Goal: Task Accomplishment & Management: Manage account settings

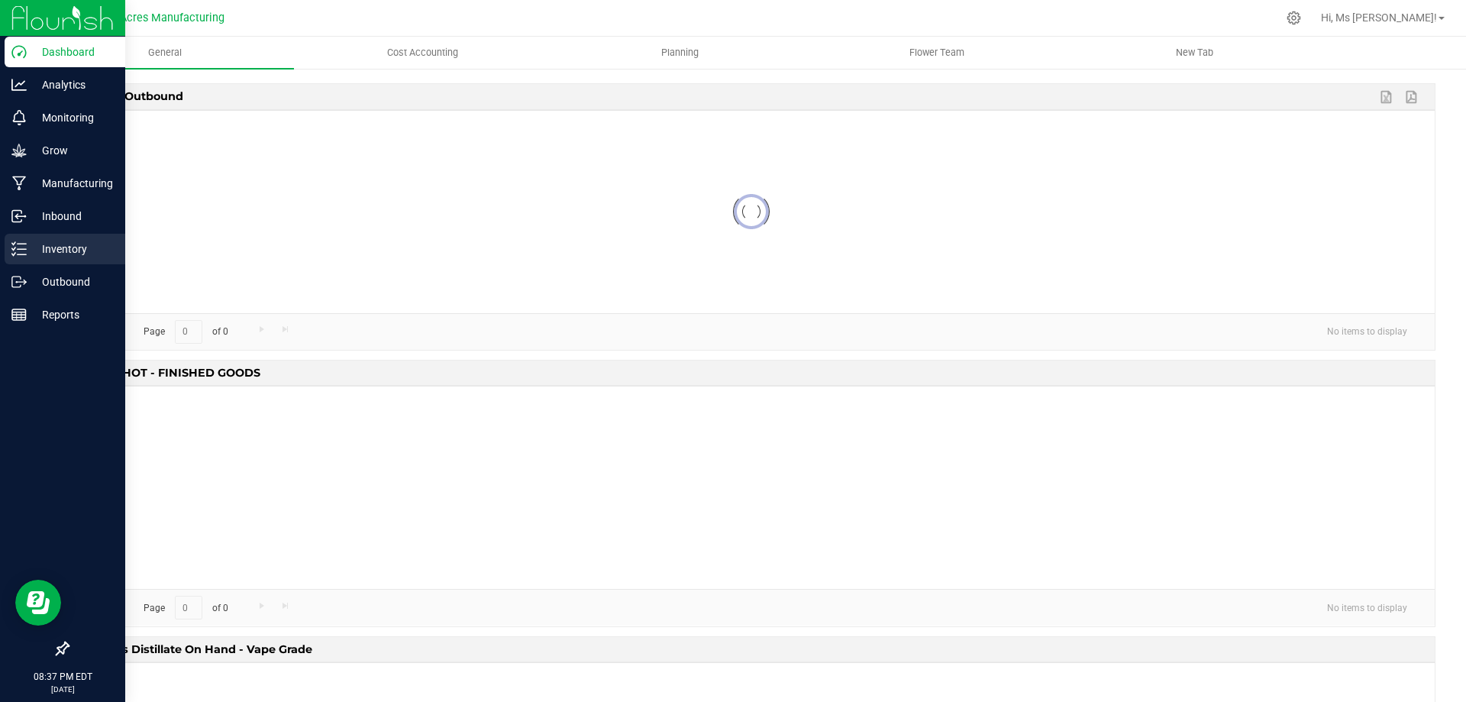
click at [60, 250] on p "Inventory" at bounding box center [73, 249] width 92 height 18
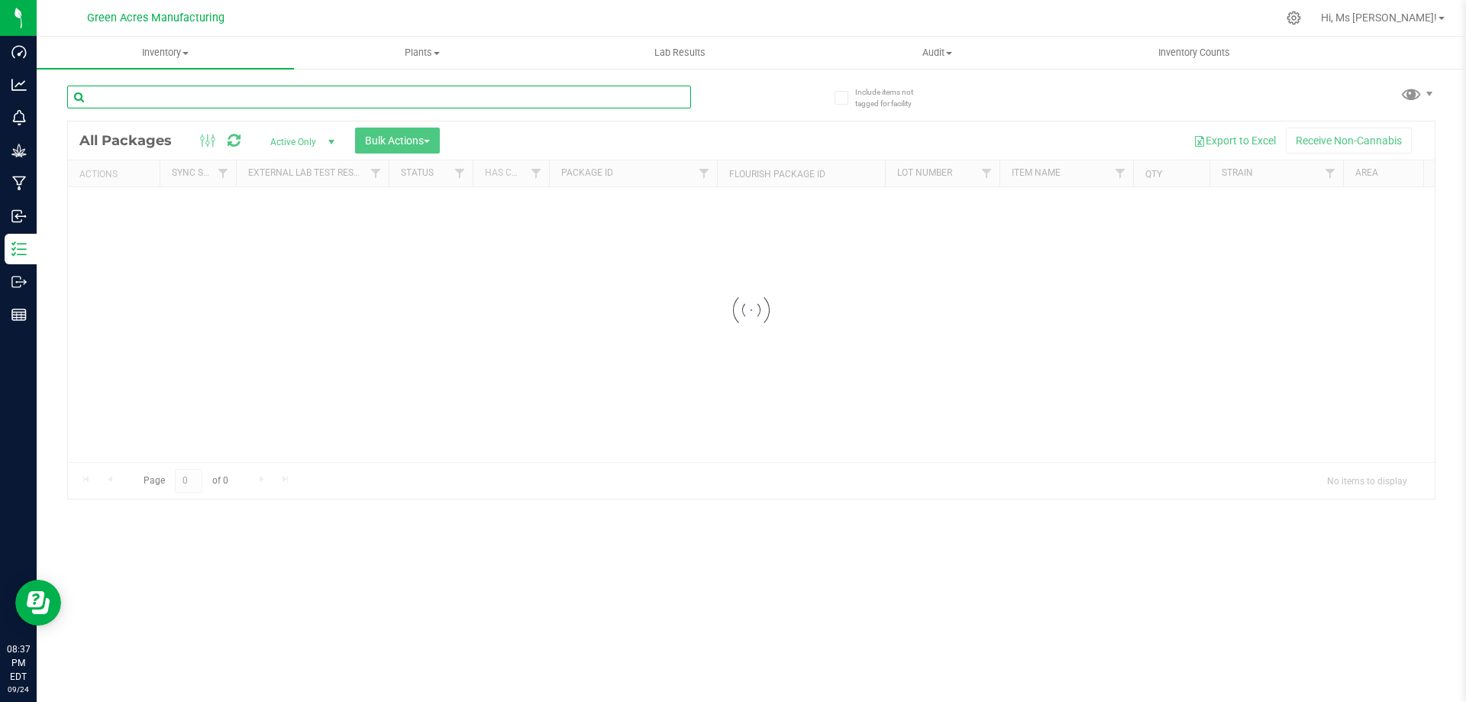
click at [202, 93] on input "text" at bounding box center [379, 97] width 624 height 23
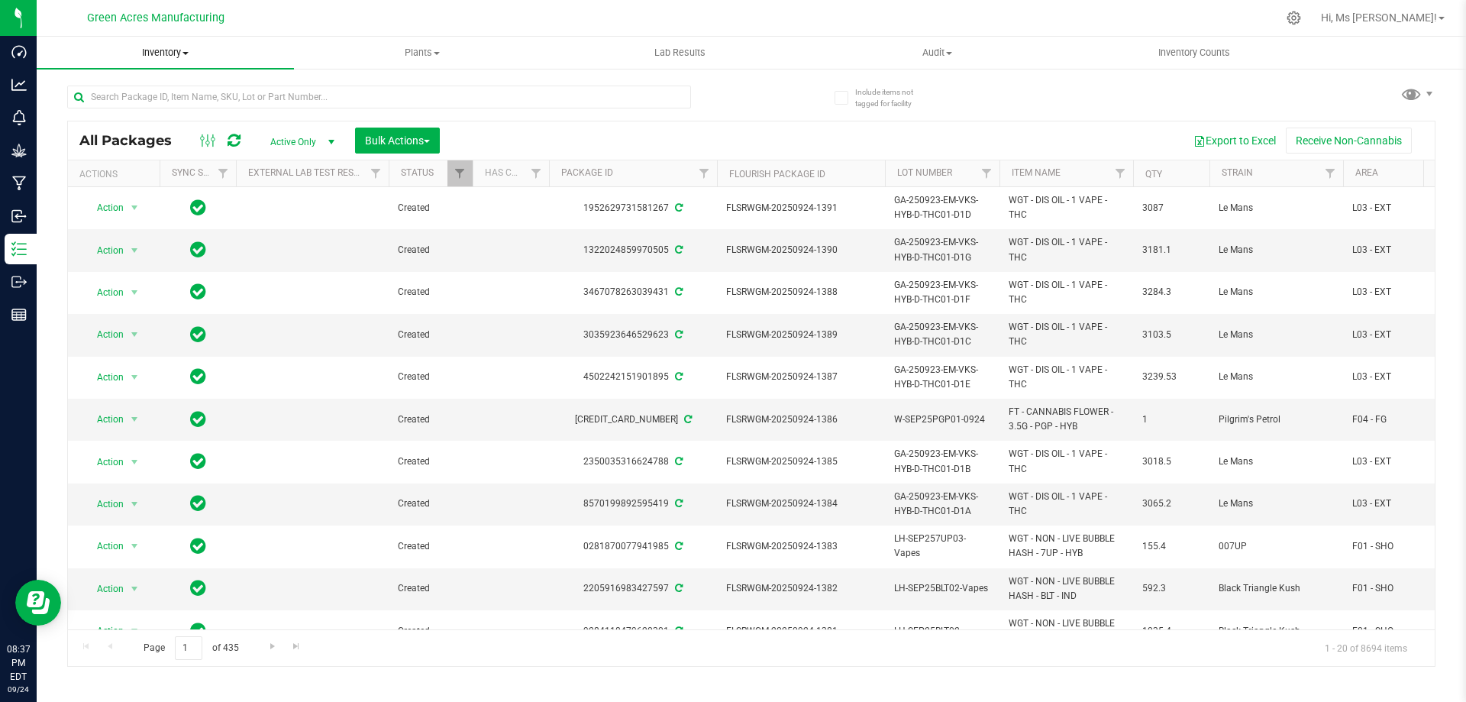
click at [178, 47] on span "Inventory" at bounding box center [165, 53] width 257 height 14
click at [155, 185] on span "From bill of materials" at bounding box center [106, 183] width 138 height 13
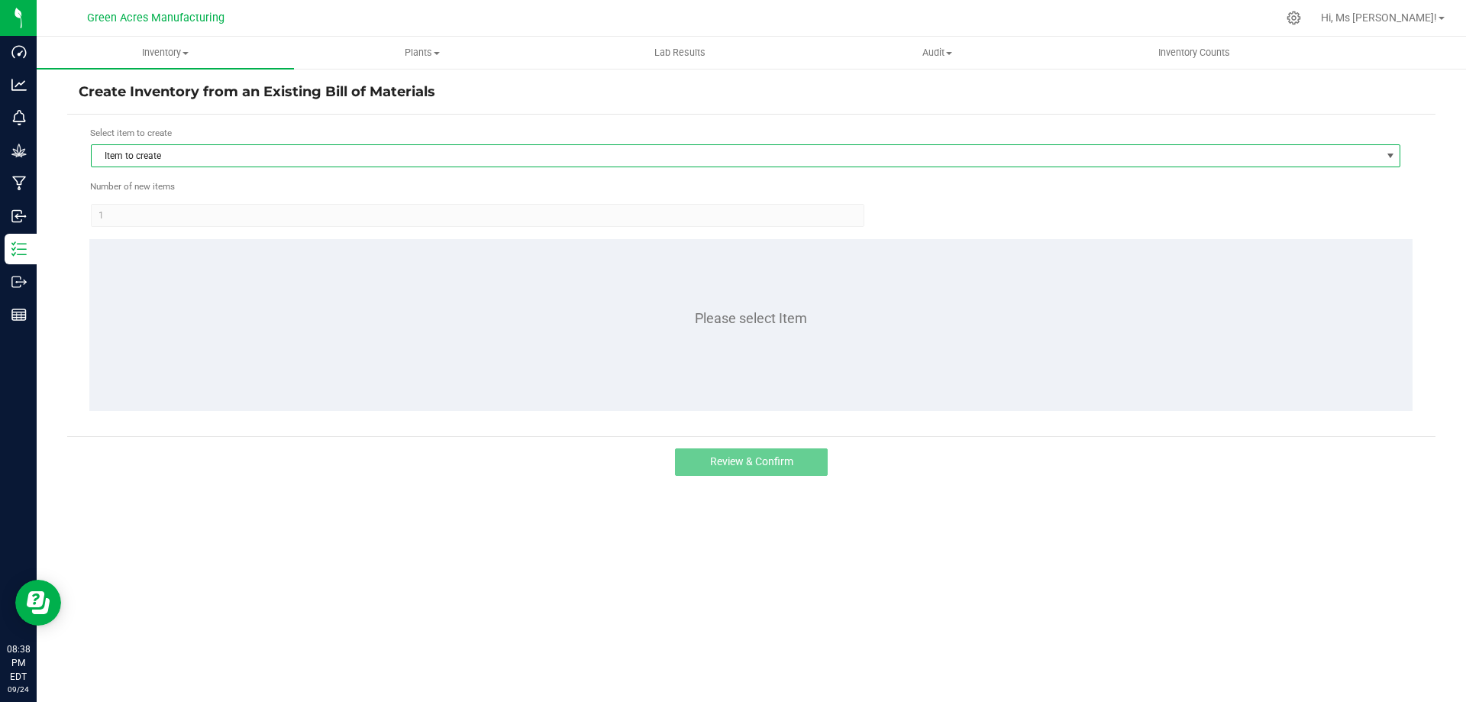
drag, startPoint x: 344, startPoint y: 165, endPoint x: 317, endPoint y: 163, distance: 27.6
click at [342, 165] on span "Item to create" at bounding box center [736, 155] width 1289 height 21
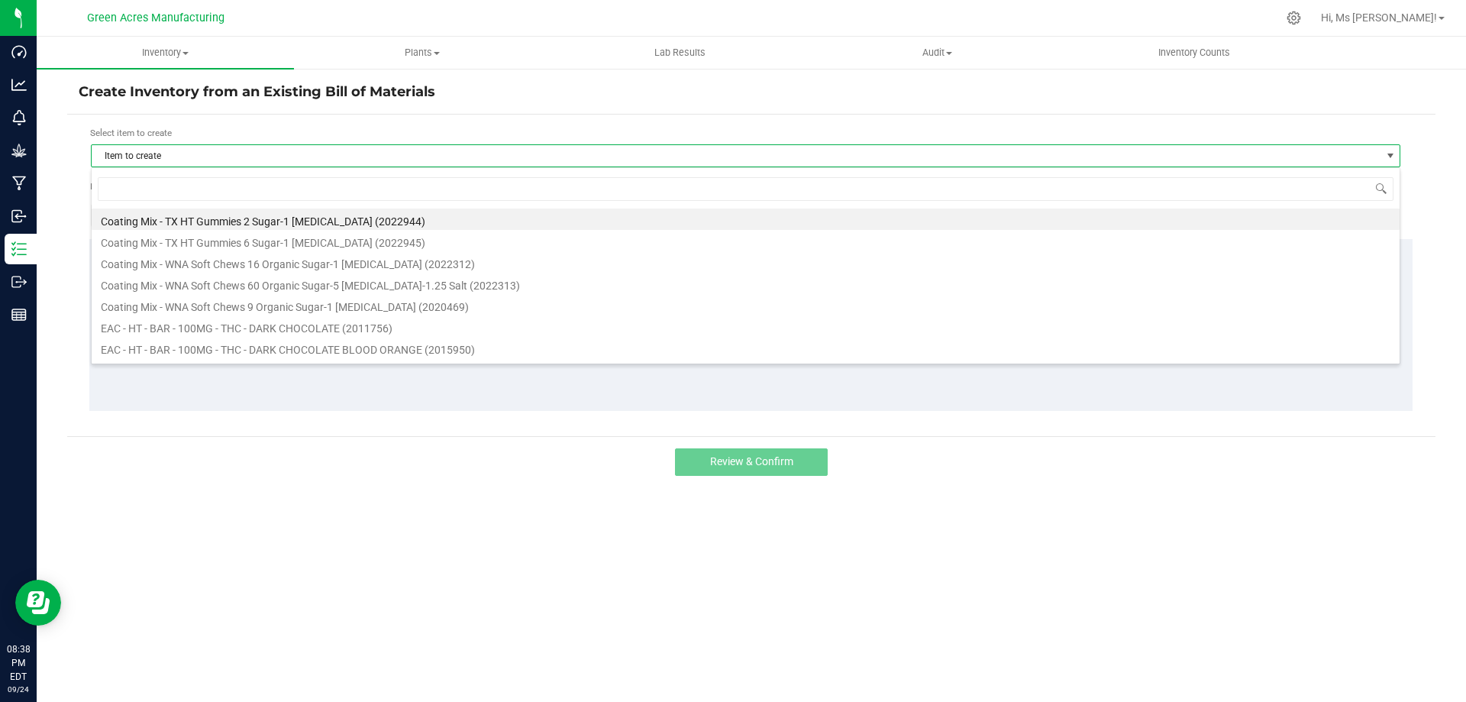
scroll to position [23, 1309]
type input "pzt"
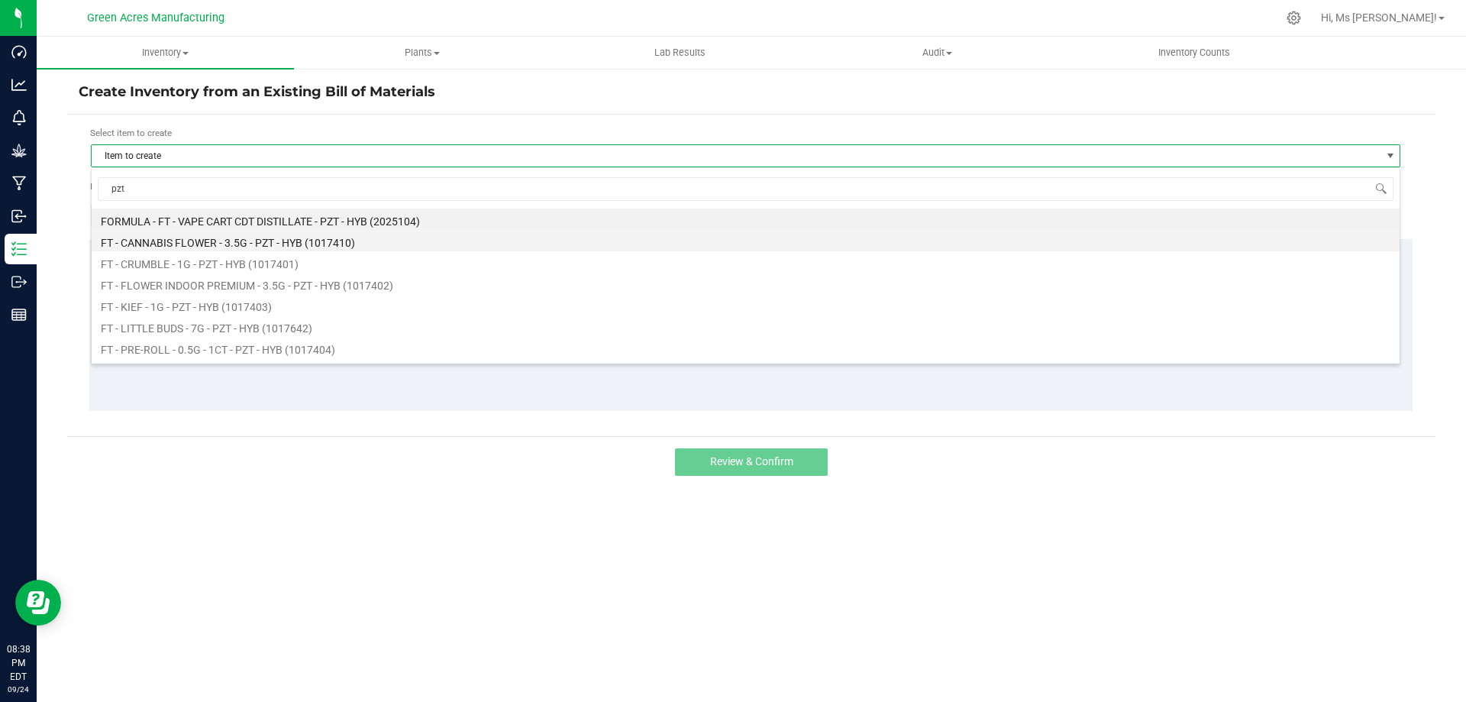
click at [317, 237] on li "FT - CANNABIS FLOWER - 3.5G - PZT - HYB (1017410)" at bounding box center [746, 240] width 1308 height 21
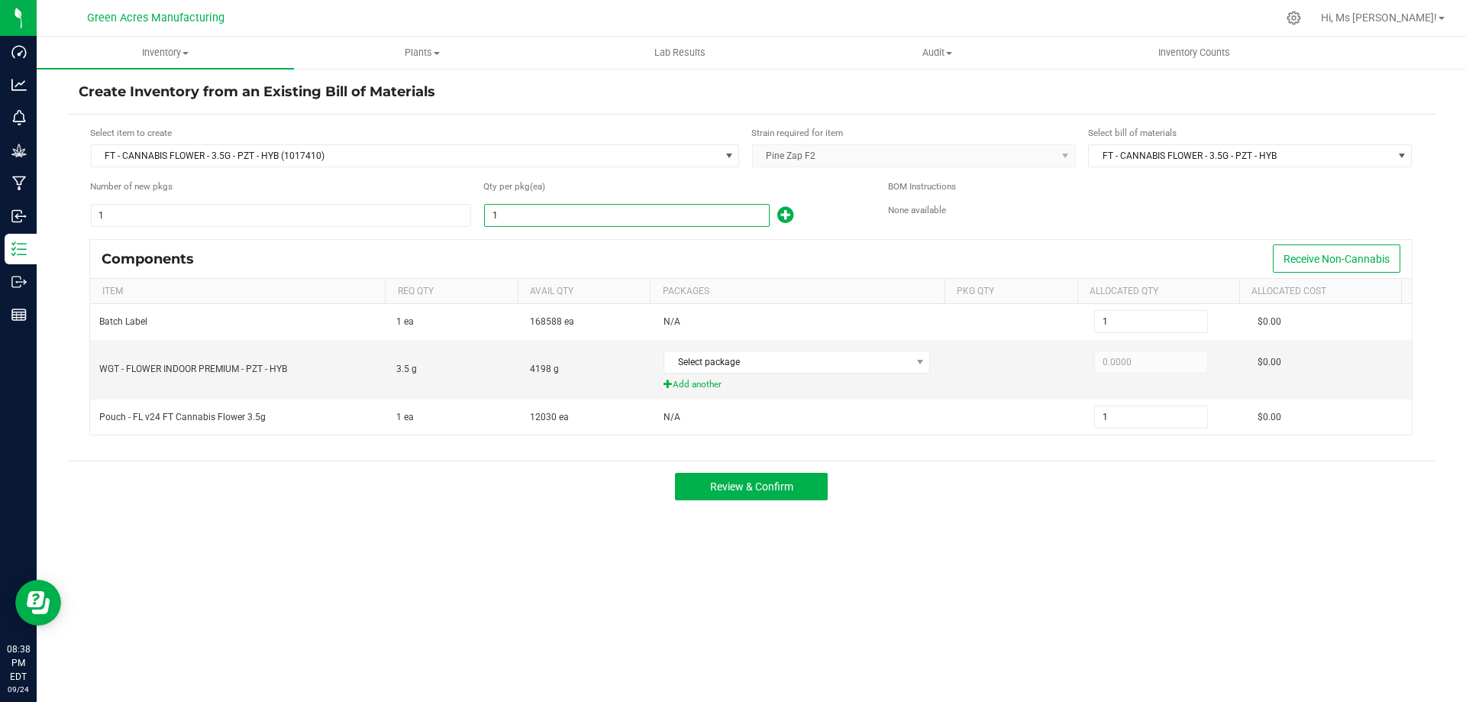
click at [651, 220] on input "1" at bounding box center [627, 215] width 284 height 21
type input "6"
type input "61"
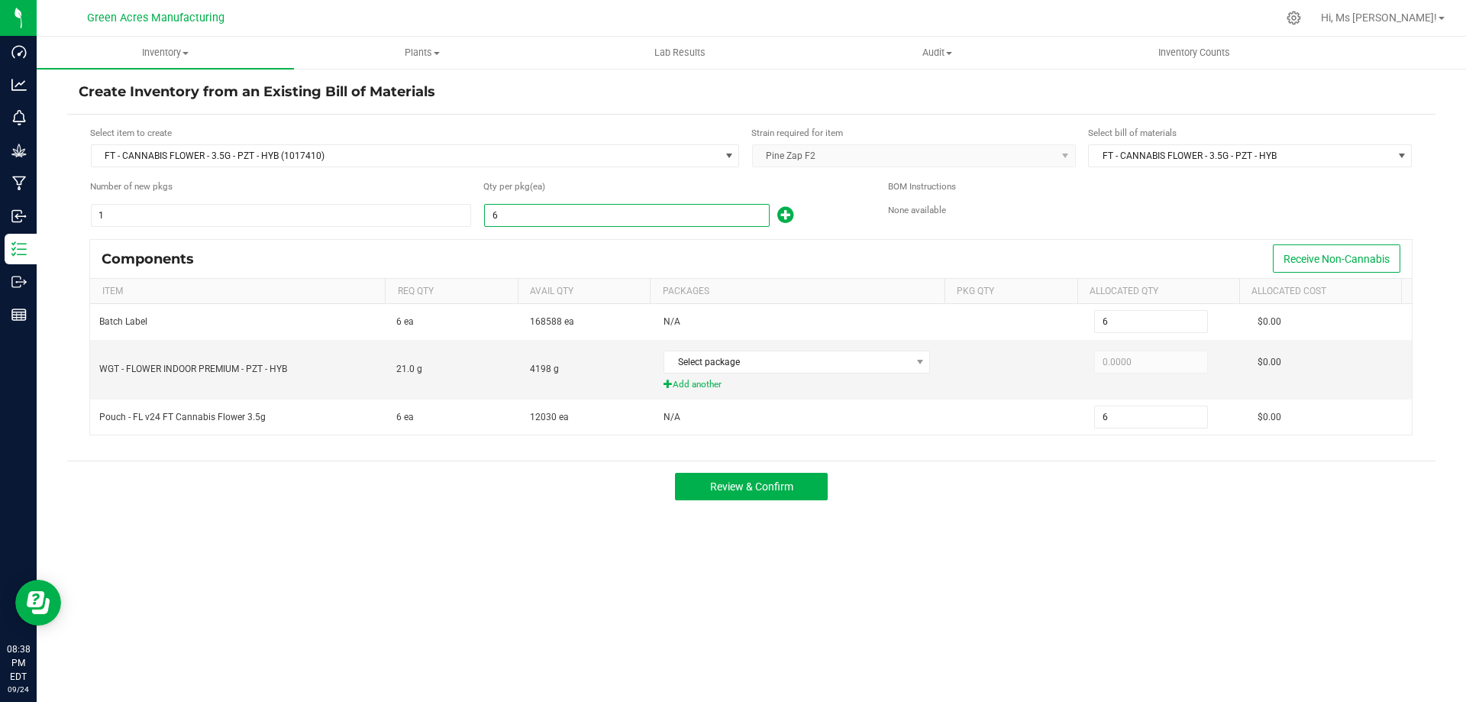
type input "61"
type input "614"
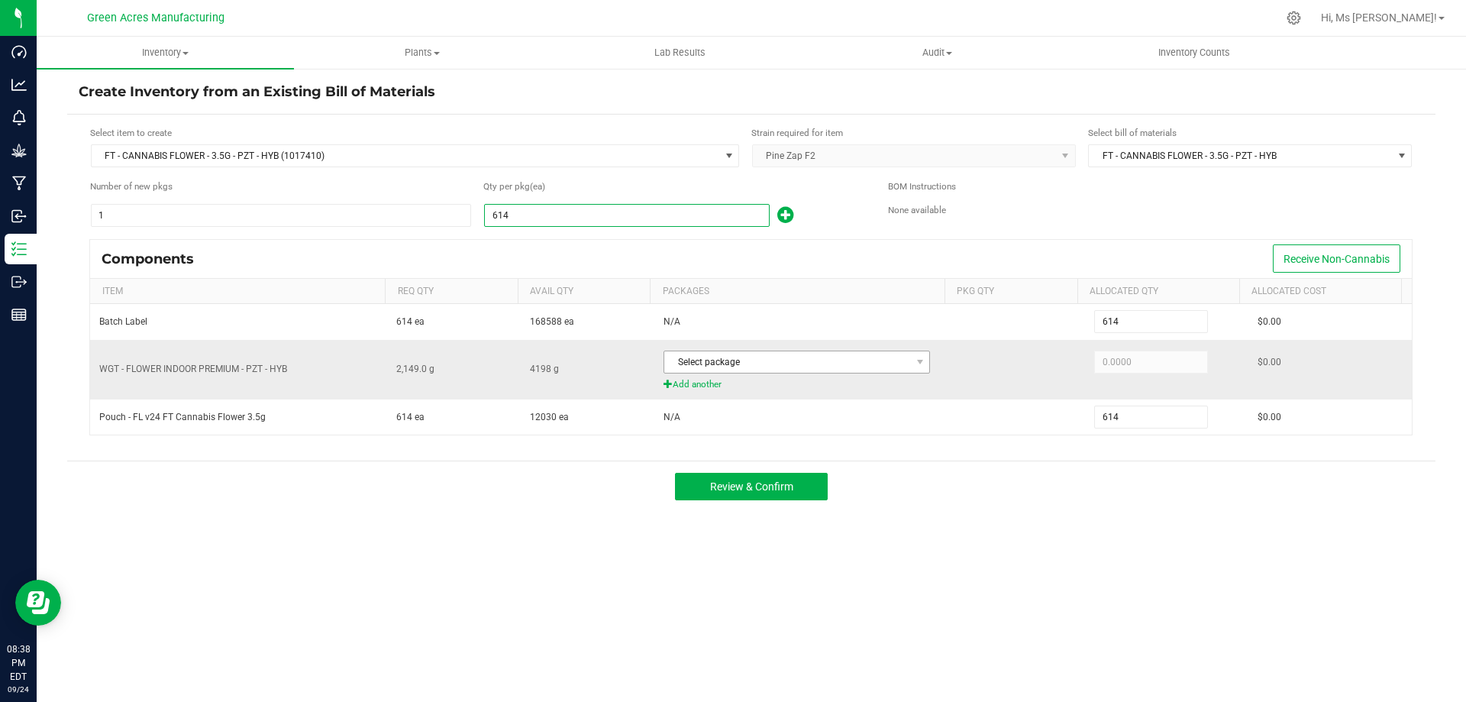
type input "614"
click at [825, 370] on span "Select package" at bounding box center [787, 361] width 246 height 21
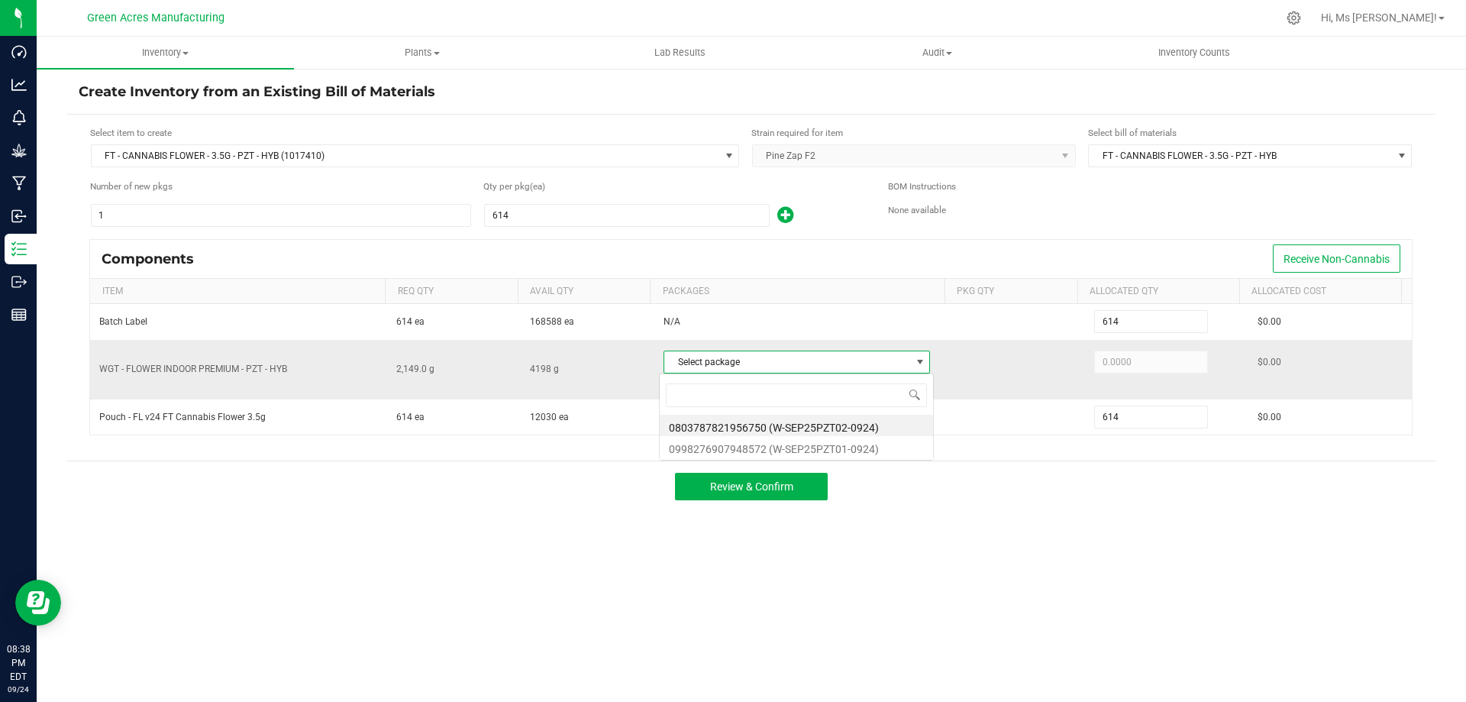
scroll to position [23, 263]
click at [777, 428] on li "0803787821956750 (W-SEP25PZT02-0924)" at bounding box center [796, 425] width 273 height 21
type input "2,149.0000"
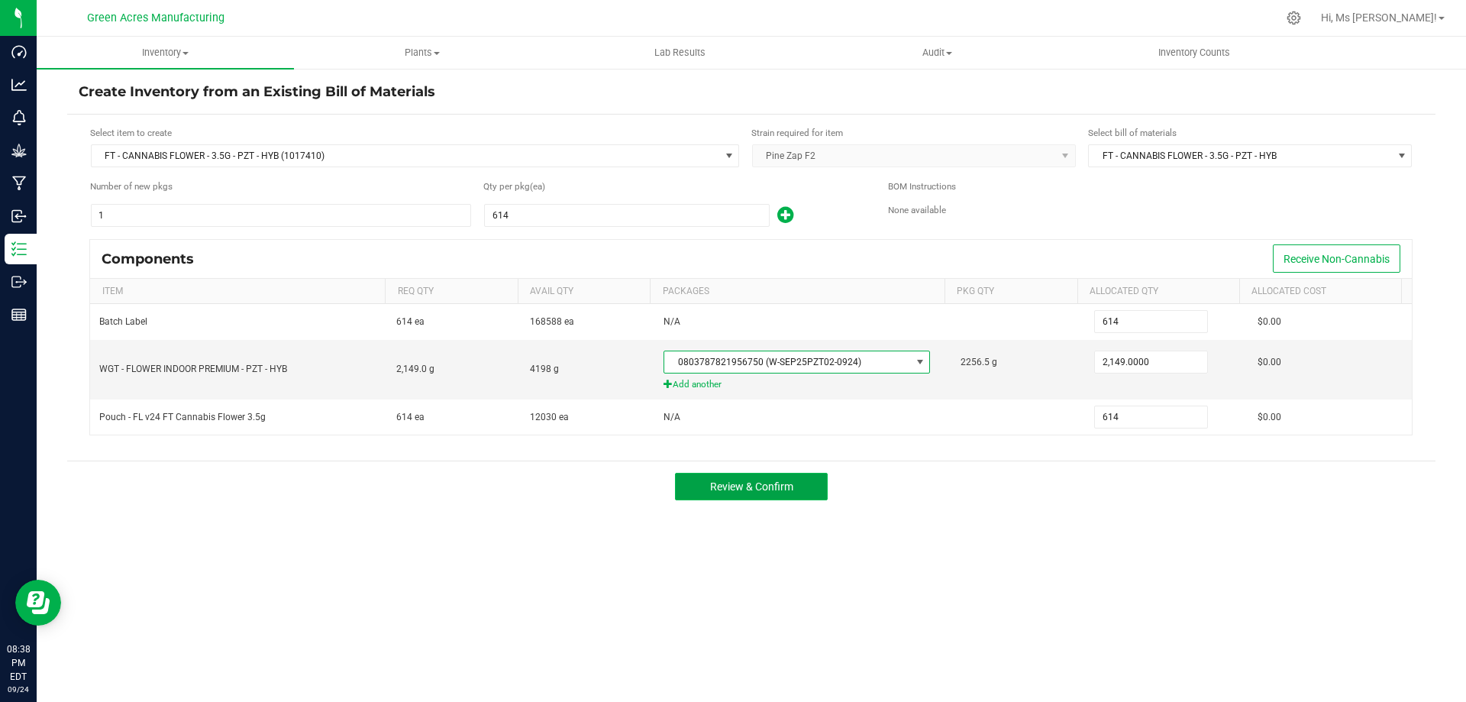
click at [770, 485] on span "Review & Confirm" at bounding box center [751, 486] width 83 height 12
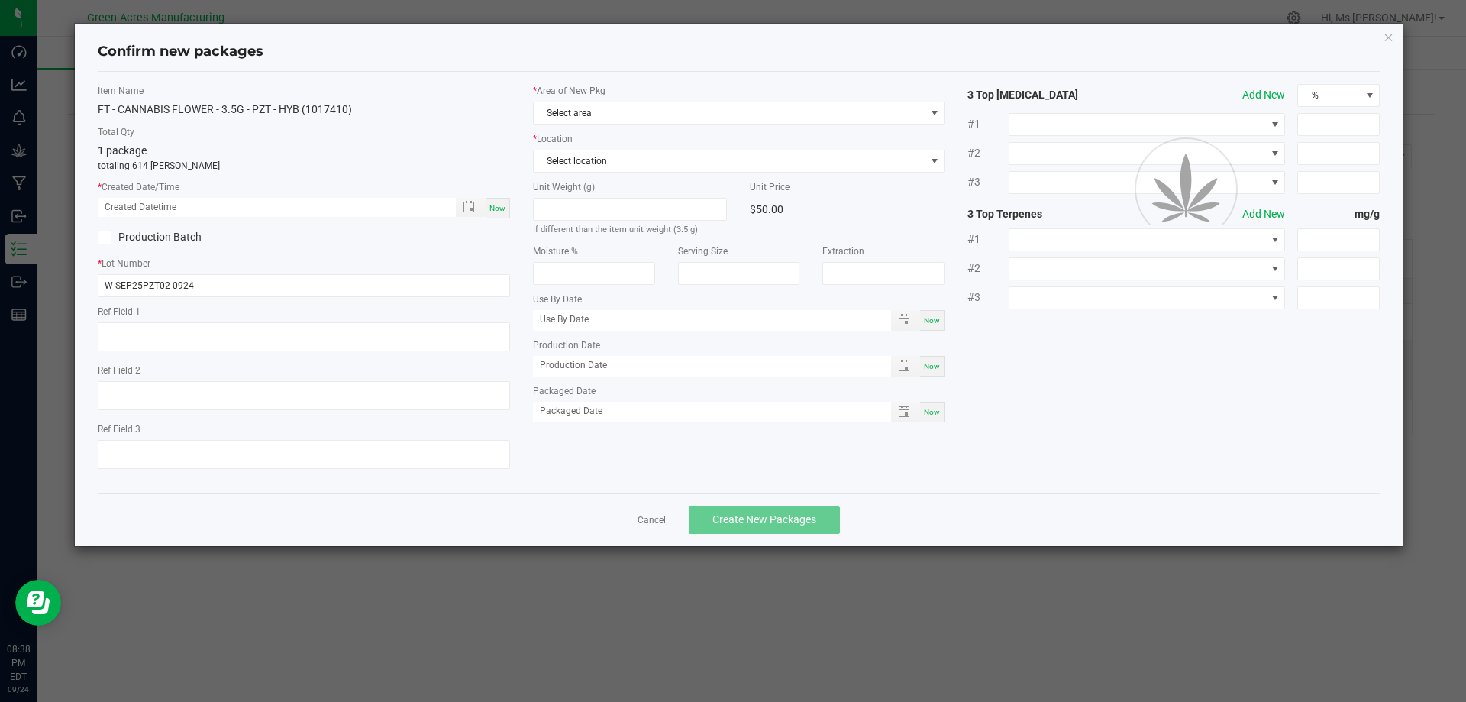
type textarea "472 PBO"
click at [498, 211] on span "Now" at bounding box center [497, 208] width 16 height 8
type input "09/24/2025 08:38 PM"
click at [622, 96] on div "* Area of New Pkg Select area" at bounding box center [739, 104] width 412 height 40
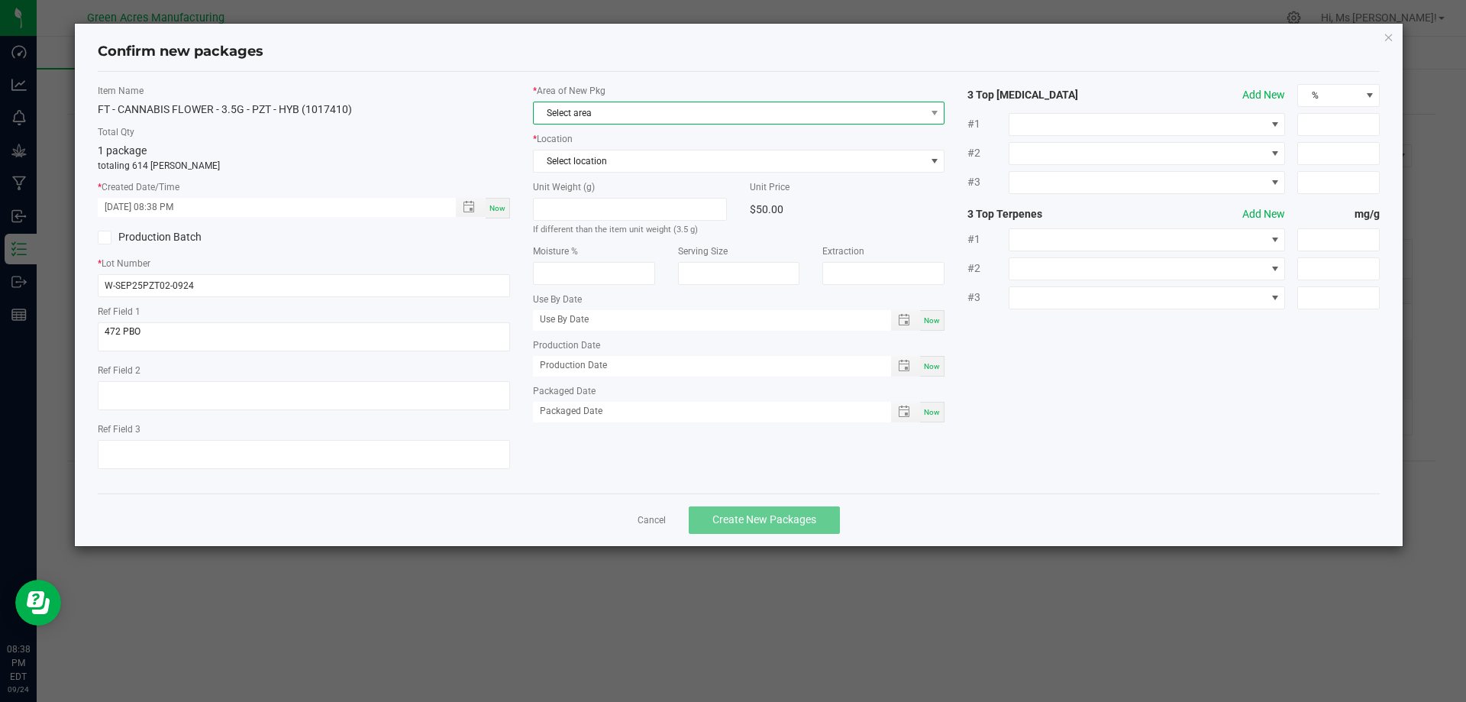
click at [641, 114] on span "Select area" at bounding box center [730, 112] width 392 height 21
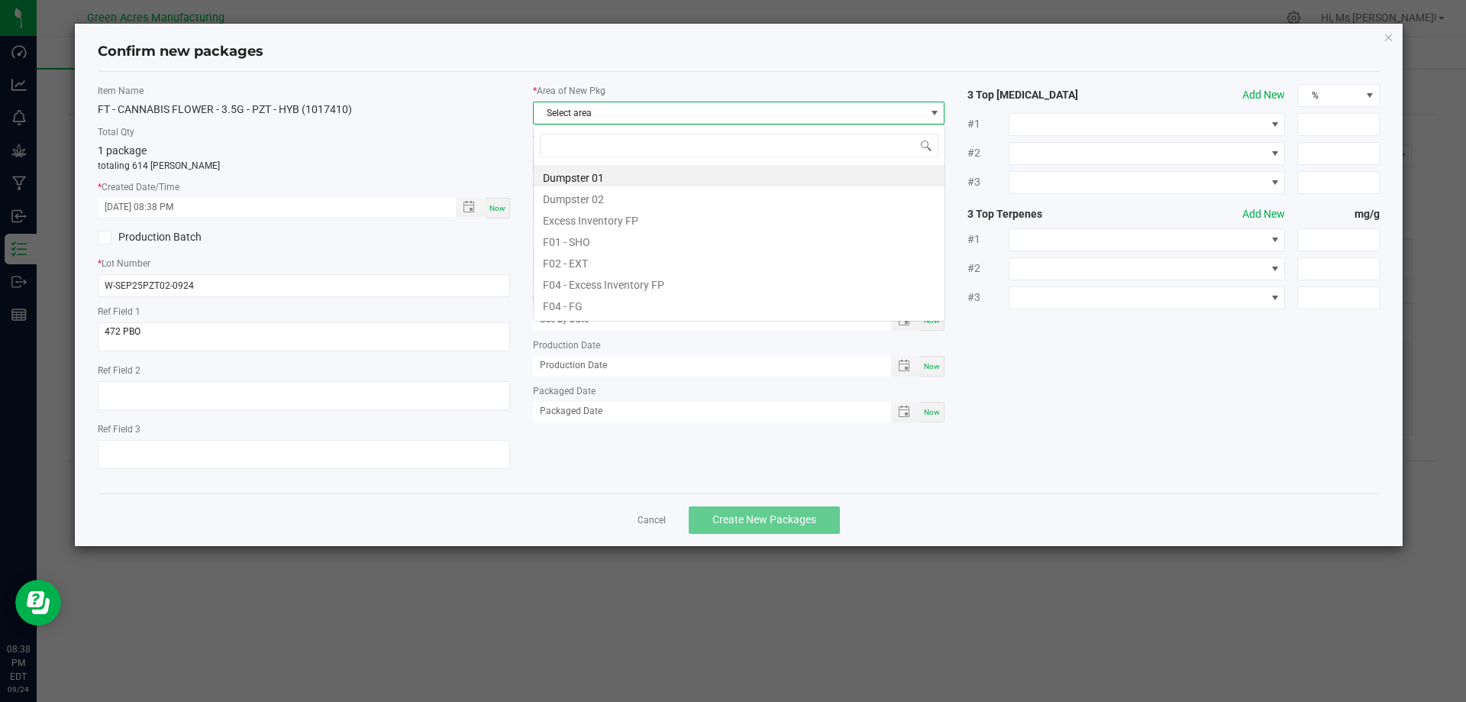
scroll to position [23, 412]
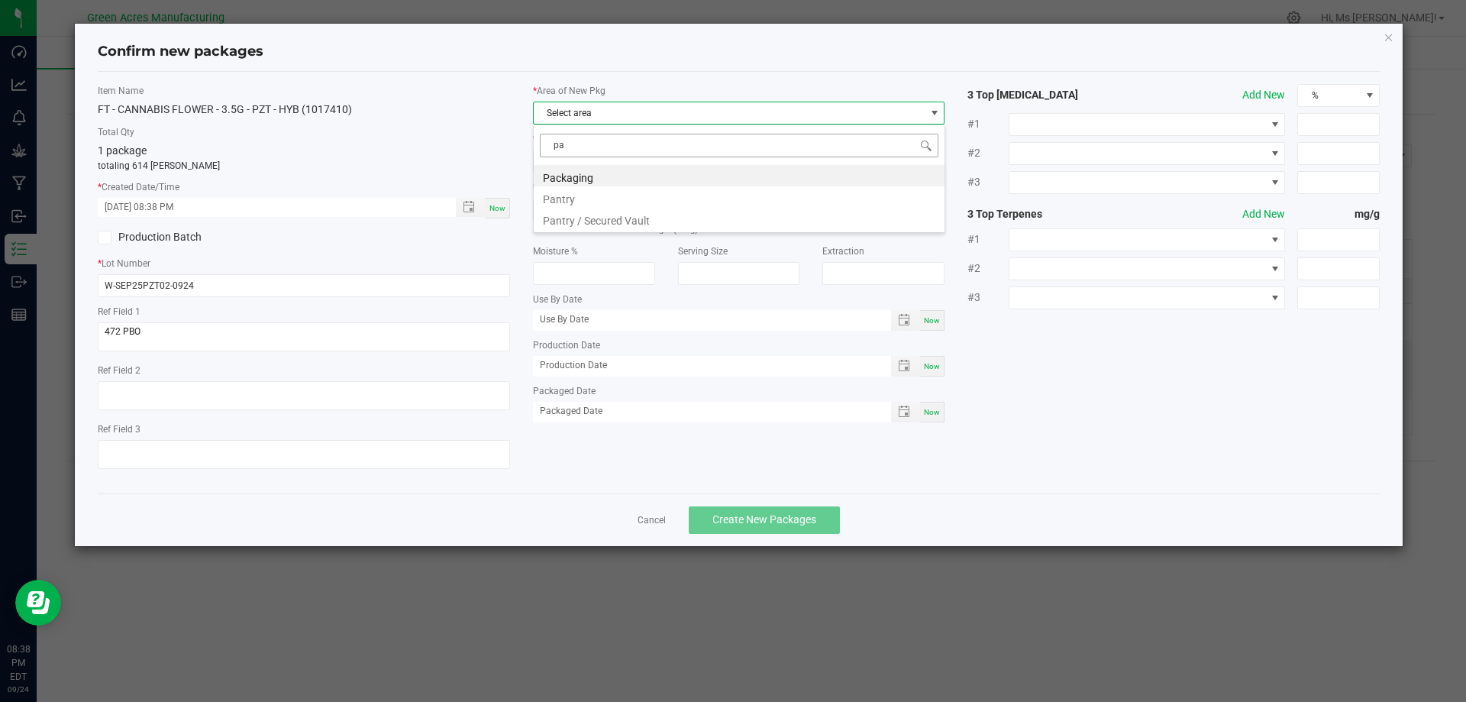
type input "pan"
click at [638, 204] on li "Pantry / Secured Vault" at bounding box center [739, 196] width 411 height 21
click at [630, 157] on span "Select location" at bounding box center [730, 160] width 392 height 21
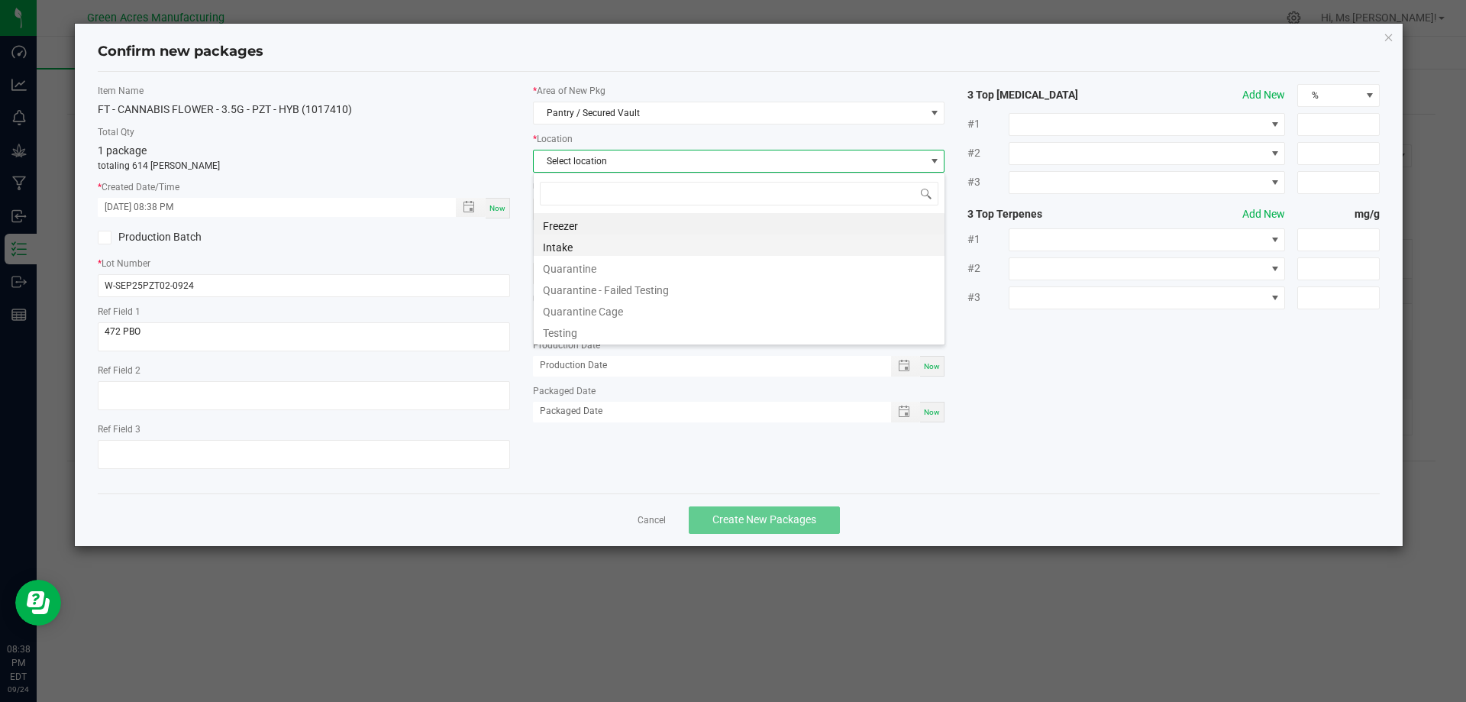
click at [613, 242] on li "Intake" at bounding box center [739, 244] width 411 height 21
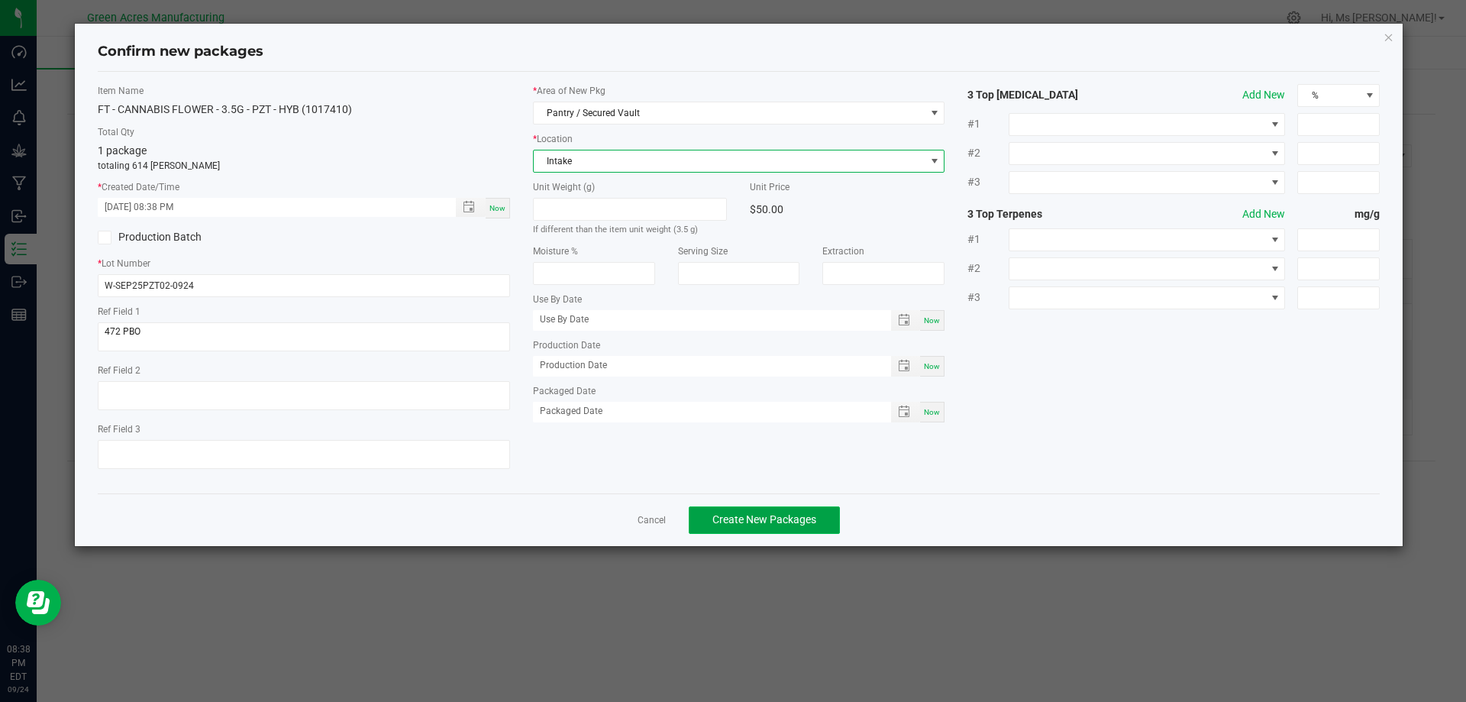
click at [776, 508] on button "Create New Packages" at bounding box center [764, 519] width 151 height 27
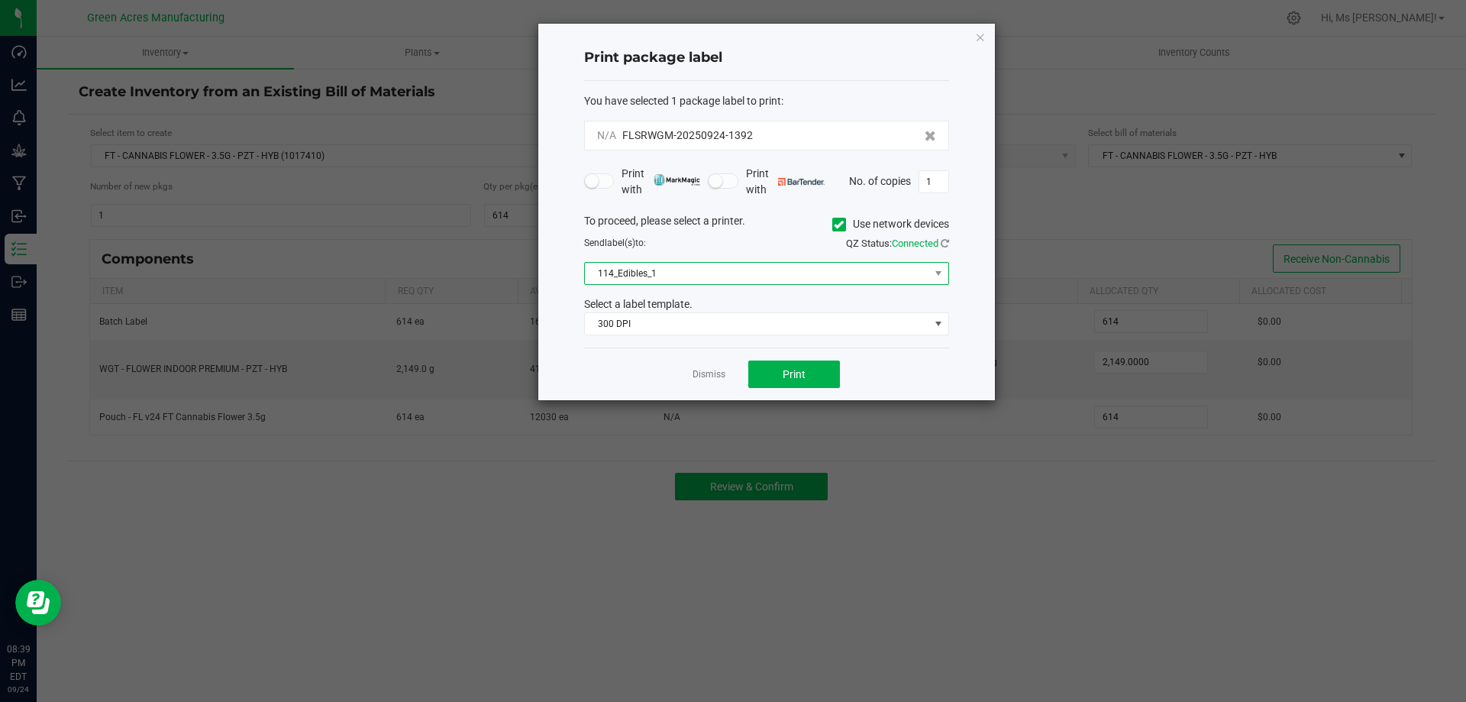
click at [723, 275] on span "114_Edibles_1" at bounding box center [757, 273] width 344 height 21
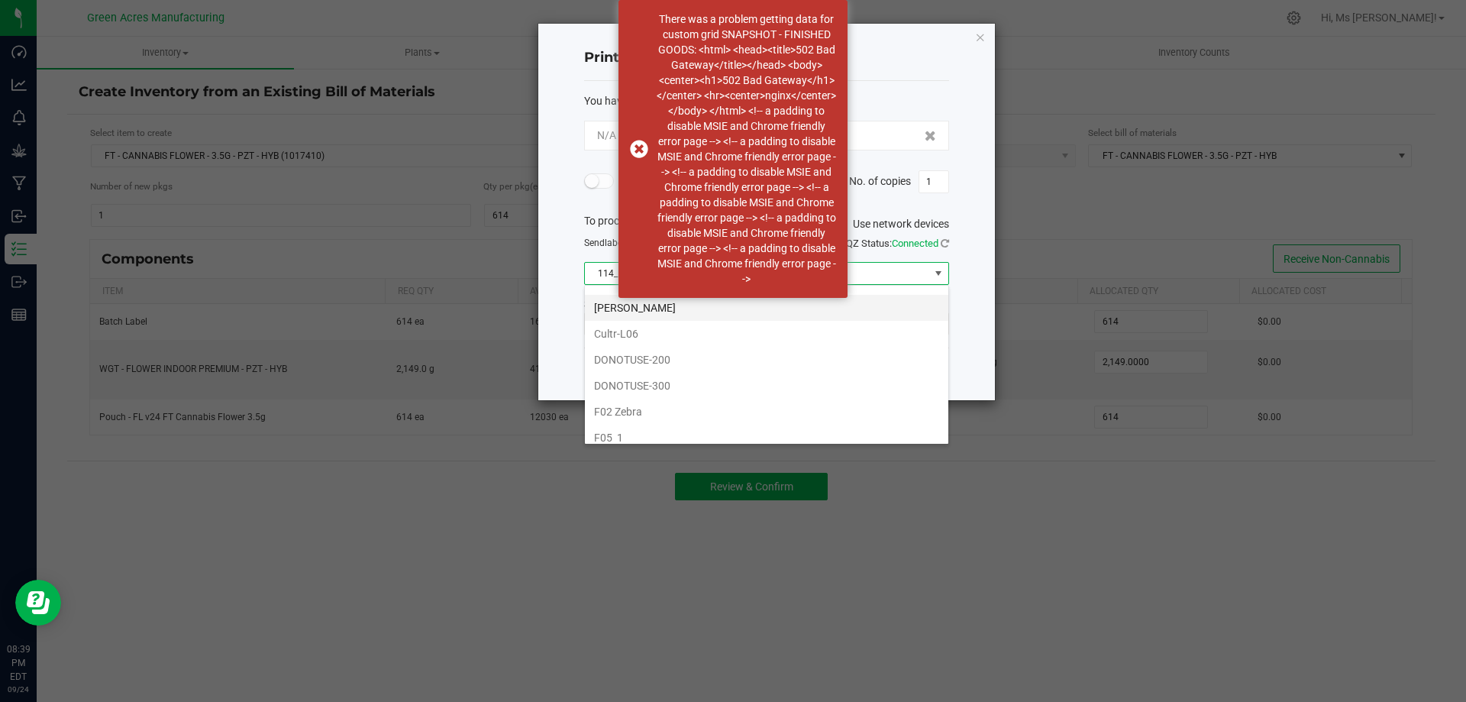
scroll to position [382, 0]
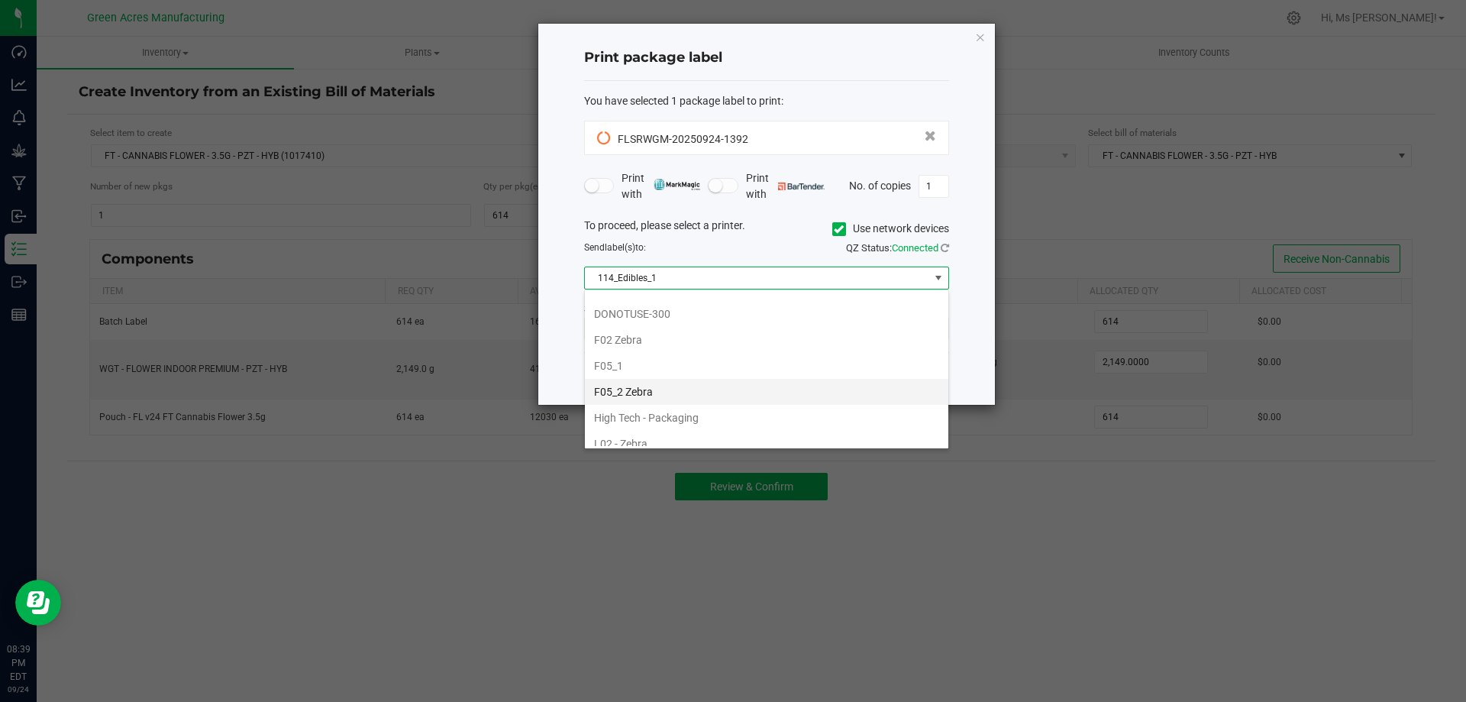
click at [689, 386] on li "F05_2 Zebra" at bounding box center [766, 392] width 363 height 26
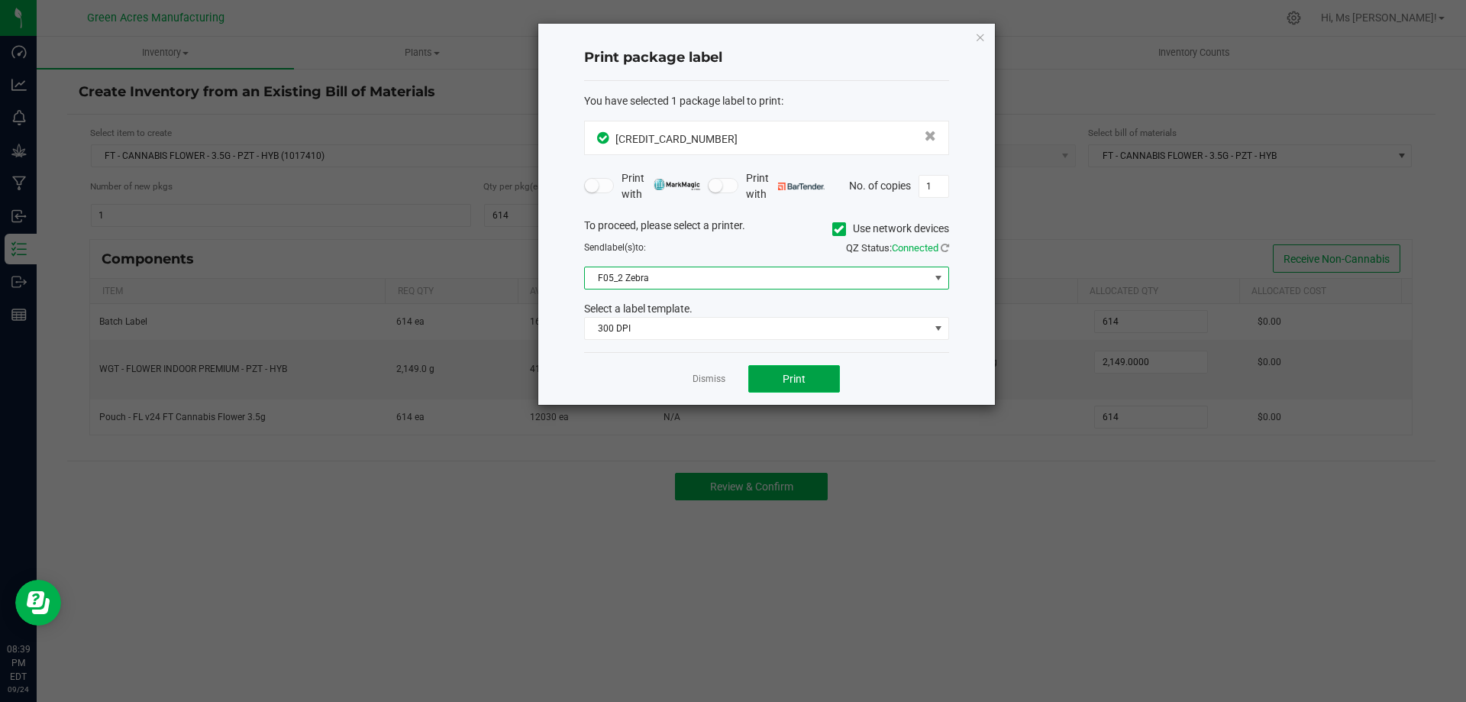
click at [798, 376] on span "Print" at bounding box center [794, 379] width 23 height 12
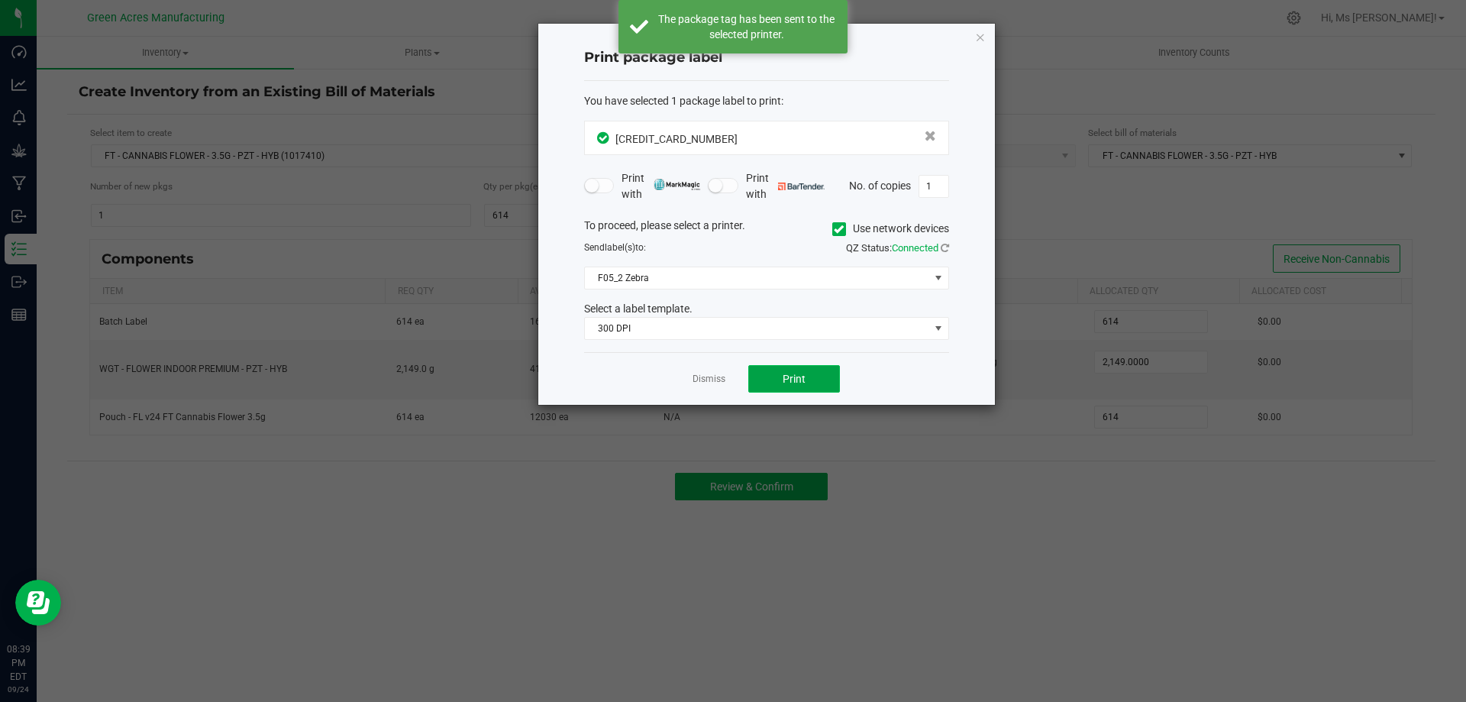
click at [795, 365] on button "Print" at bounding box center [794, 378] width 92 height 27
click at [719, 381] on link "Dismiss" at bounding box center [708, 379] width 33 height 13
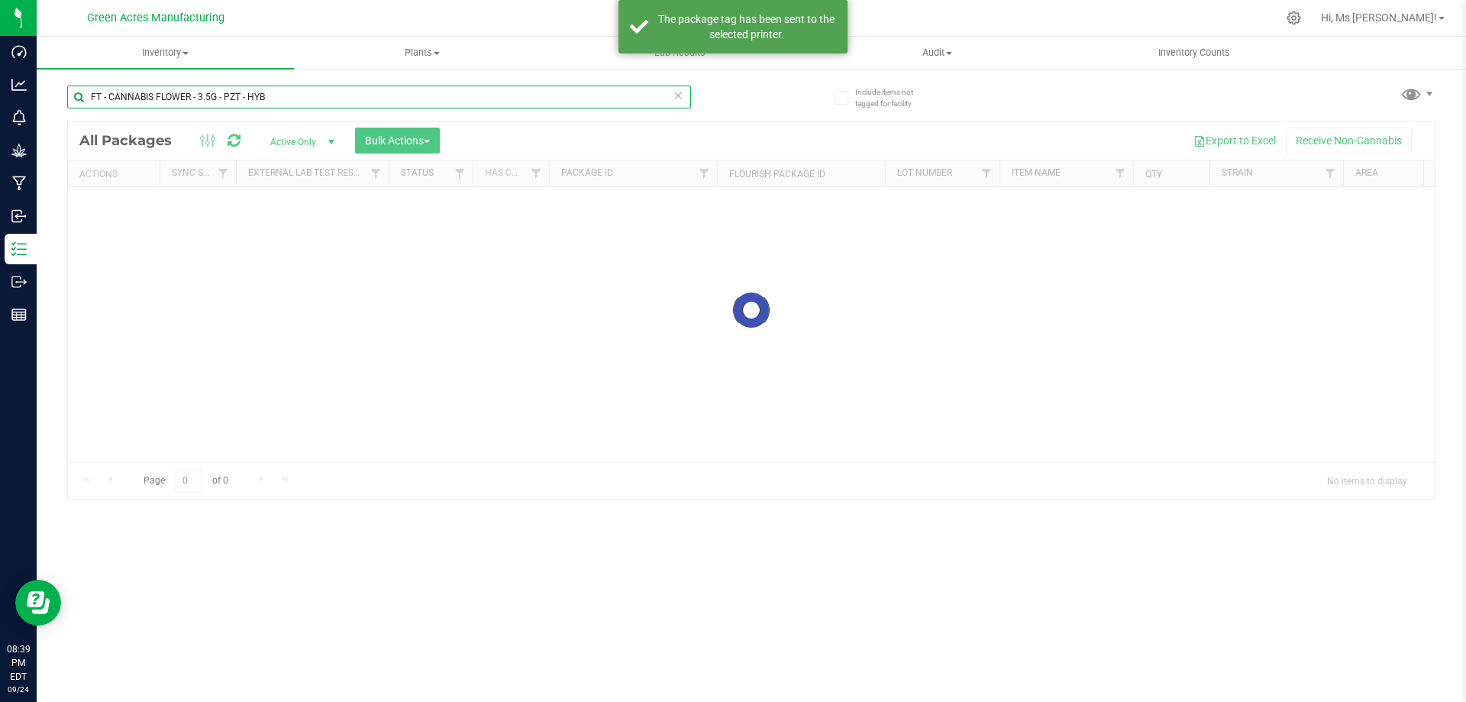
click at [249, 87] on input "FT - CANNABIS FLOWER - 3.5G - PZT - HYB" at bounding box center [379, 97] width 624 height 23
click at [248, 86] on input "FT - CANNABIS FLOWER - 3.5G - PZT - HYB" at bounding box center [379, 97] width 624 height 23
click at [247, 86] on input "FT - CANNABIS FLOWER - 3.5G - PZT - HYB" at bounding box center [379, 97] width 624 height 23
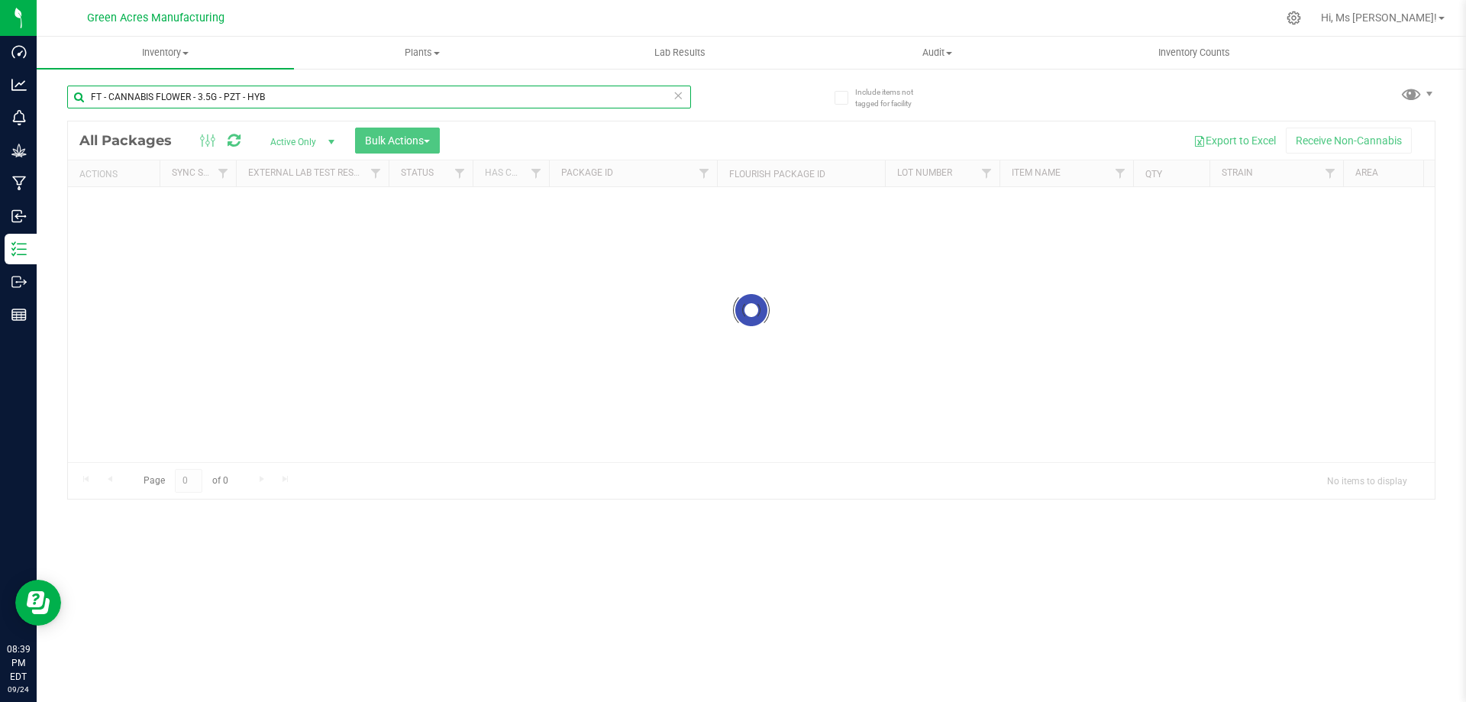
click at [283, 99] on input "FT - CANNABIS FLOWER - 3.5G - PZT - HYB" at bounding box center [379, 97] width 624 height 23
click at [283, 98] on input "FT - CANNABIS FLOWER - 3.5G - PZT - HYB" at bounding box center [379, 97] width 624 height 23
click at [282, 95] on input "FT - CANNABIS FLOWER - 3.5G - PZT - HYB" at bounding box center [379, 97] width 624 height 23
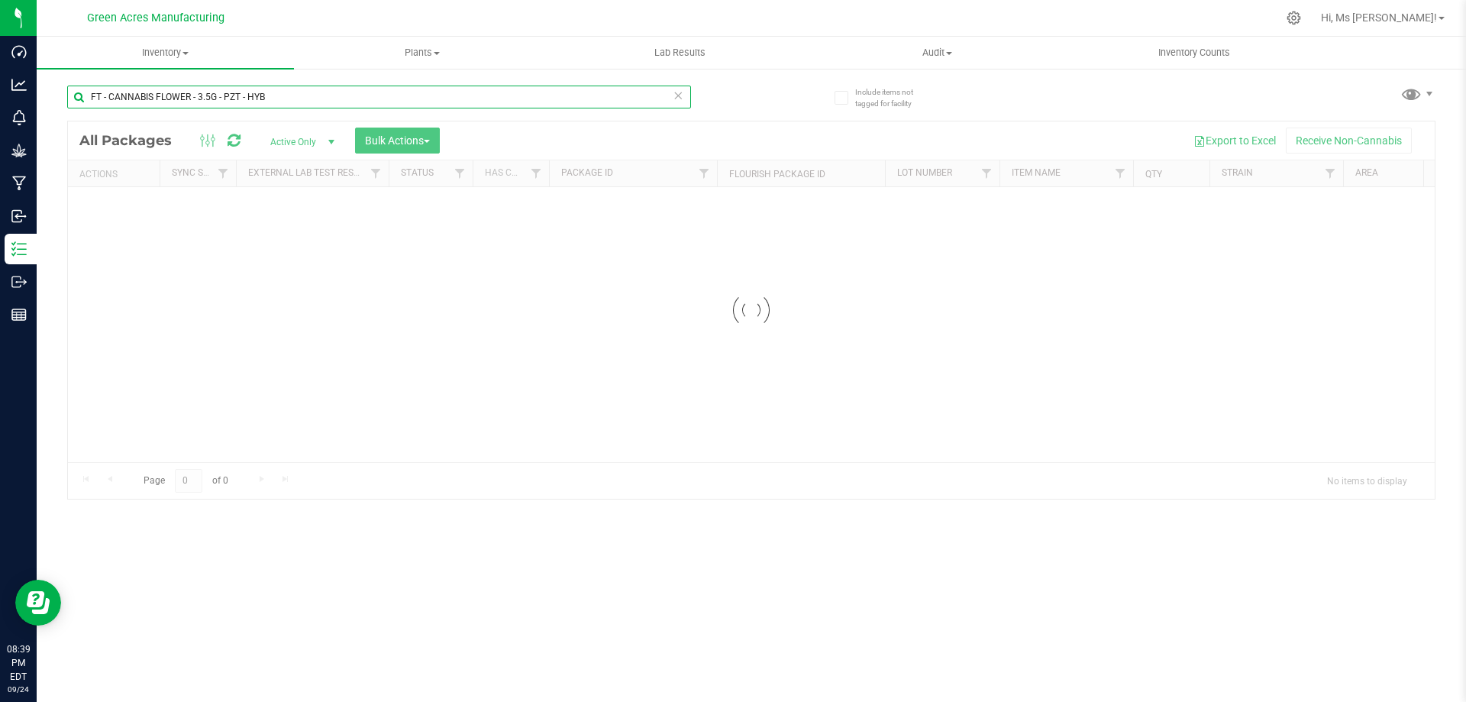
click at [281, 95] on input "FT - CANNABIS FLOWER - 3.5G - PZT - HYB" at bounding box center [379, 97] width 624 height 23
click at [280, 94] on input "FT - CANNABIS FLOWER - 3.5G - PZT - HYB" at bounding box center [379, 97] width 624 height 23
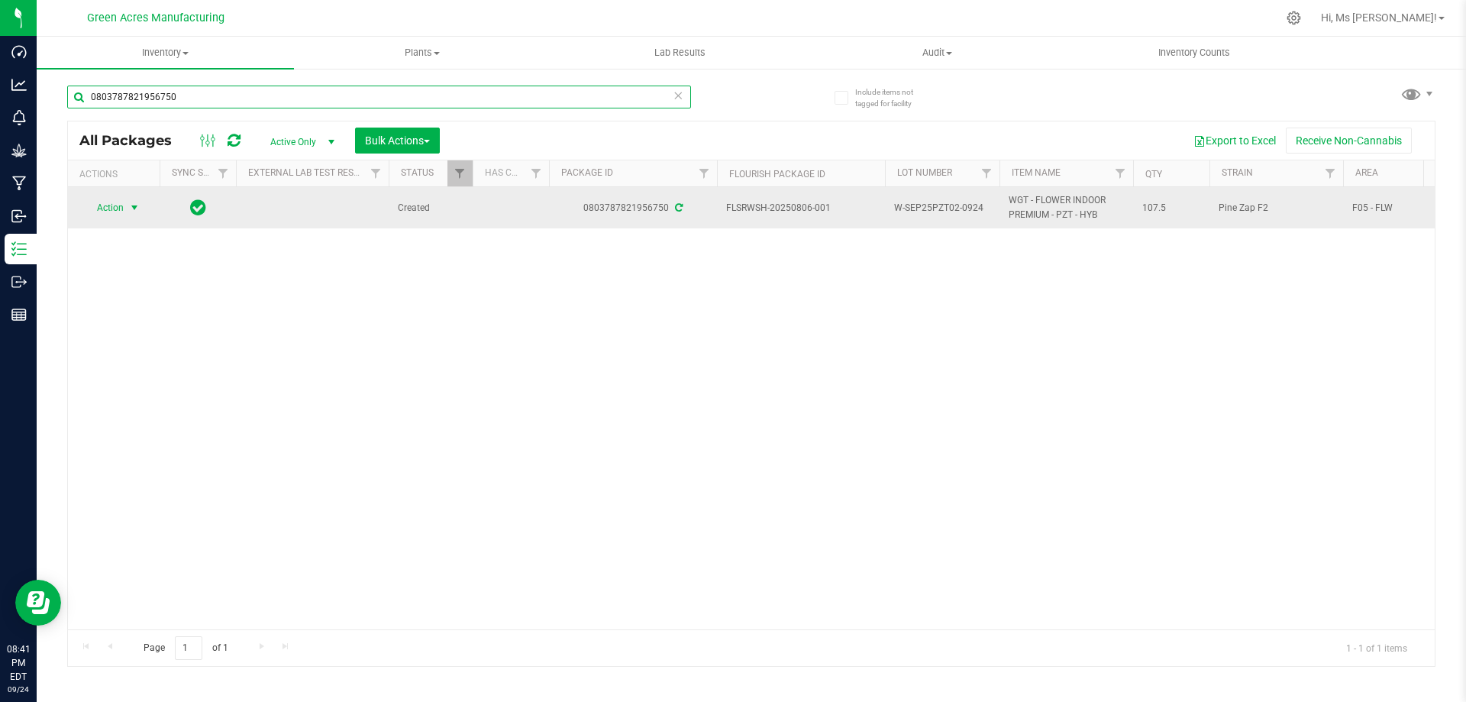
type input "0803787821956750"
click at [107, 195] on td "Action Action Adjust qty Create package Edit attributes Global inventory Locate…" at bounding box center [114, 207] width 92 height 41
drag, startPoint x: 151, startPoint y: 198, endPoint x: 131, endPoint y: 208, distance: 22.9
click at [152, 198] on td "Action Action Adjust qty Create package Edit attributes Global inventory Locate…" at bounding box center [114, 207] width 92 height 41
click at [128, 209] on span "select" at bounding box center [134, 208] width 12 height 12
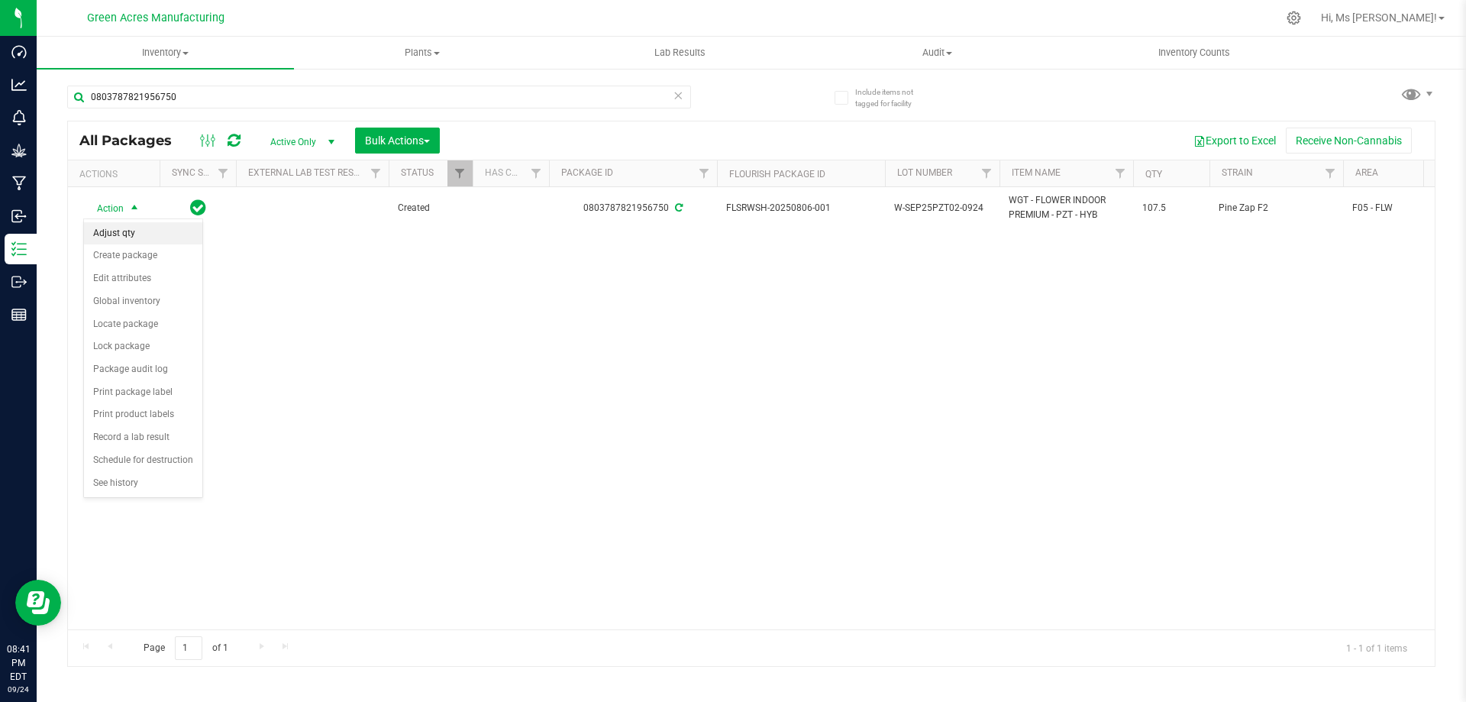
click at [134, 228] on li "Adjust qty" at bounding box center [143, 233] width 118 height 23
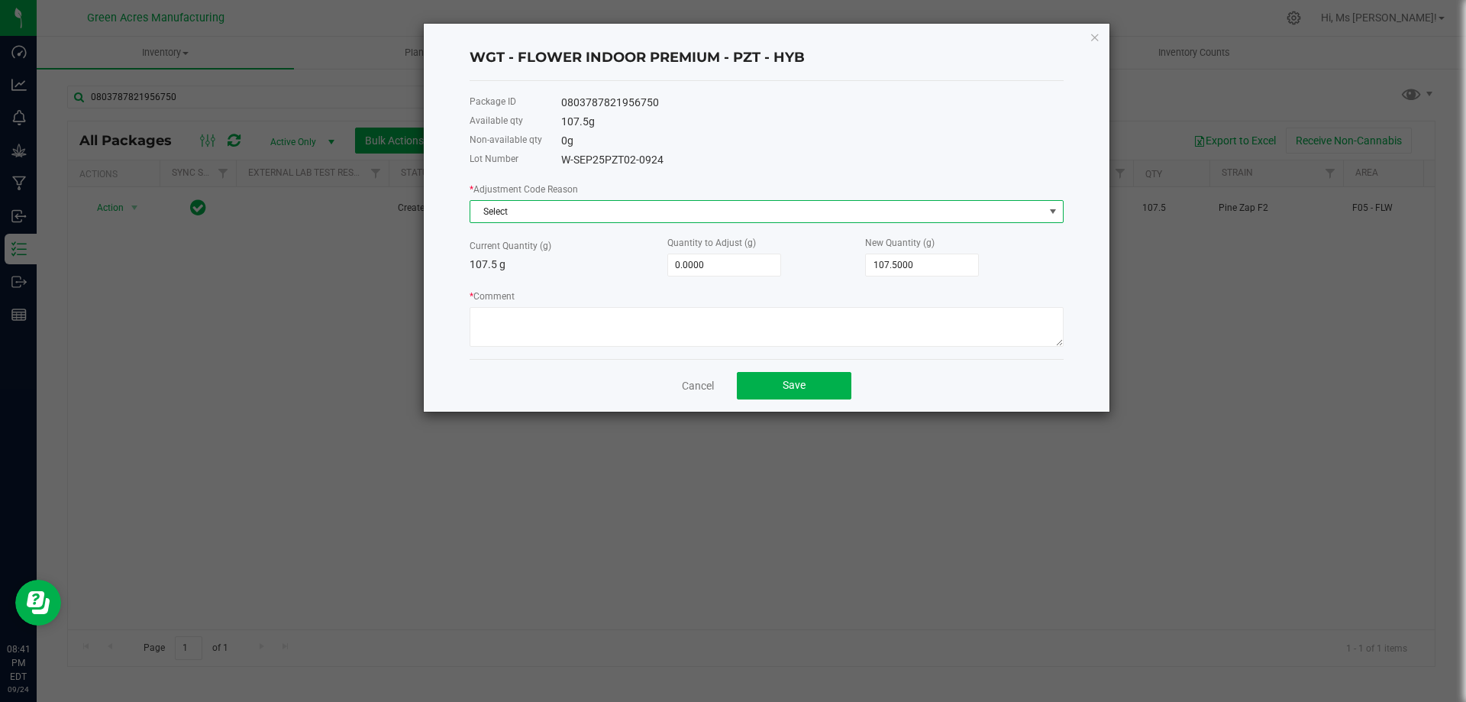
click at [586, 211] on span "Select" at bounding box center [756, 211] width 573 height 21
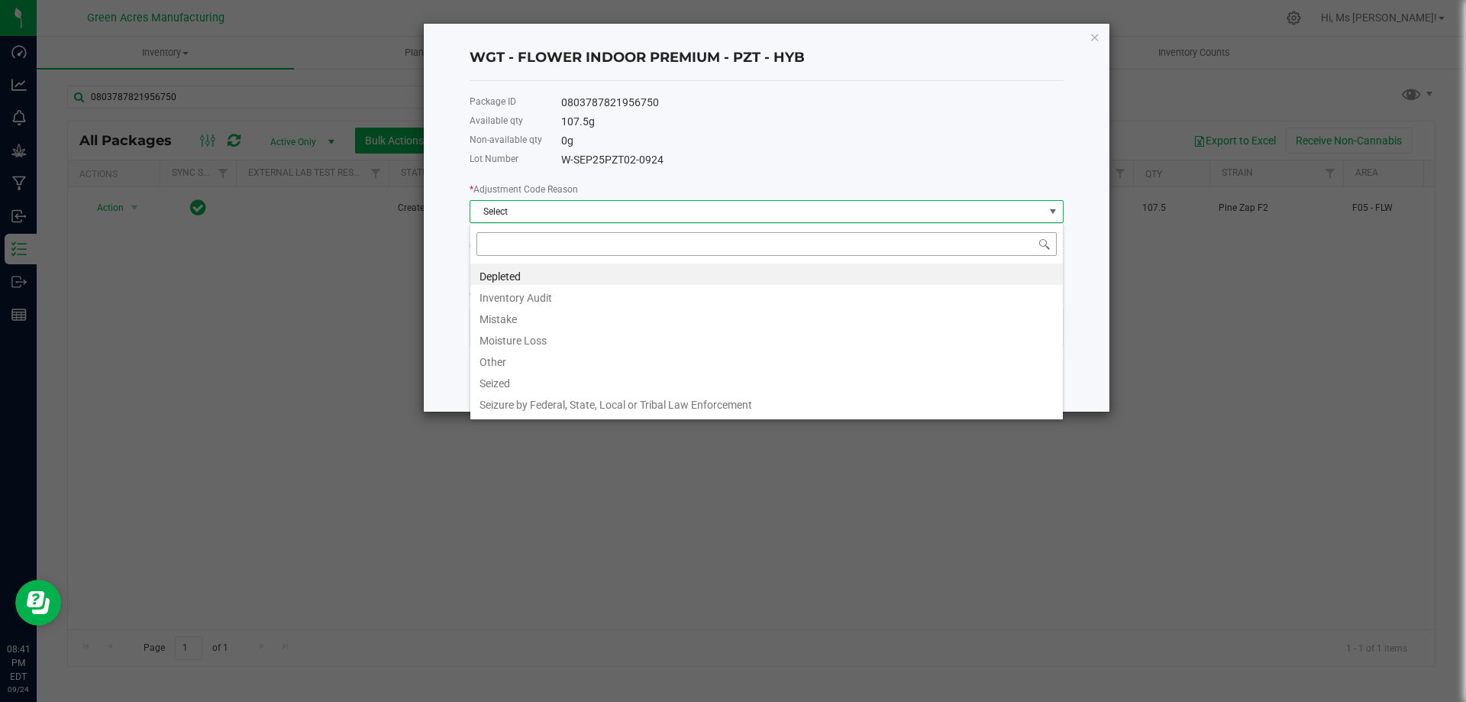
scroll to position [23, 594]
click at [573, 273] on li "Depleted" at bounding box center [766, 273] width 592 height 21
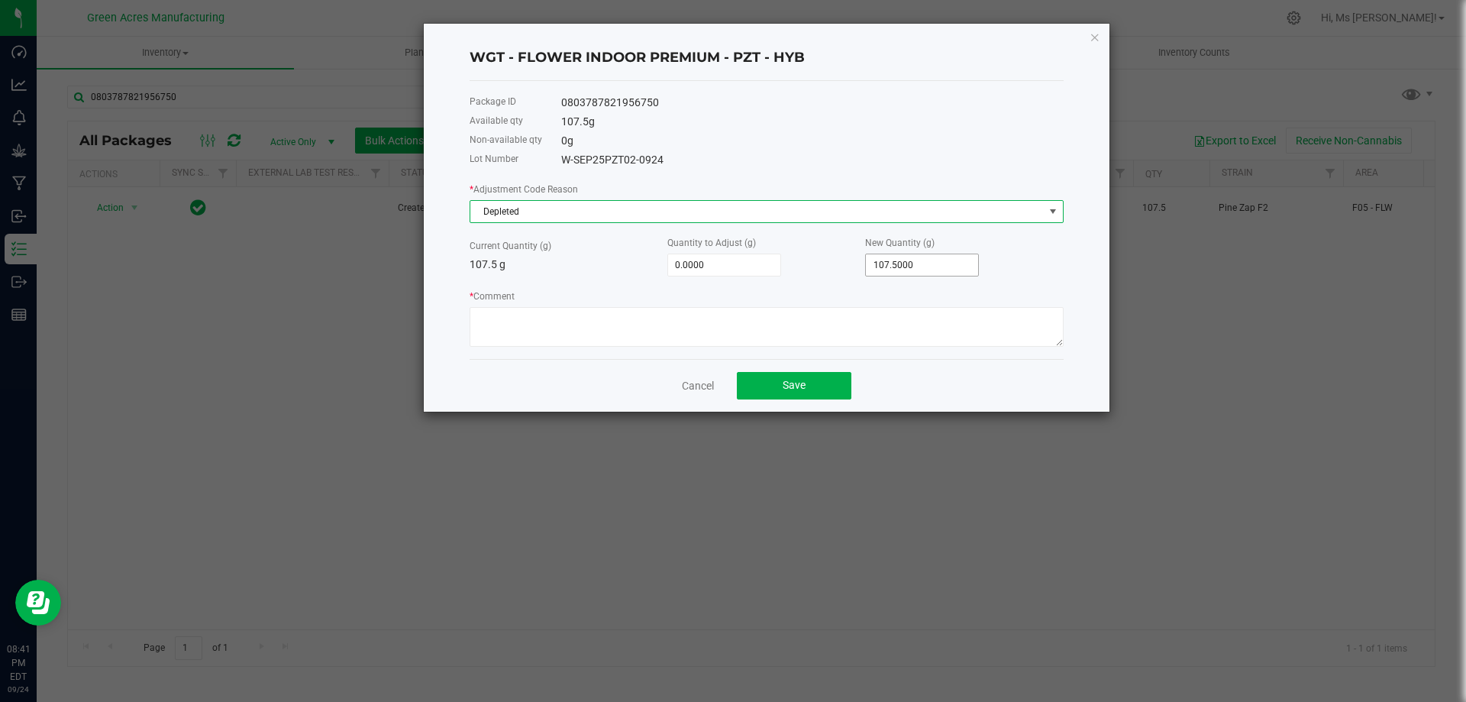
type input "107.5"
click at [936, 262] on input "107.5" at bounding box center [922, 264] width 112 height 21
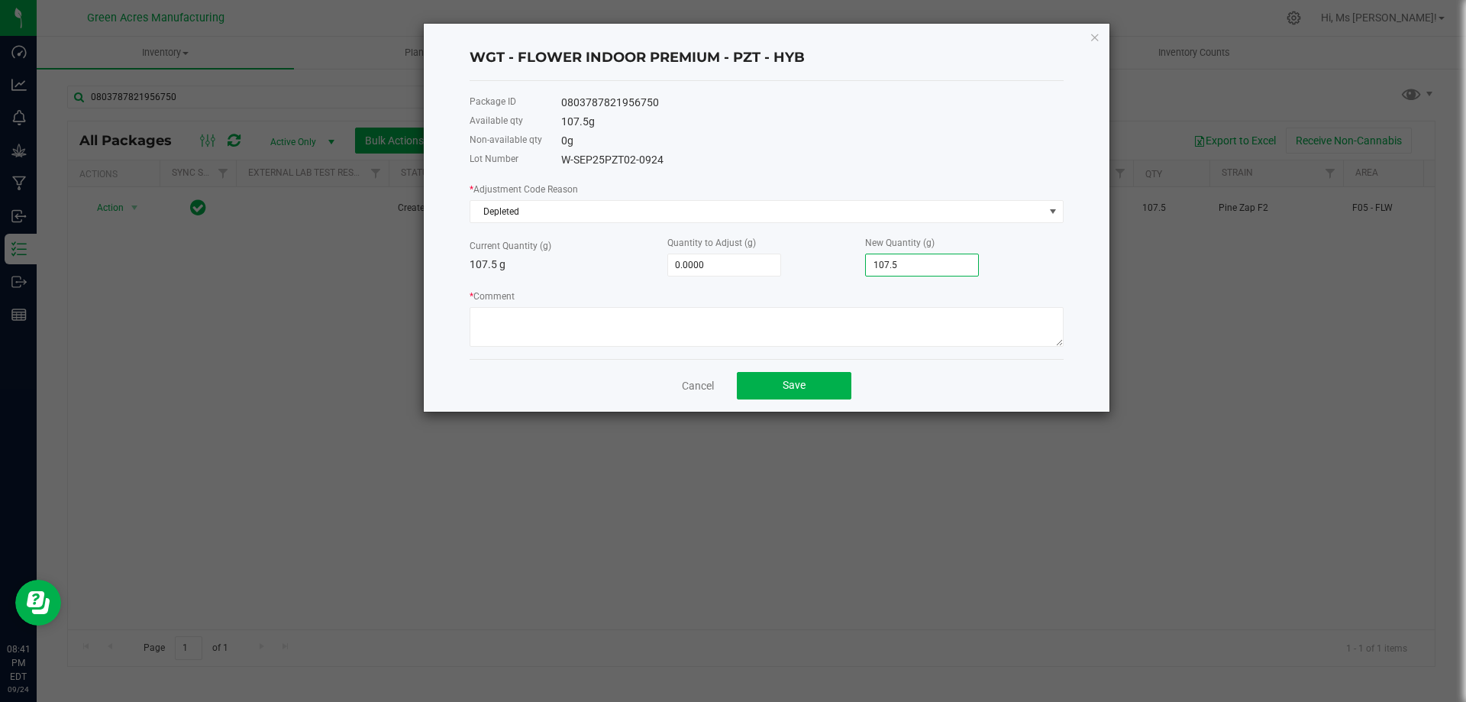
click at [936, 262] on input "107.5" at bounding box center [922, 264] width 112 height 21
type input "-102.5000"
type input "5"
type input "-57.5000"
type input "50.0000"
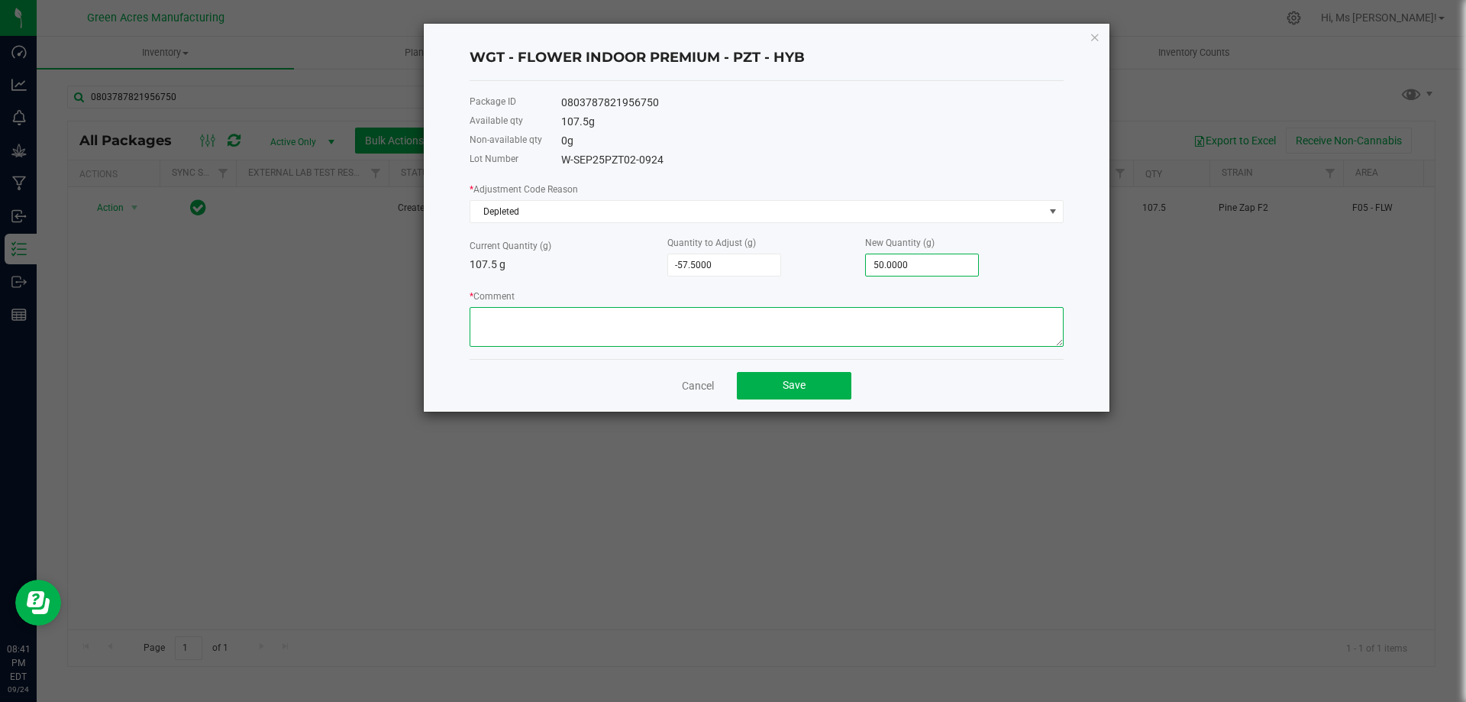
click at [793, 338] on textarea "* Comment" at bounding box center [767, 327] width 594 height 40
click at [841, 383] on button "Save" at bounding box center [794, 385] width 115 height 27
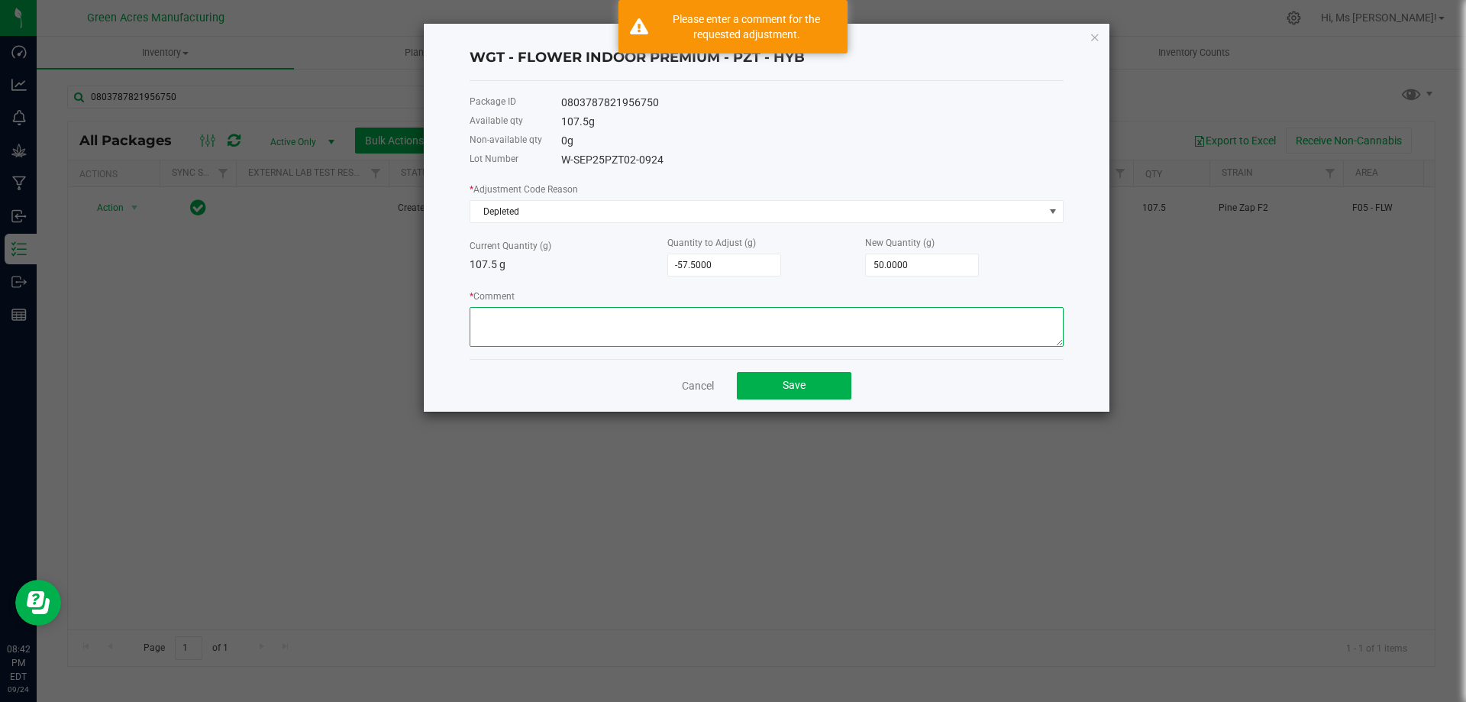
click at [759, 335] on textarea "* Comment" at bounding box center [767, 327] width 594 height 40
type textarea "R"
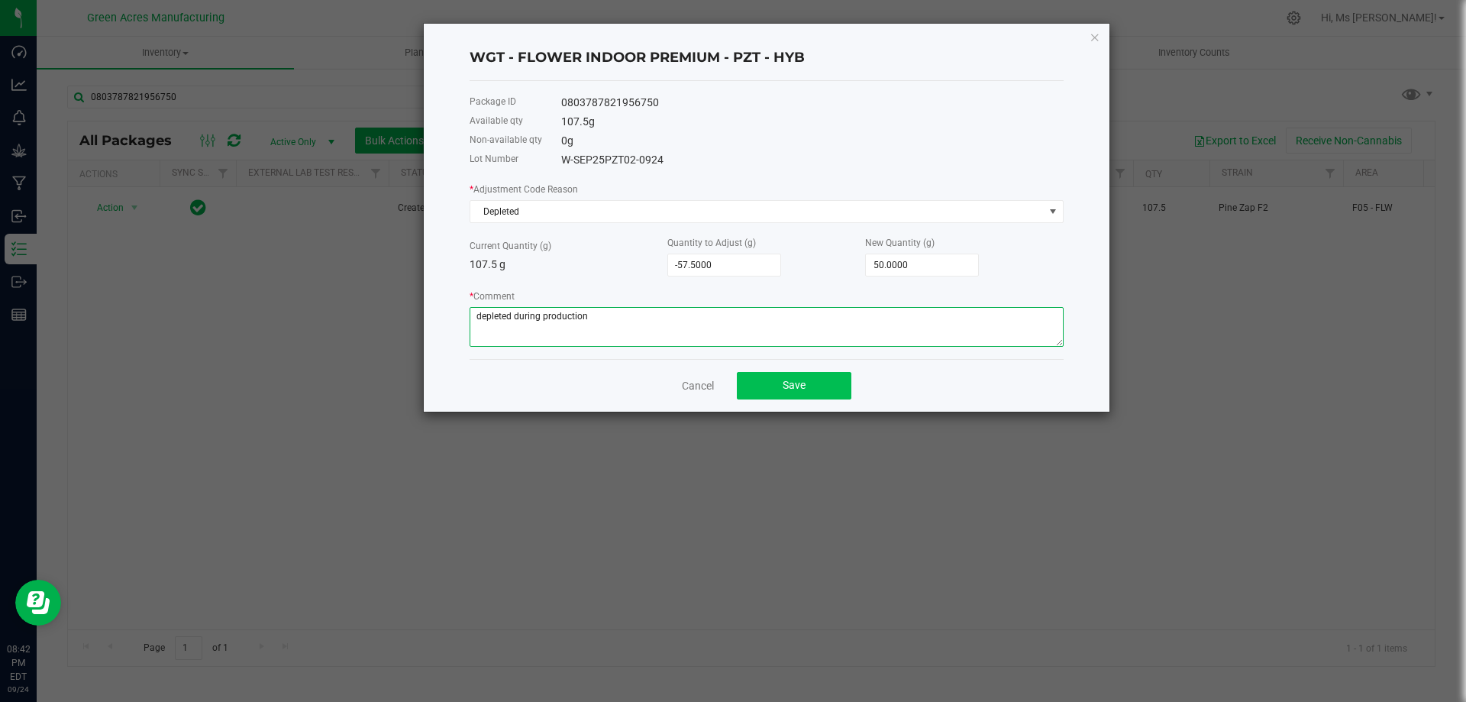
type textarea "depleted during production"
click at [791, 388] on span "Save" at bounding box center [794, 385] width 23 height 12
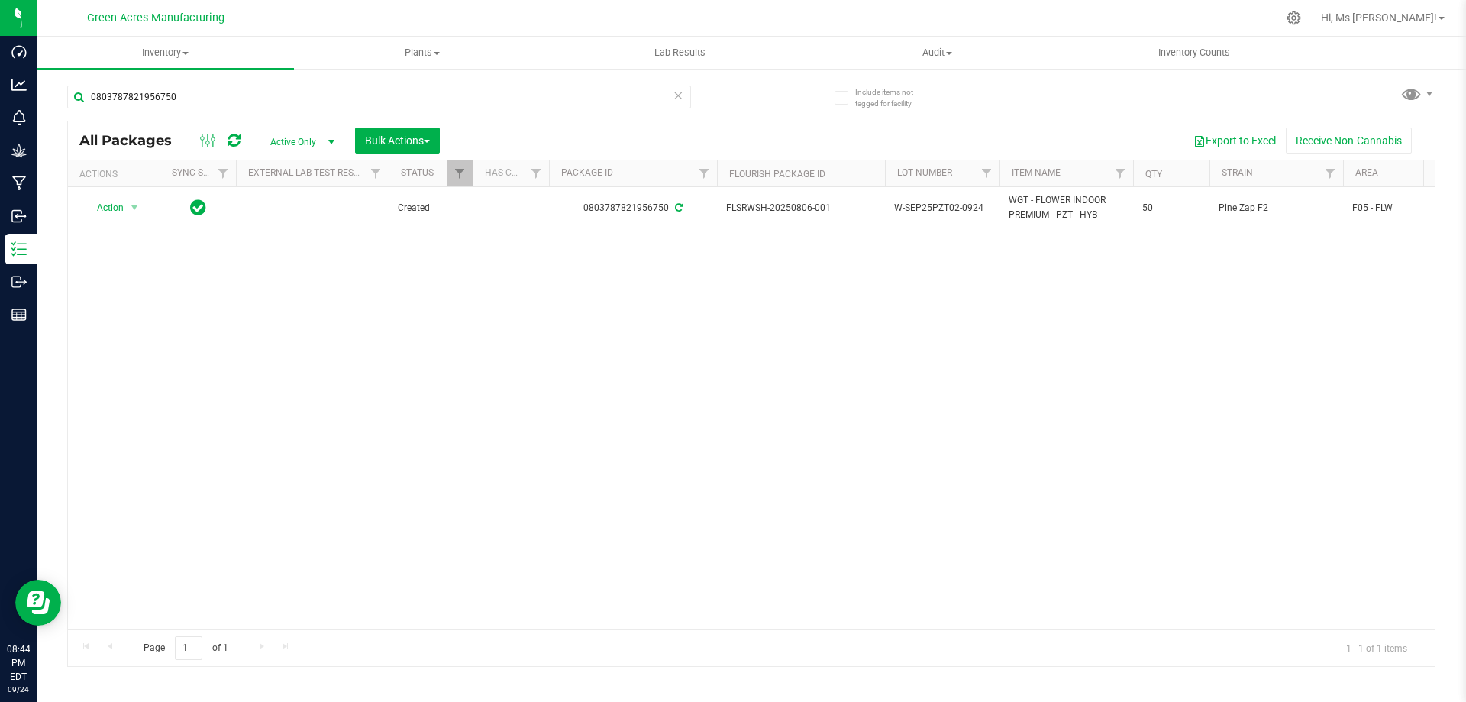
drag, startPoint x: 1356, startPoint y: 455, endPoint x: 1270, endPoint y: 479, distance: 89.5
click at [1356, 455] on div "Action Action Adjust qty Create package Edit attributes Global inventory Locate…" at bounding box center [751, 408] width 1367 height 442
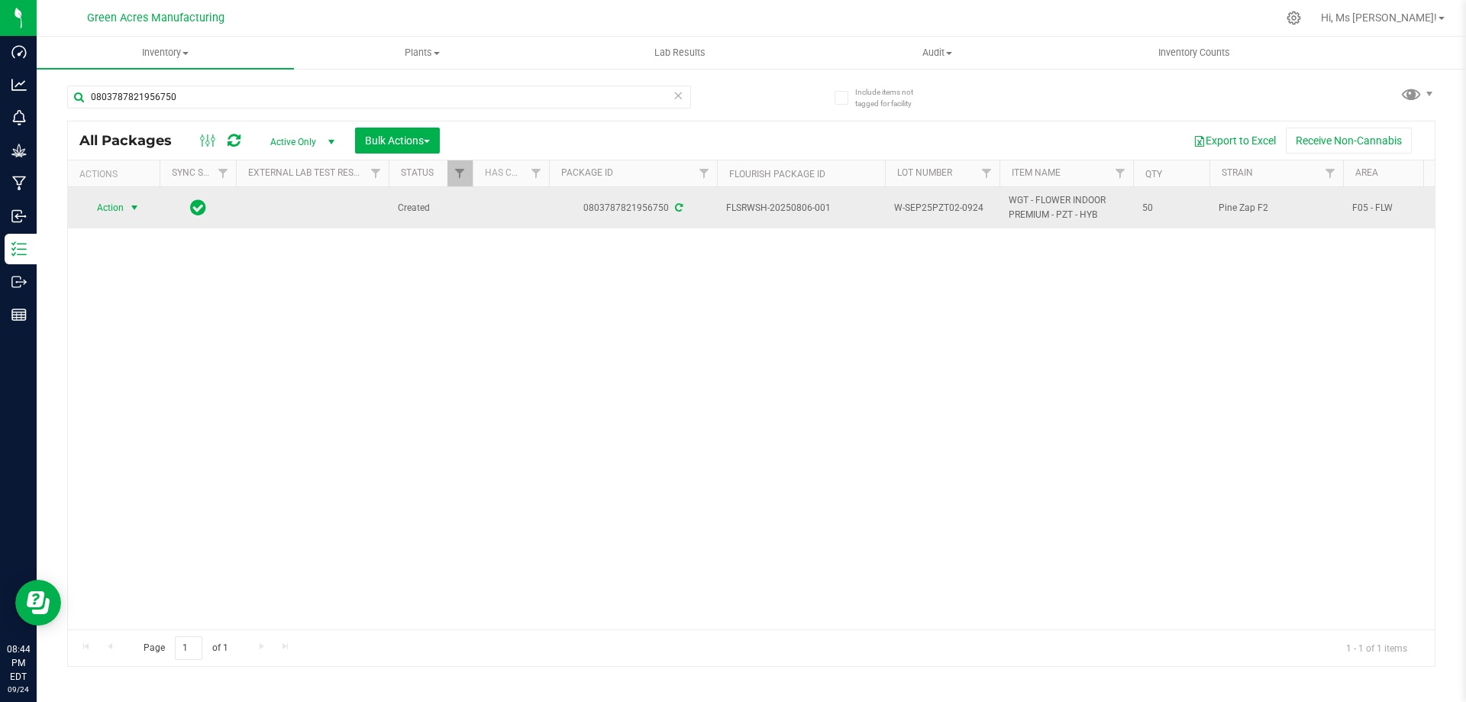
click at [130, 211] on span "select" at bounding box center [134, 208] width 12 height 12
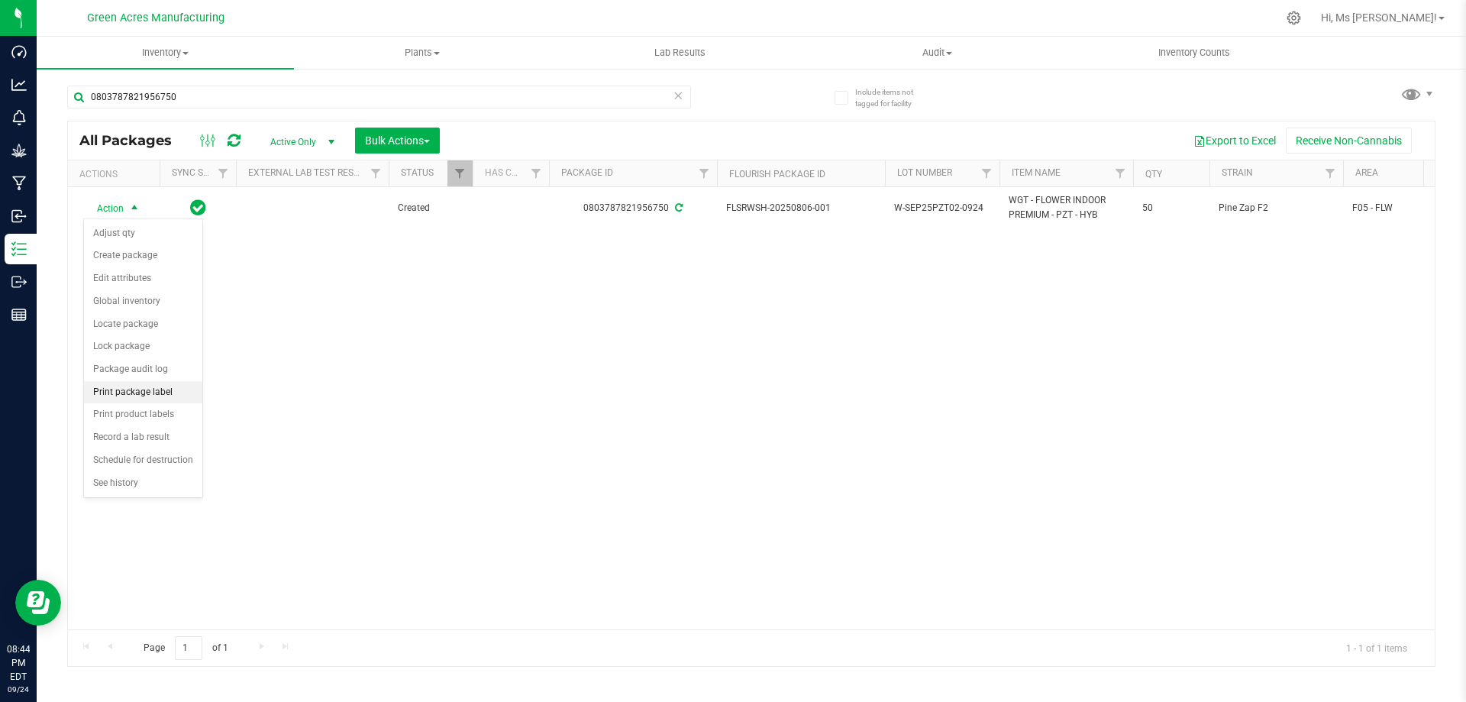
drag, startPoint x: 163, startPoint y: 386, endPoint x: 173, endPoint y: 389, distance: 10.6
click at [164, 386] on li "Print package label" at bounding box center [143, 392] width 118 height 23
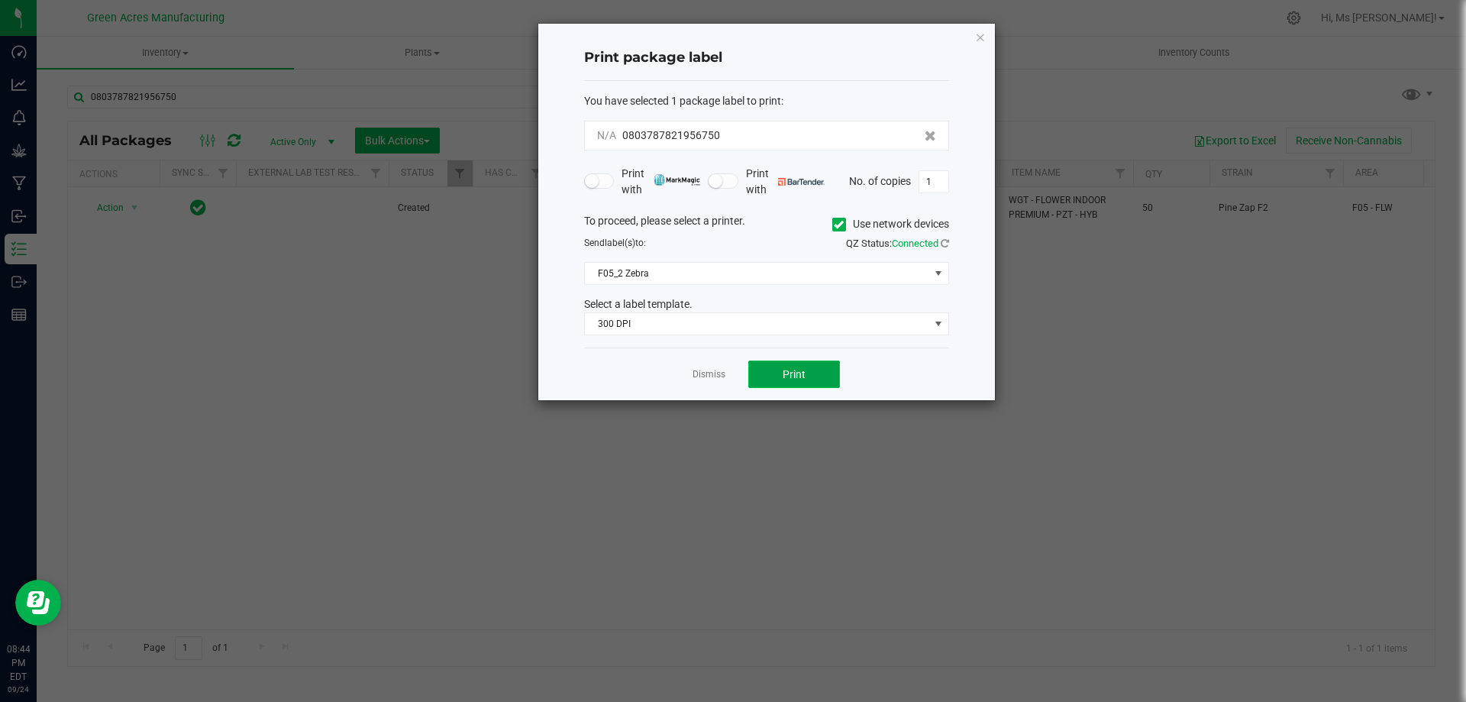
click at [776, 370] on button "Print" at bounding box center [794, 373] width 92 height 27
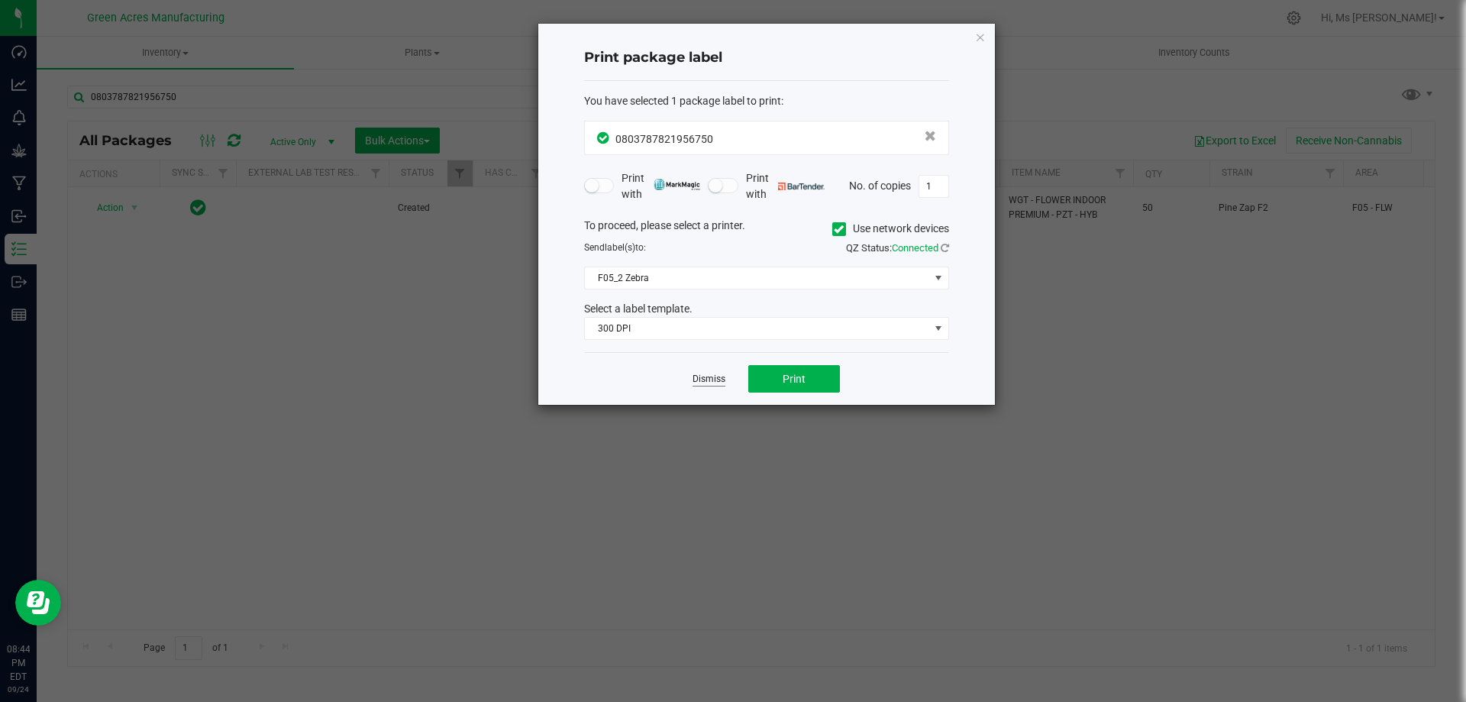
click at [701, 374] on link "Dismiss" at bounding box center [708, 379] width 33 height 13
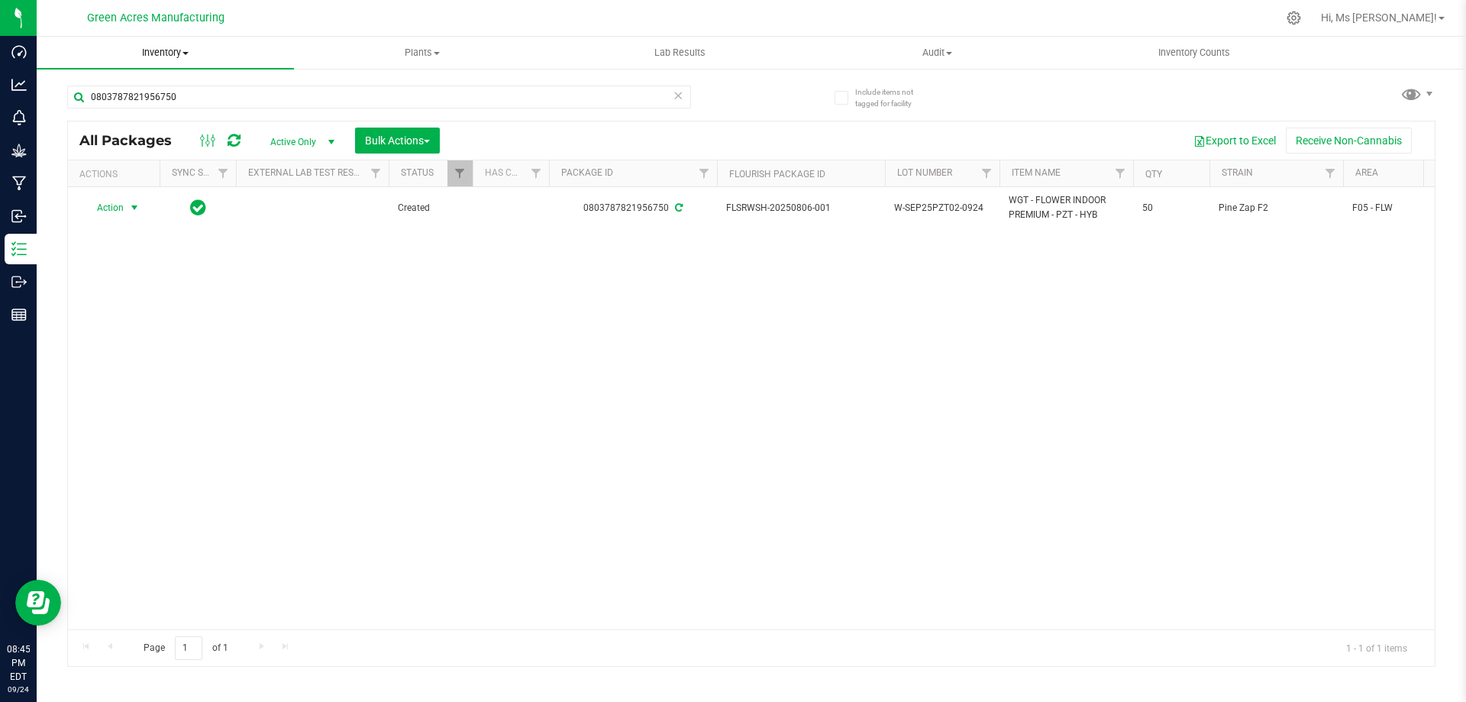
click at [181, 60] on uib-tab-heading "Inventory All packages All inventory Waste log Create inventory" at bounding box center [165, 53] width 257 height 32
click at [177, 186] on li "From bill of materials" at bounding box center [165, 184] width 257 height 18
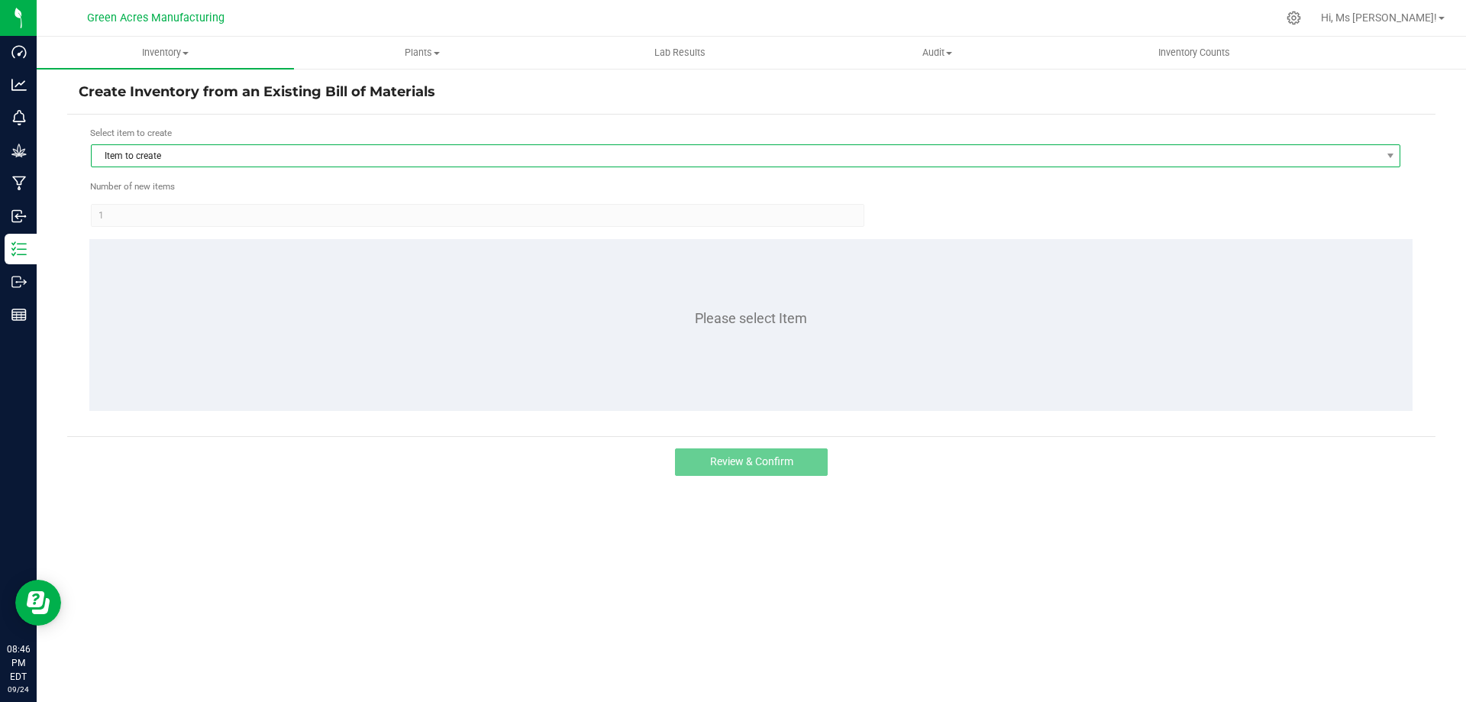
click at [156, 162] on span "Item to create" at bounding box center [736, 155] width 1289 height 21
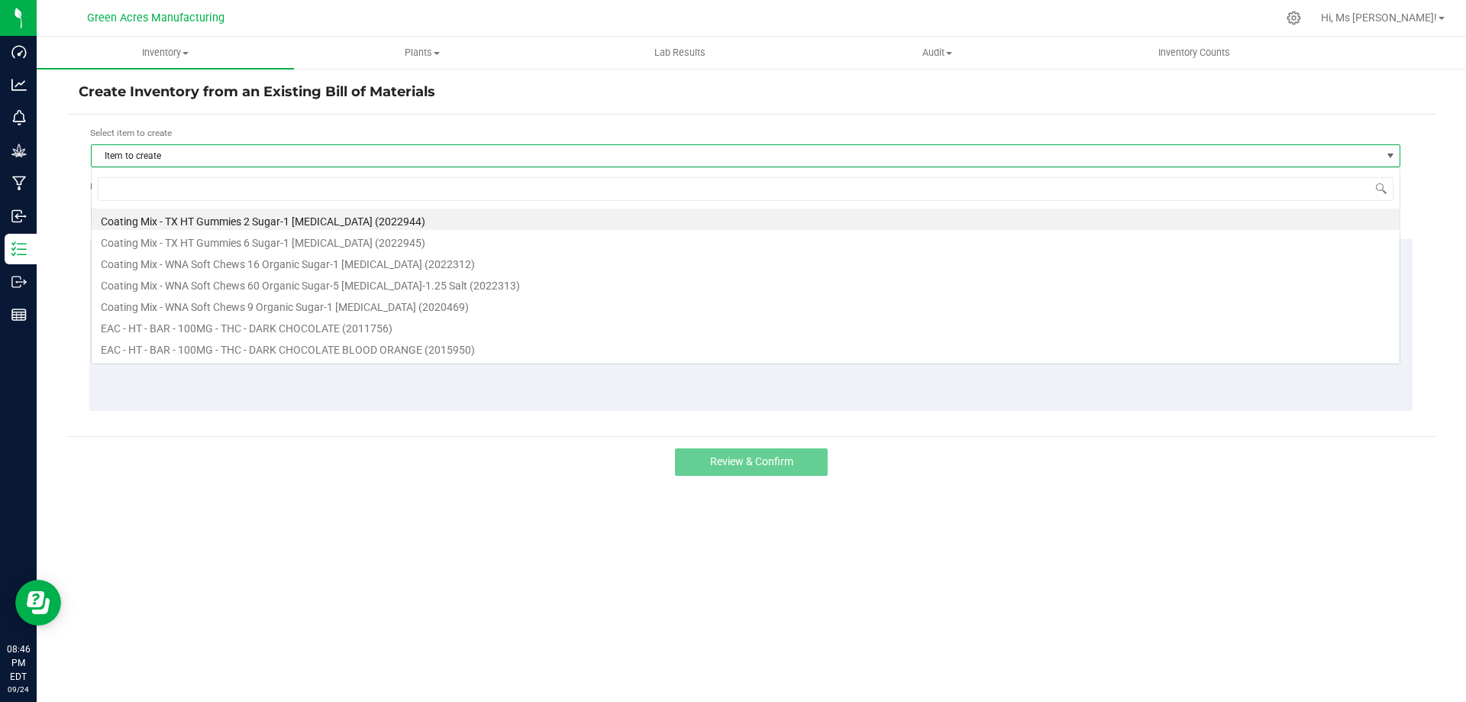
scroll to position [23, 1309]
type input "pzt"
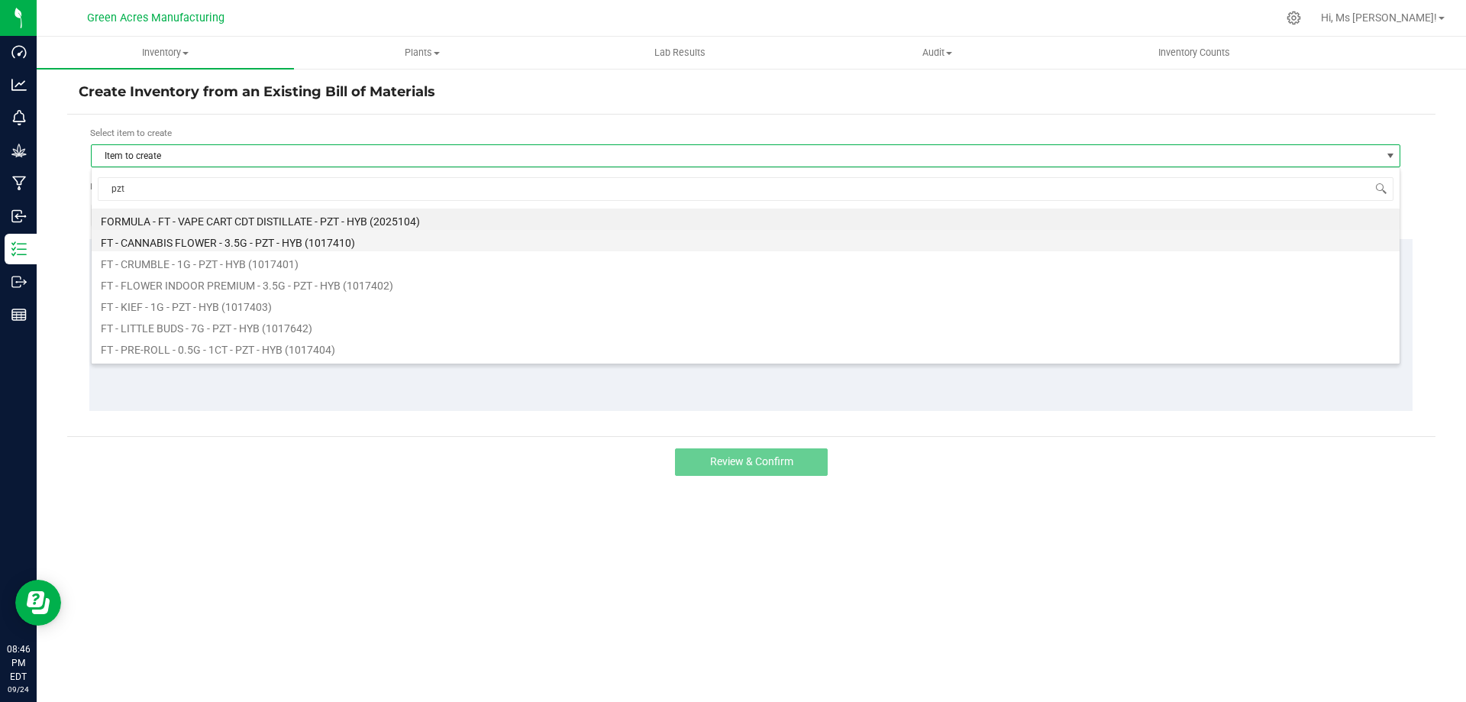
click at [370, 240] on li "FT - CANNABIS FLOWER - 3.5G - PZT - HYB (1017410)" at bounding box center [746, 240] width 1308 height 21
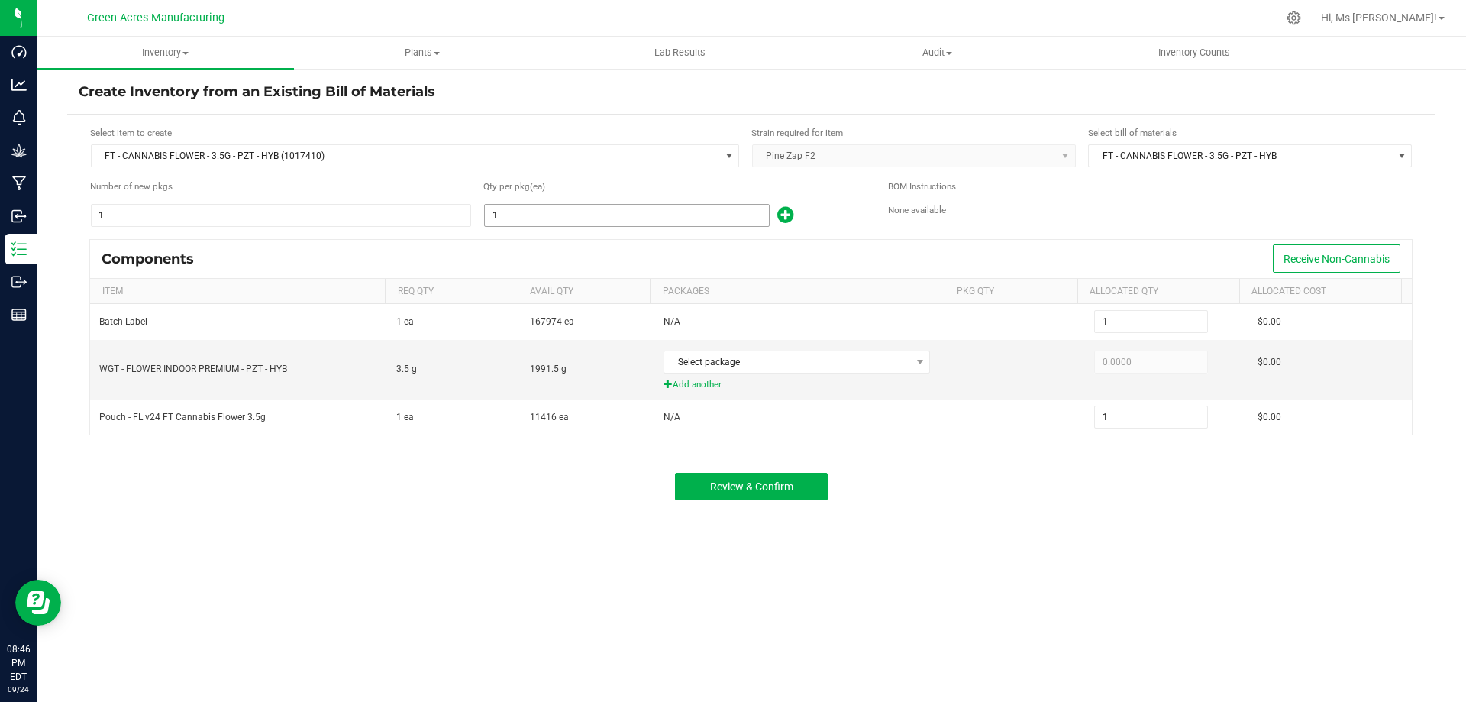
click at [537, 218] on input "1" at bounding box center [627, 215] width 284 height 21
type input "5"
type input "50"
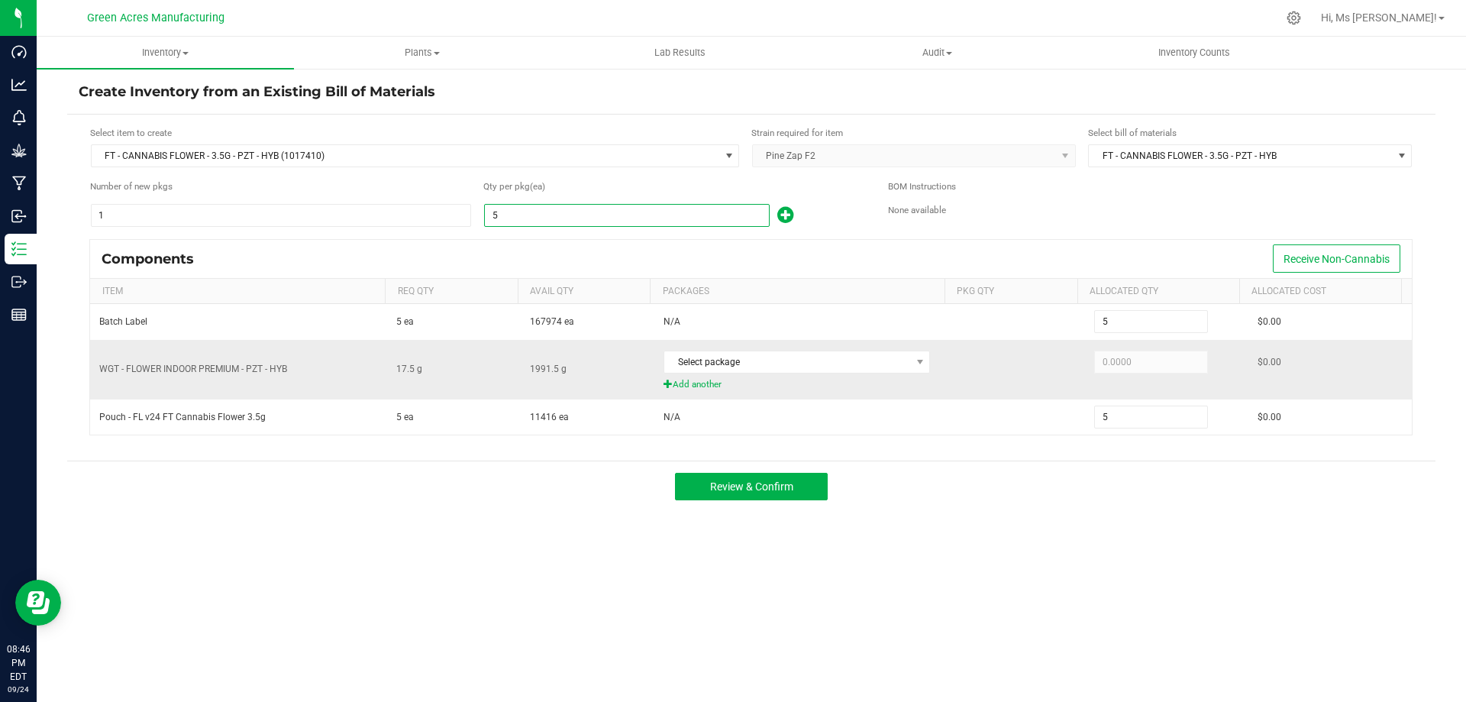
type input "50"
type input "508"
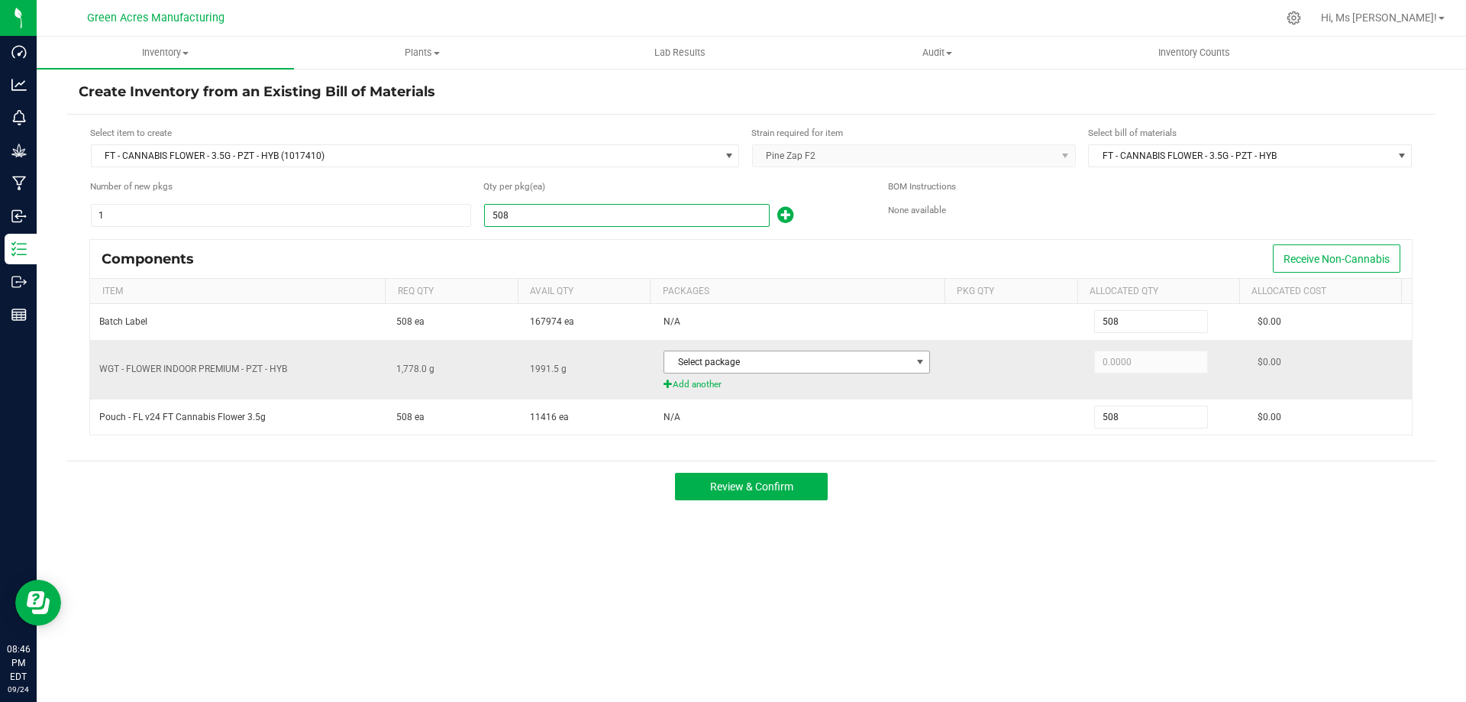
type input "508"
click at [915, 366] on span at bounding box center [919, 361] width 19 height 21
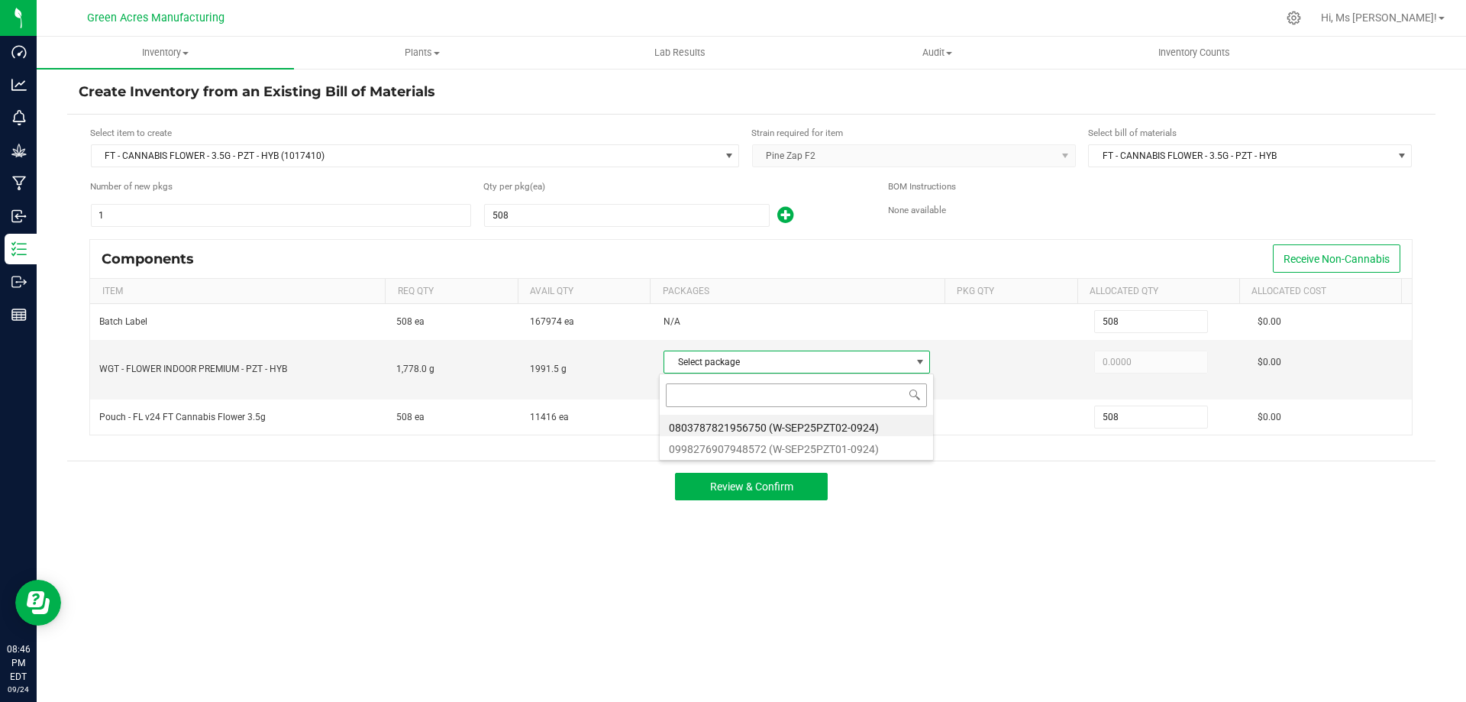
scroll to position [23, 263]
click at [886, 451] on li "0998276907948572 (W-SEP25PZT01-0924)" at bounding box center [796, 446] width 273 height 21
type input "1,778.0000"
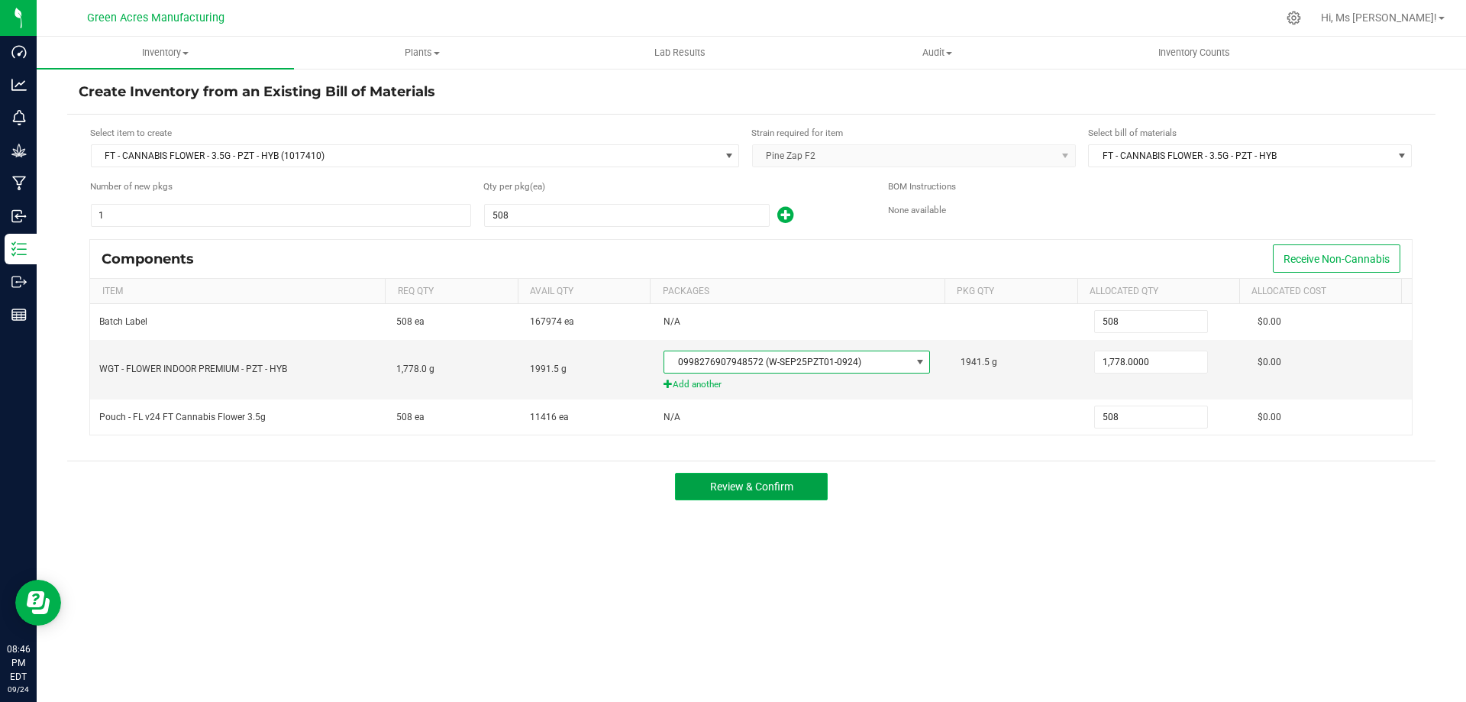
click at [799, 491] on button "Review & Confirm" at bounding box center [751, 486] width 153 height 27
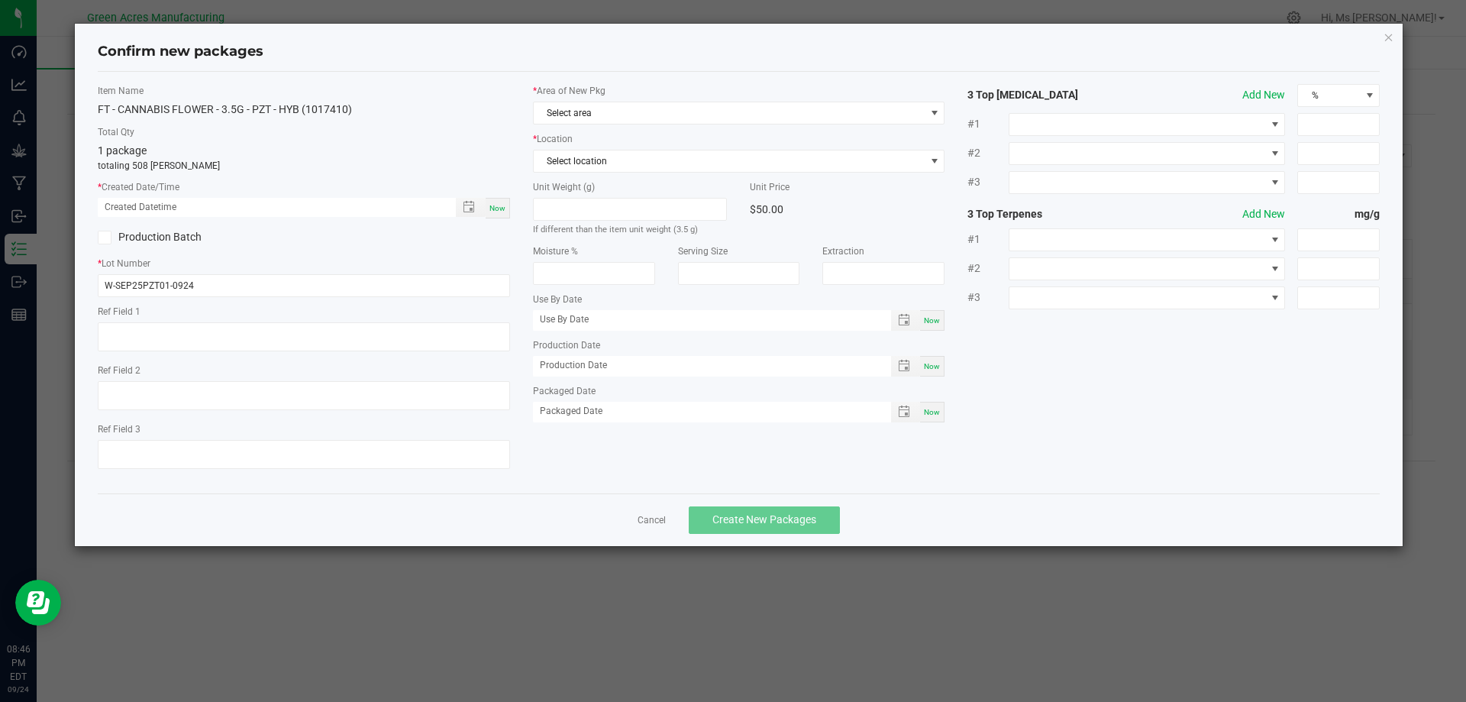
click at [493, 212] on span "Now" at bounding box center [497, 208] width 16 height 8
type input "09/24/2025 08:46 PM"
click at [616, 114] on span "Select area" at bounding box center [730, 112] width 392 height 21
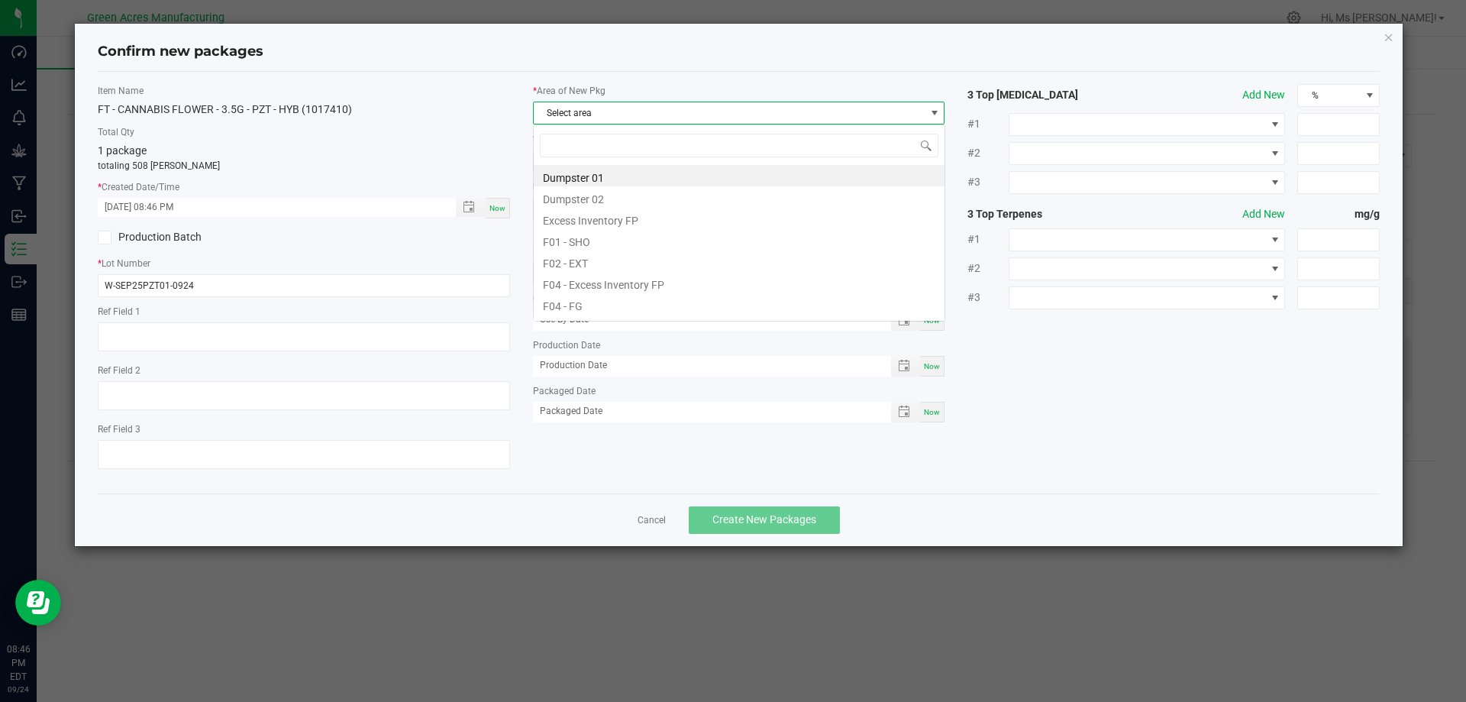
scroll to position [23, 412]
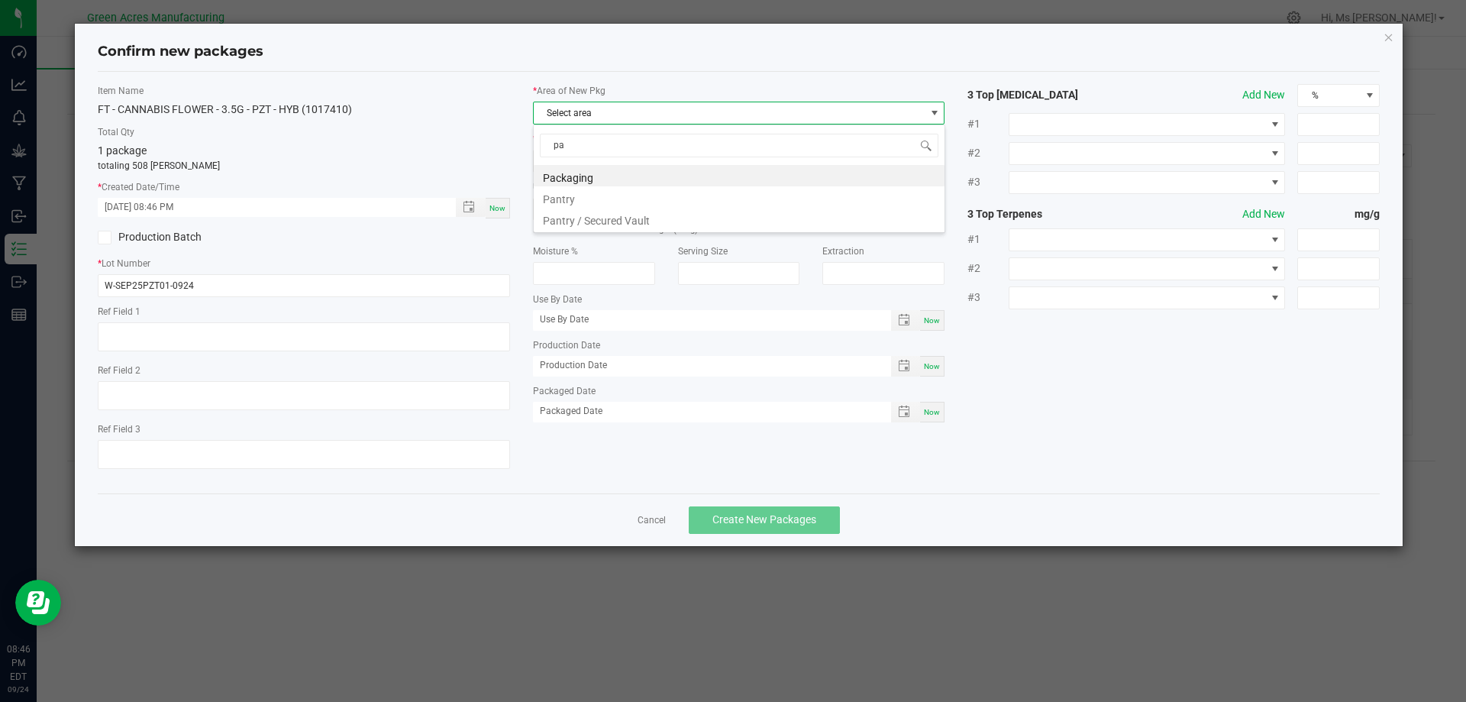
type input "pan"
click at [615, 203] on li "Pantry / Secured Vault" at bounding box center [739, 196] width 411 height 21
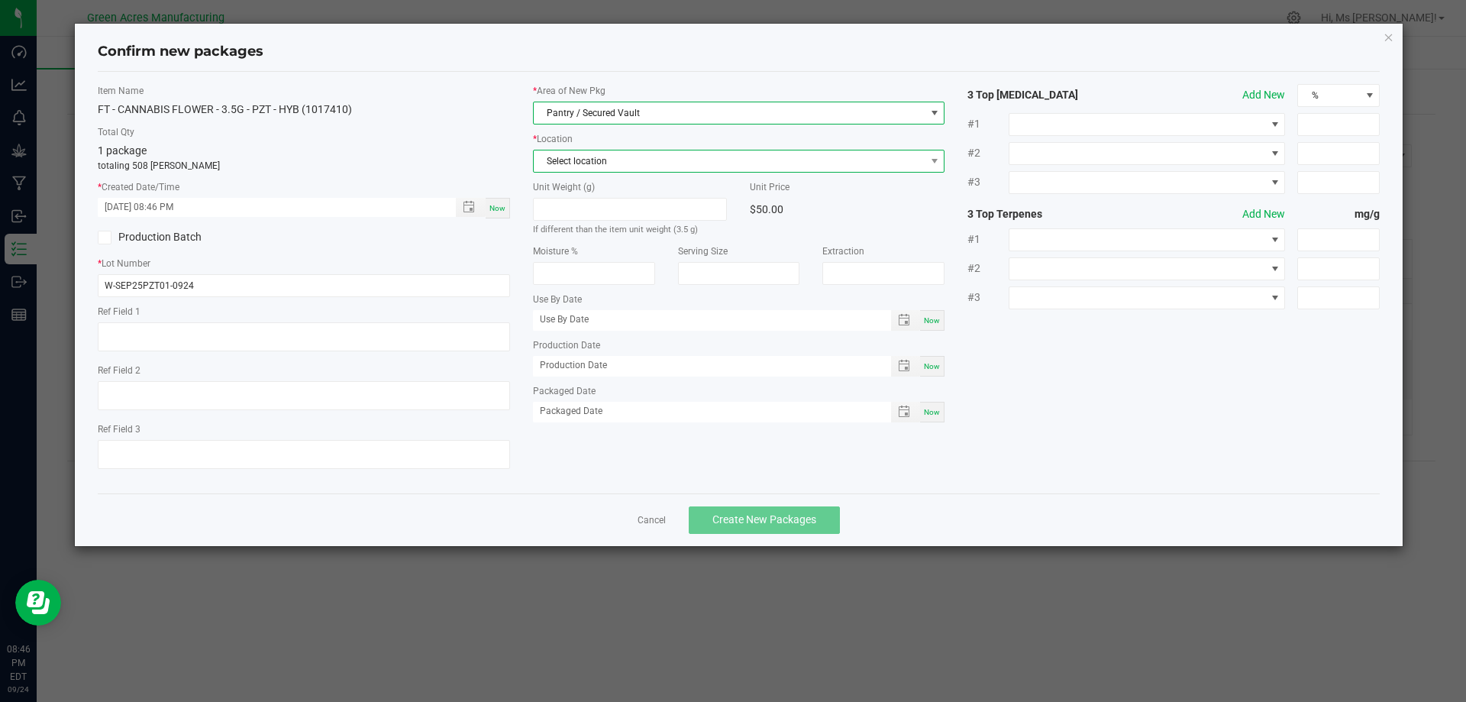
click at [611, 159] on span "Select location" at bounding box center [730, 160] width 392 height 21
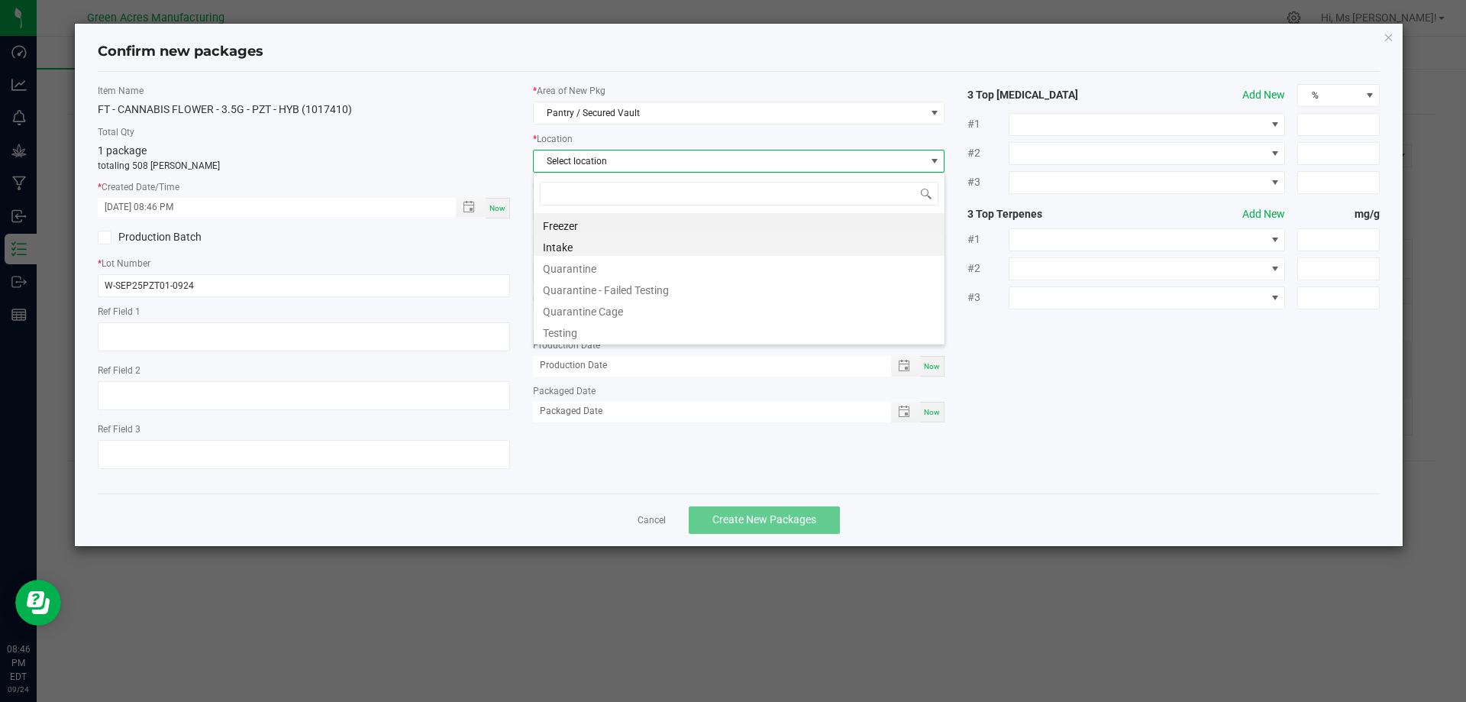
click at [605, 250] on li "Intake" at bounding box center [739, 244] width 411 height 21
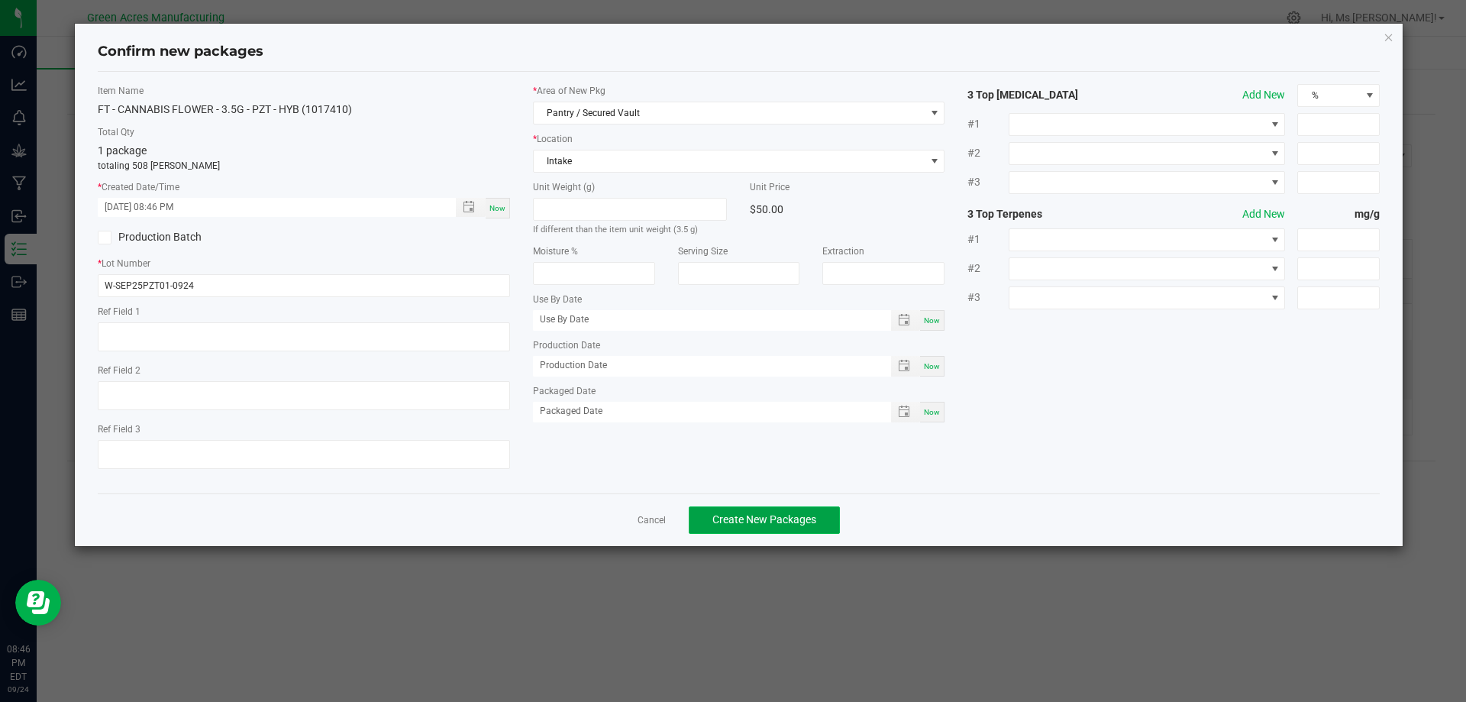
click at [786, 528] on button "Create New Packages" at bounding box center [764, 519] width 151 height 27
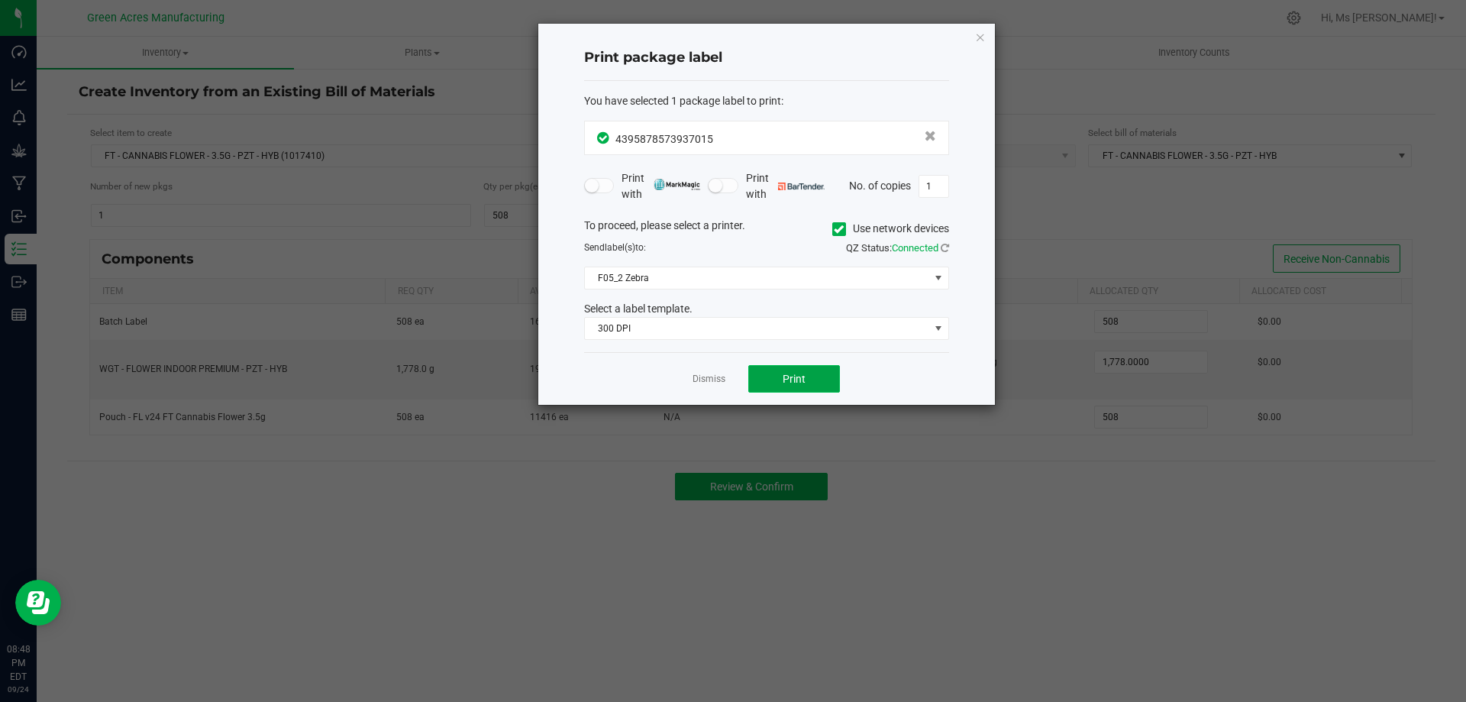
click at [783, 373] on span "Print" at bounding box center [794, 379] width 23 height 12
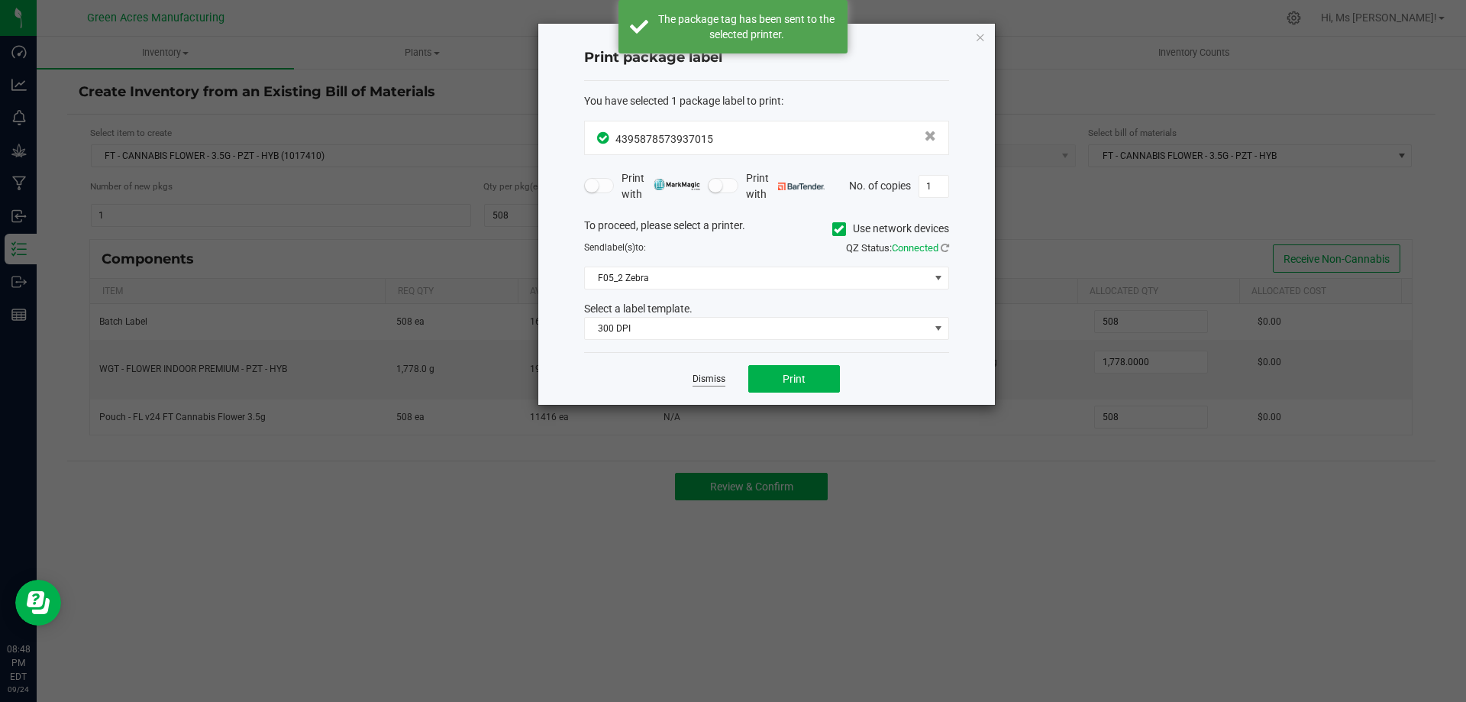
click at [714, 380] on link "Dismiss" at bounding box center [708, 379] width 33 height 13
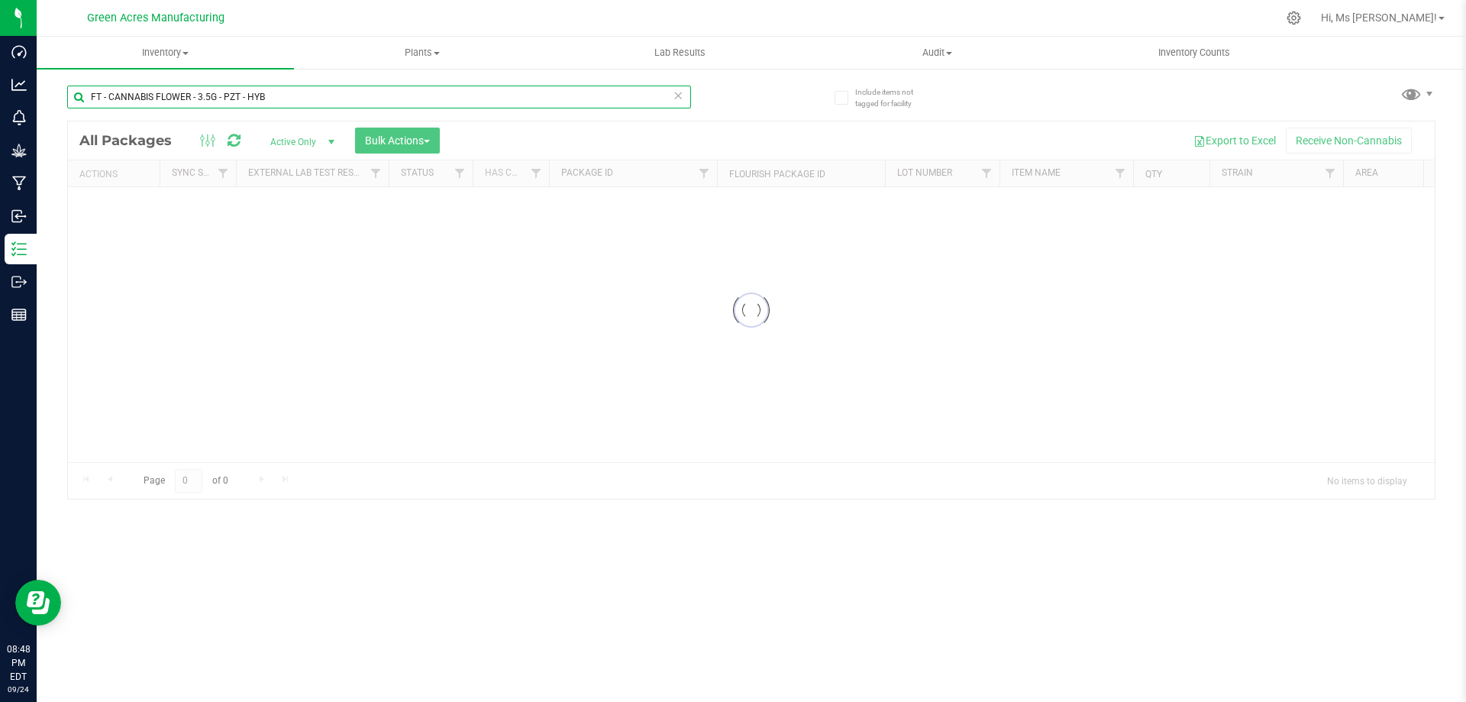
click at [373, 90] on input "FT - CANNABIS FLOWER - 3.5G - PZT - HYB" at bounding box center [379, 97] width 624 height 23
click at [371, 91] on input "FT - CANNABIS FLOWER - 3.5G - PZT - HYB" at bounding box center [379, 97] width 624 height 23
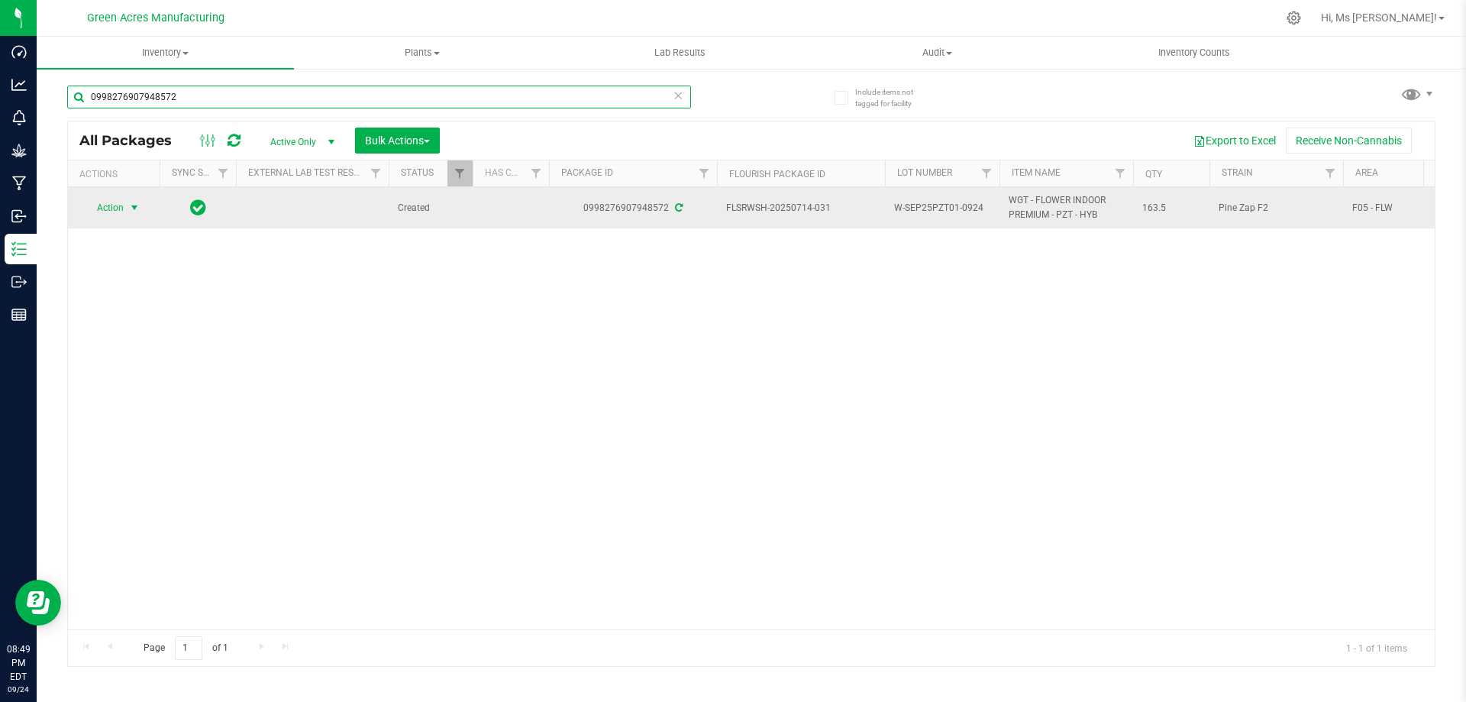
type input "0998276907948572"
click at [127, 208] on span "select" at bounding box center [134, 207] width 19 height 21
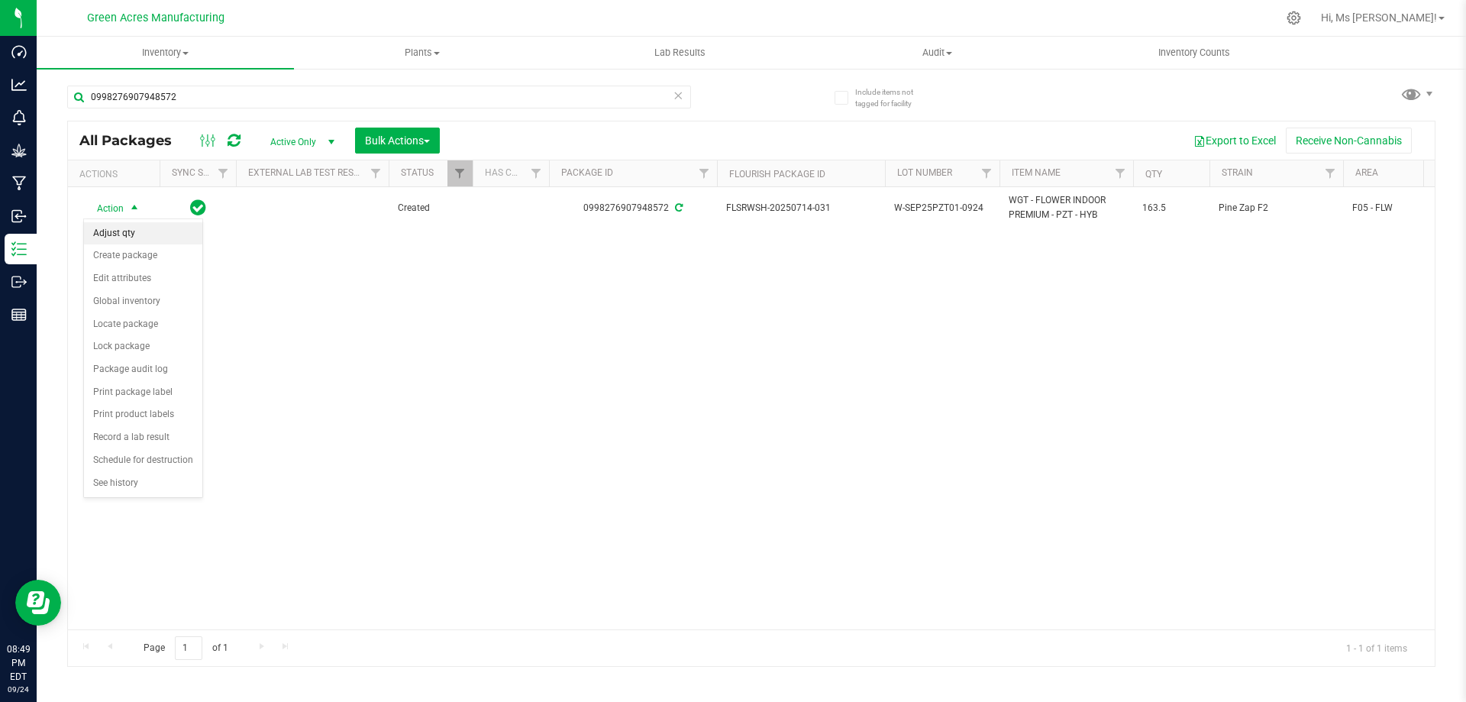
click at [162, 238] on li "Adjust qty" at bounding box center [143, 233] width 118 height 23
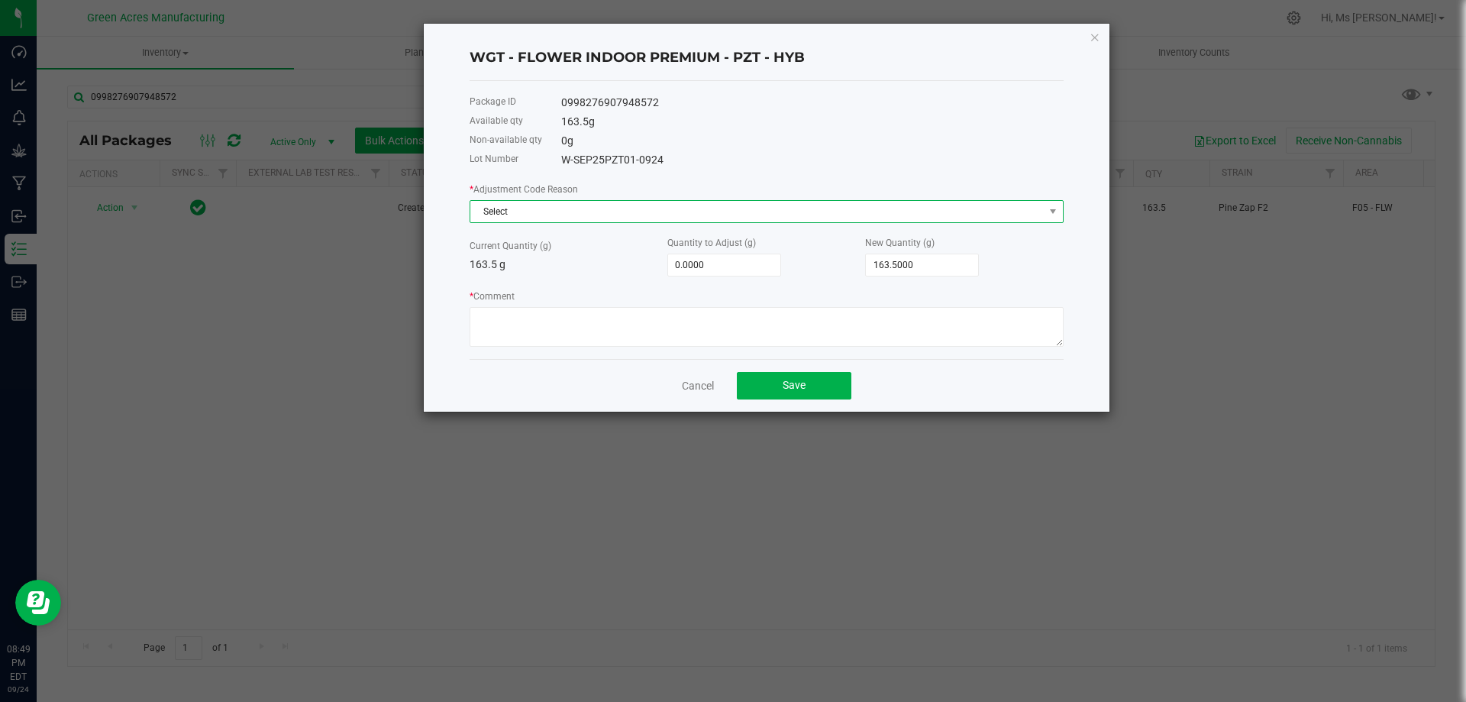
click at [695, 208] on span "Select" at bounding box center [756, 211] width 573 height 21
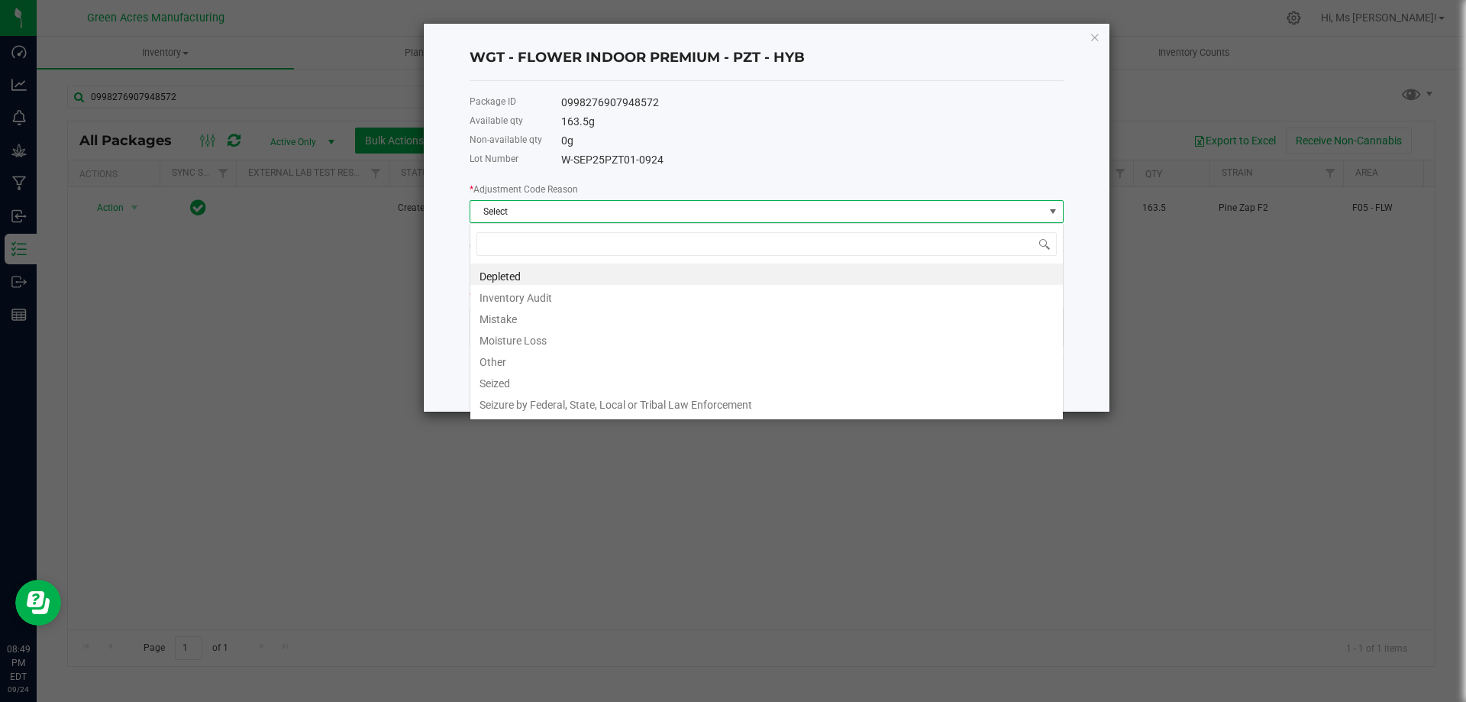
scroll to position [23, 594]
click at [551, 276] on li "Depleted" at bounding box center [766, 273] width 592 height 21
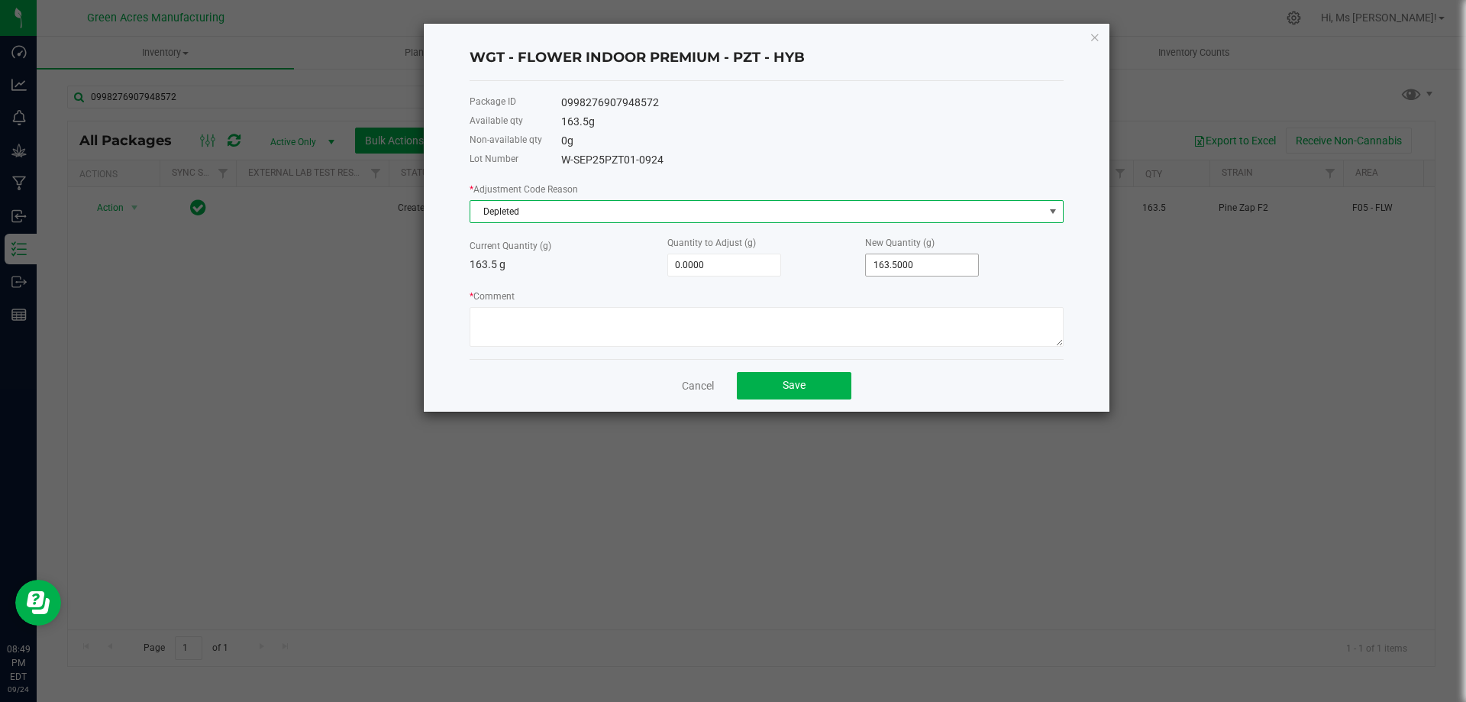
type input "163.5"
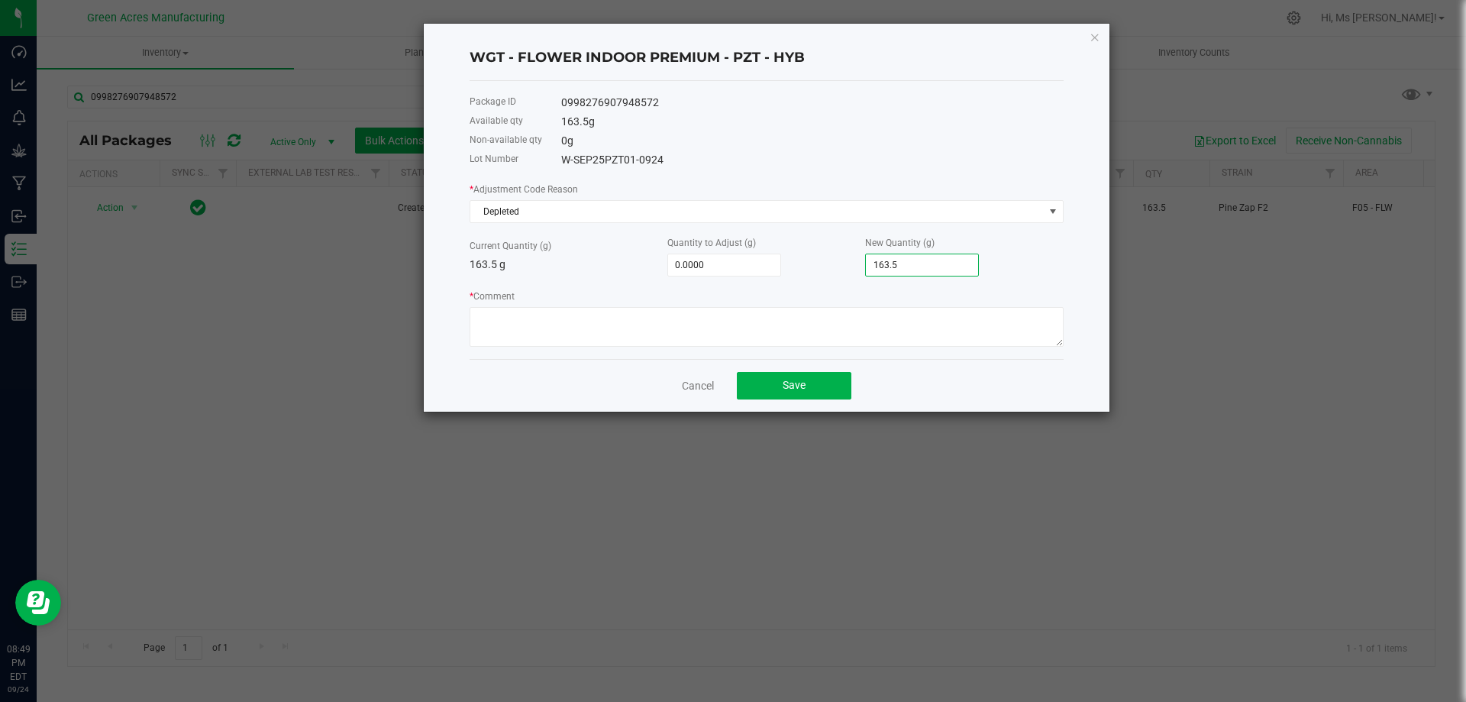
click at [935, 266] on input "163.5" at bounding box center [922, 264] width 112 height 21
type input "-156.5000"
type input "7"
type input "-88.5000"
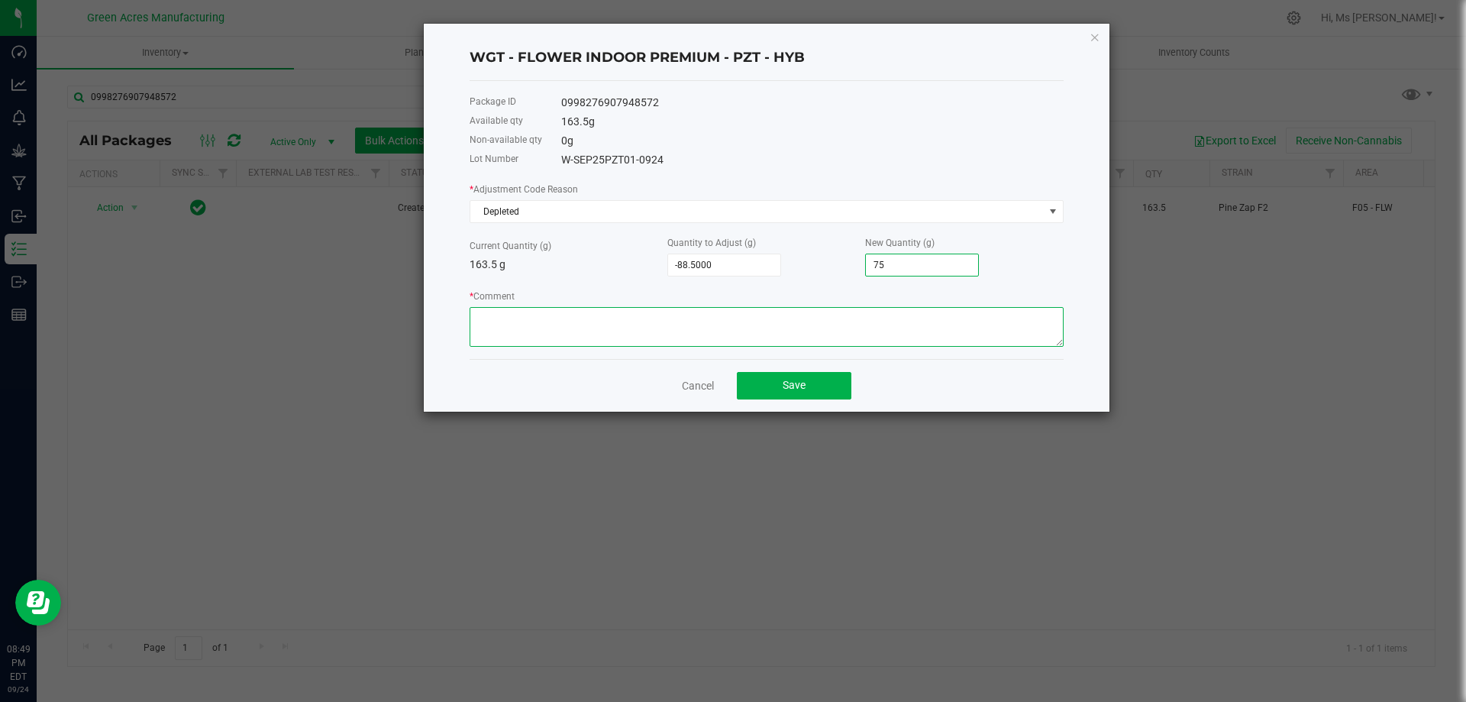
type input "75.0000"
click at [729, 334] on textarea "* Comment" at bounding box center [767, 327] width 594 height 40
type textarea "depleted during packaging process"
drag, startPoint x: 806, startPoint y: 385, endPoint x: 805, endPoint y: 393, distance: 8.4
click at [806, 388] on button "Save" at bounding box center [794, 385] width 115 height 27
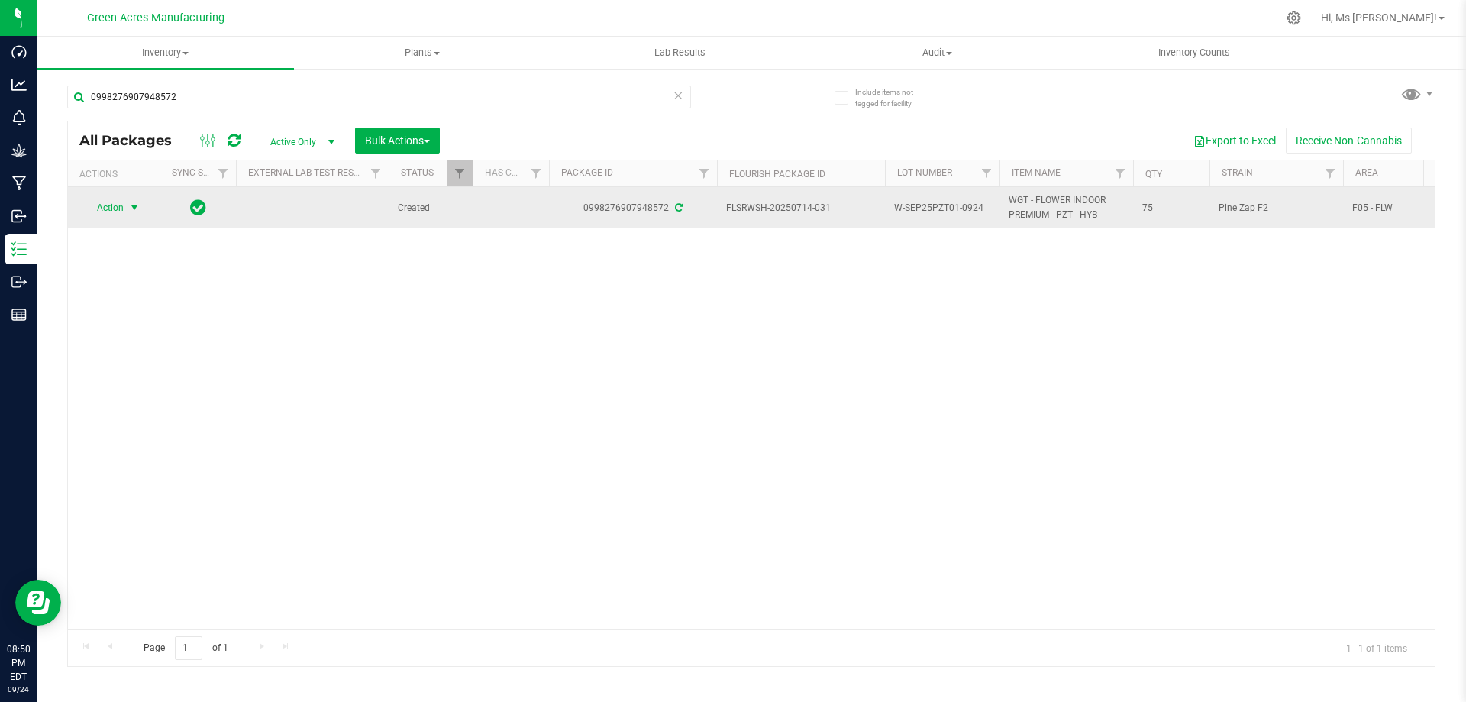
click at [131, 207] on span "select" at bounding box center [134, 208] width 12 height 12
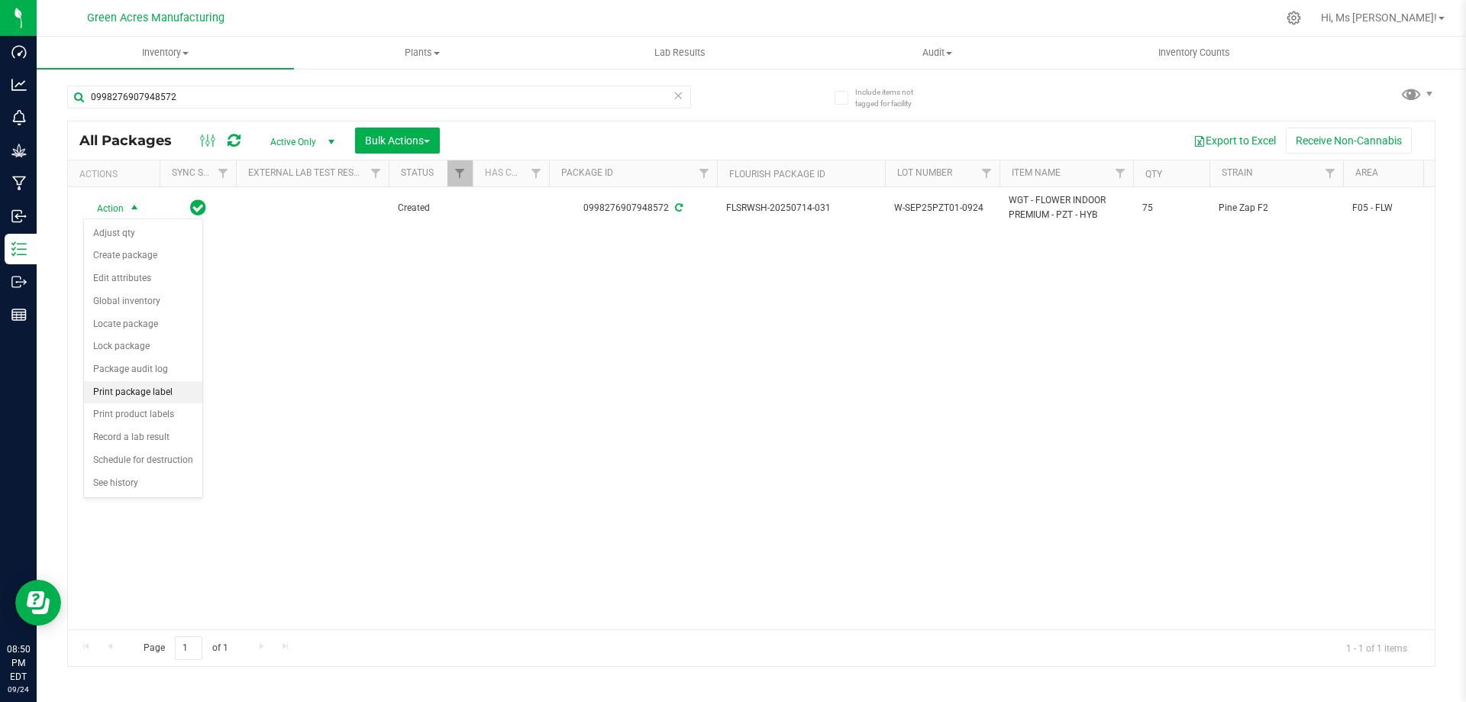
click at [143, 396] on li "Print package label" at bounding box center [143, 392] width 118 height 23
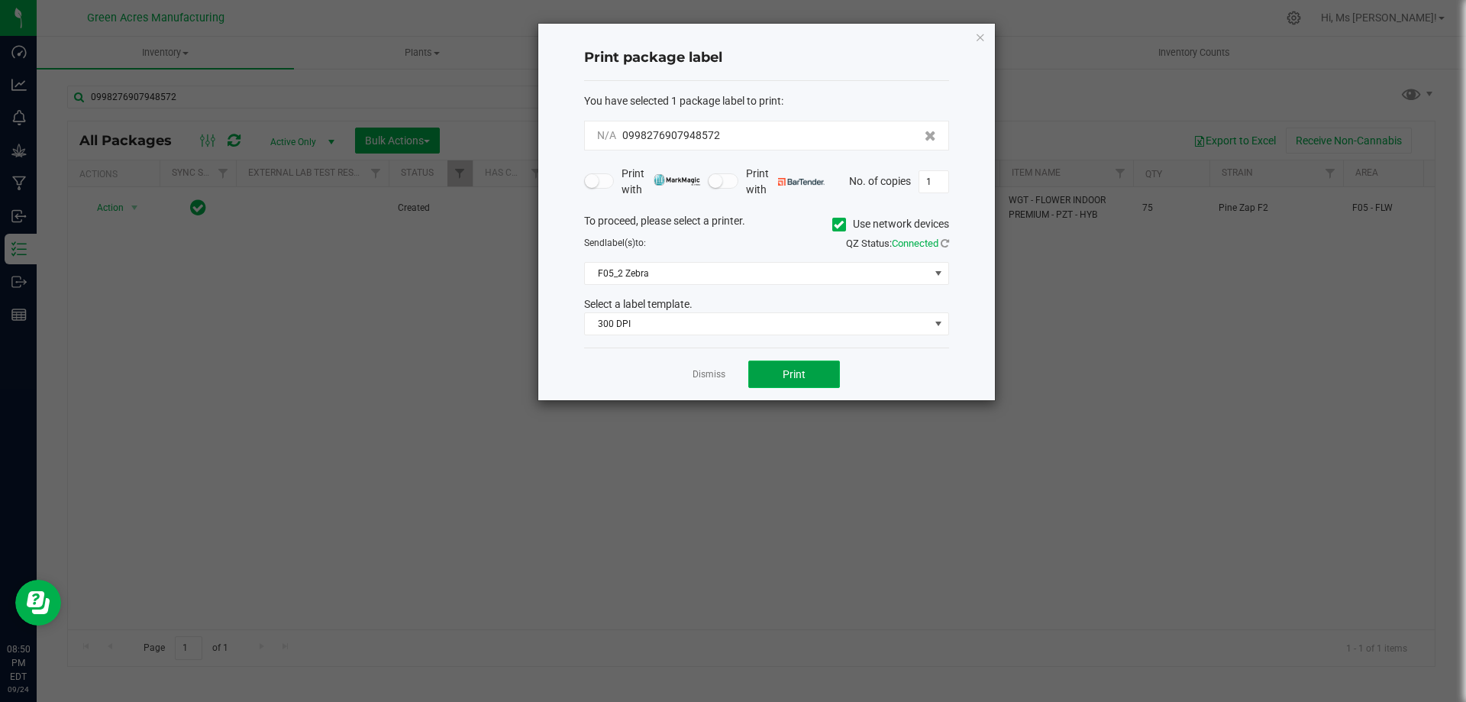
click at [776, 369] on button "Print" at bounding box center [794, 373] width 92 height 27
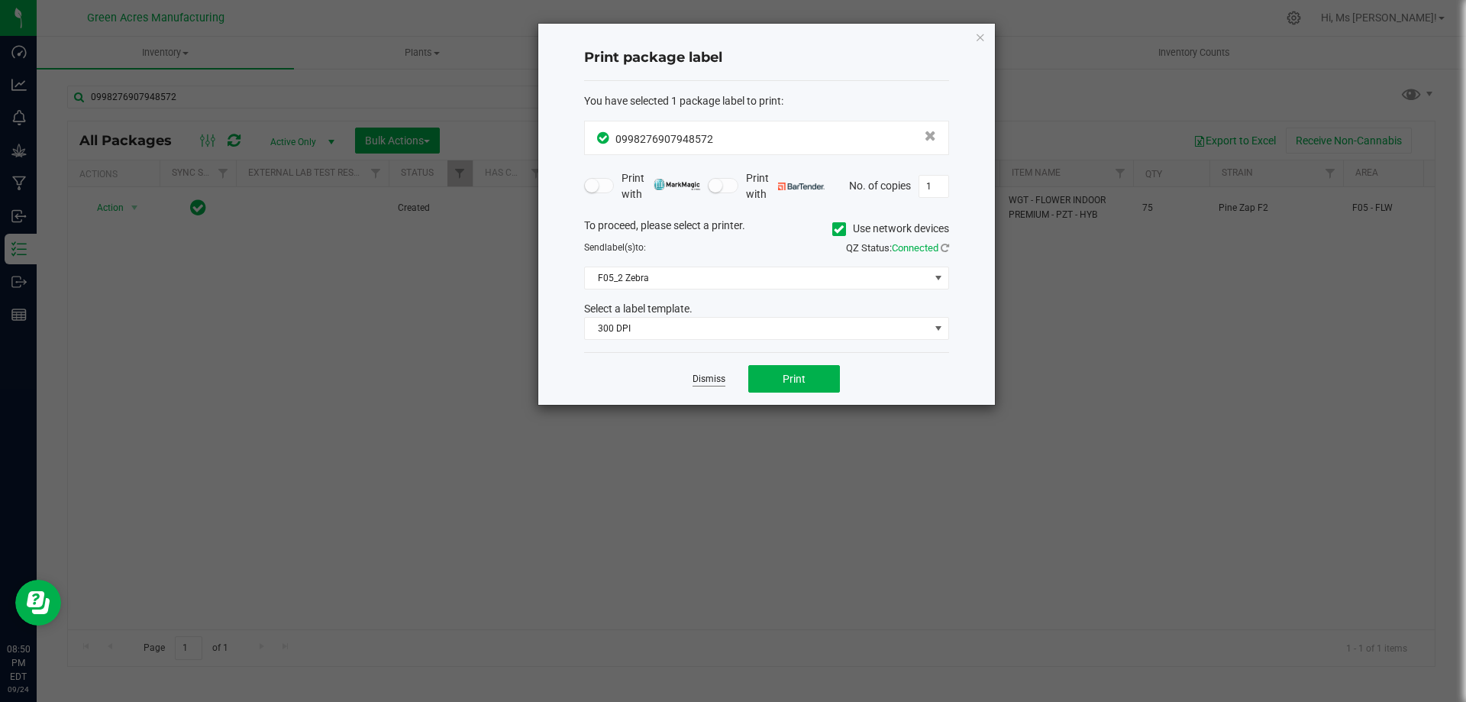
click at [715, 376] on link "Dismiss" at bounding box center [708, 379] width 33 height 13
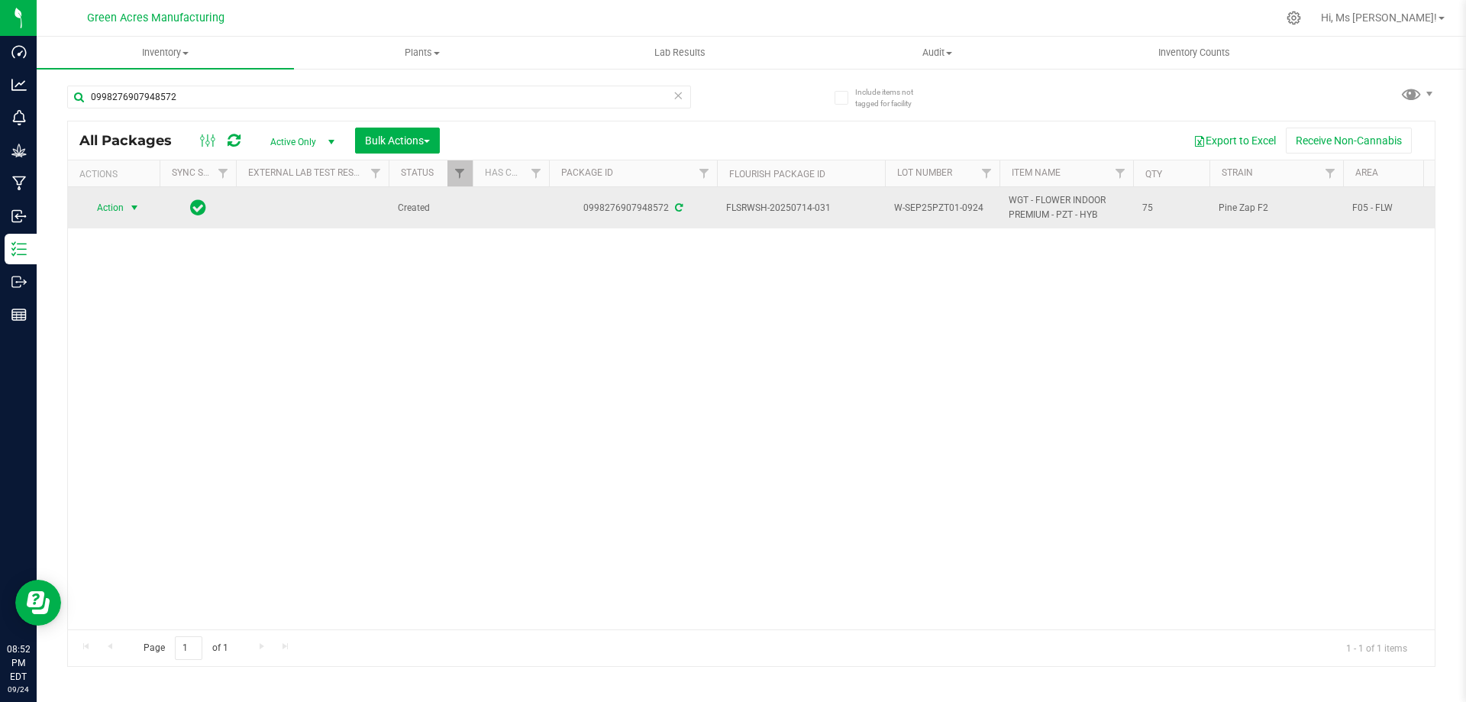
click at [99, 210] on span "Action" at bounding box center [103, 207] width 41 height 21
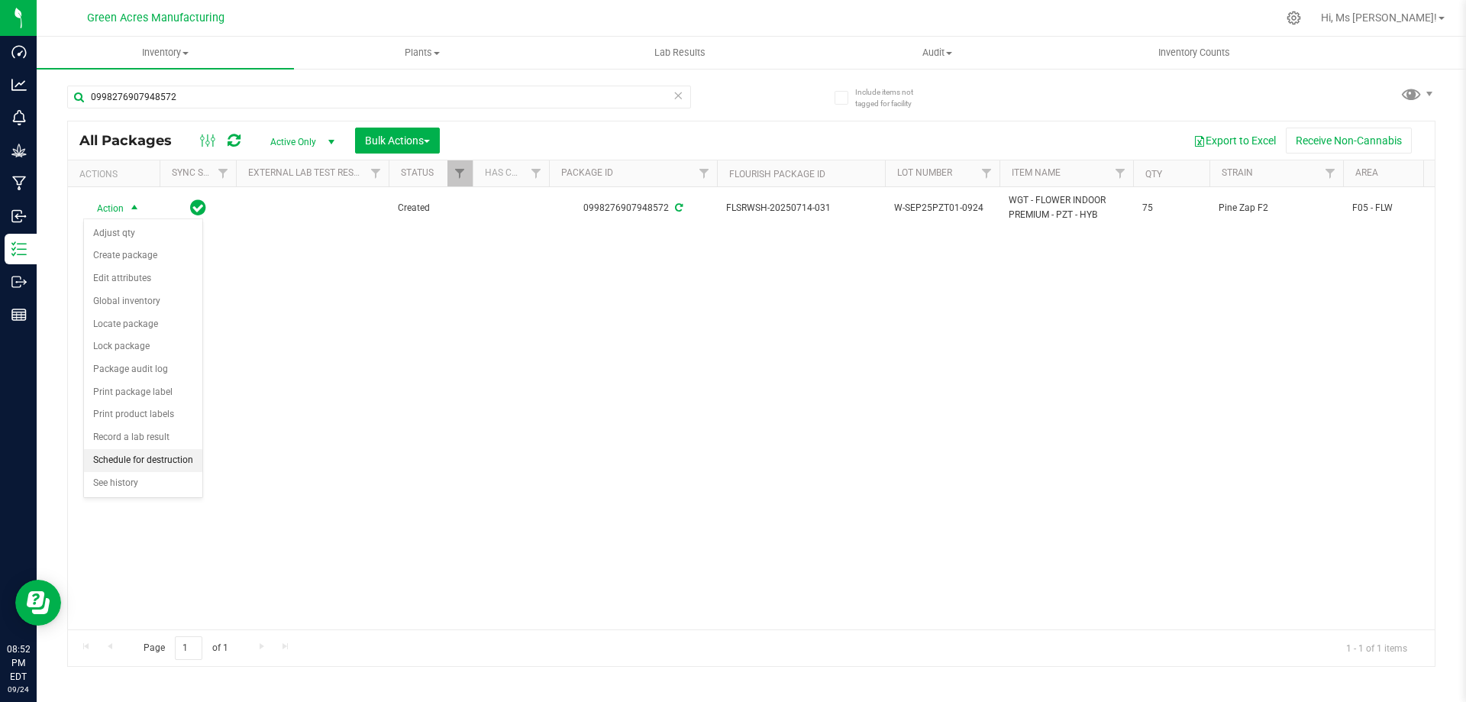
click at [140, 455] on li "Schedule for destruction" at bounding box center [143, 460] width 118 height 23
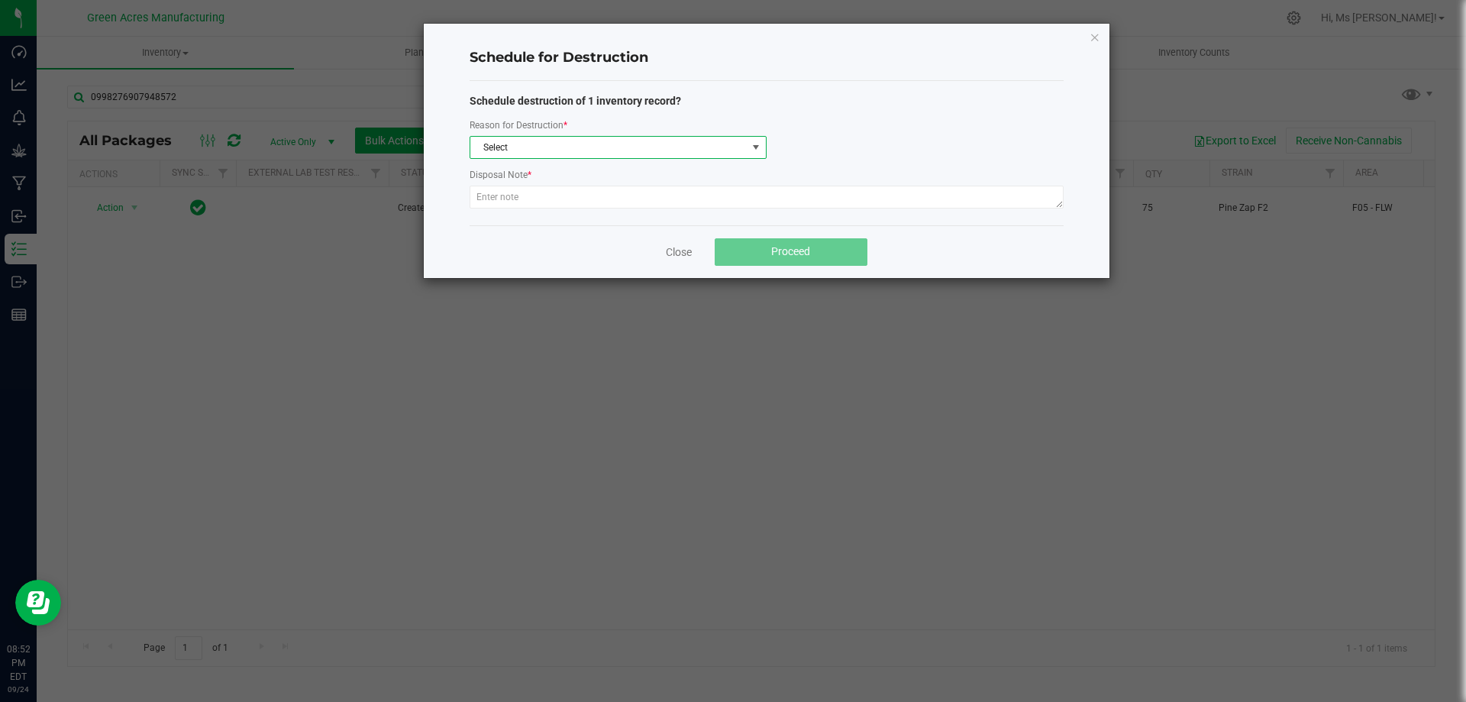
click at [544, 150] on span "Select" at bounding box center [608, 147] width 276 height 21
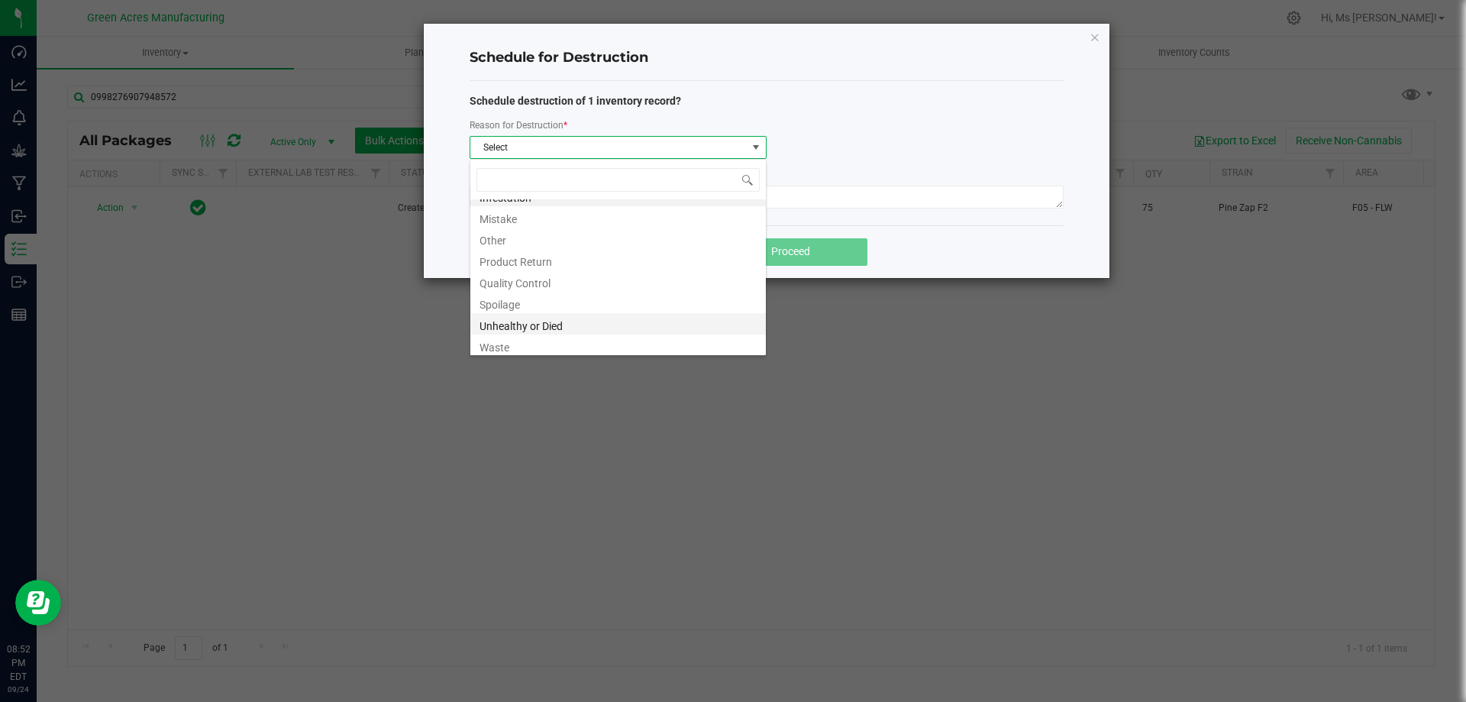
scroll to position [18, 0]
click at [546, 344] on li "Waste" at bounding box center [617, 341] width 295 height 21
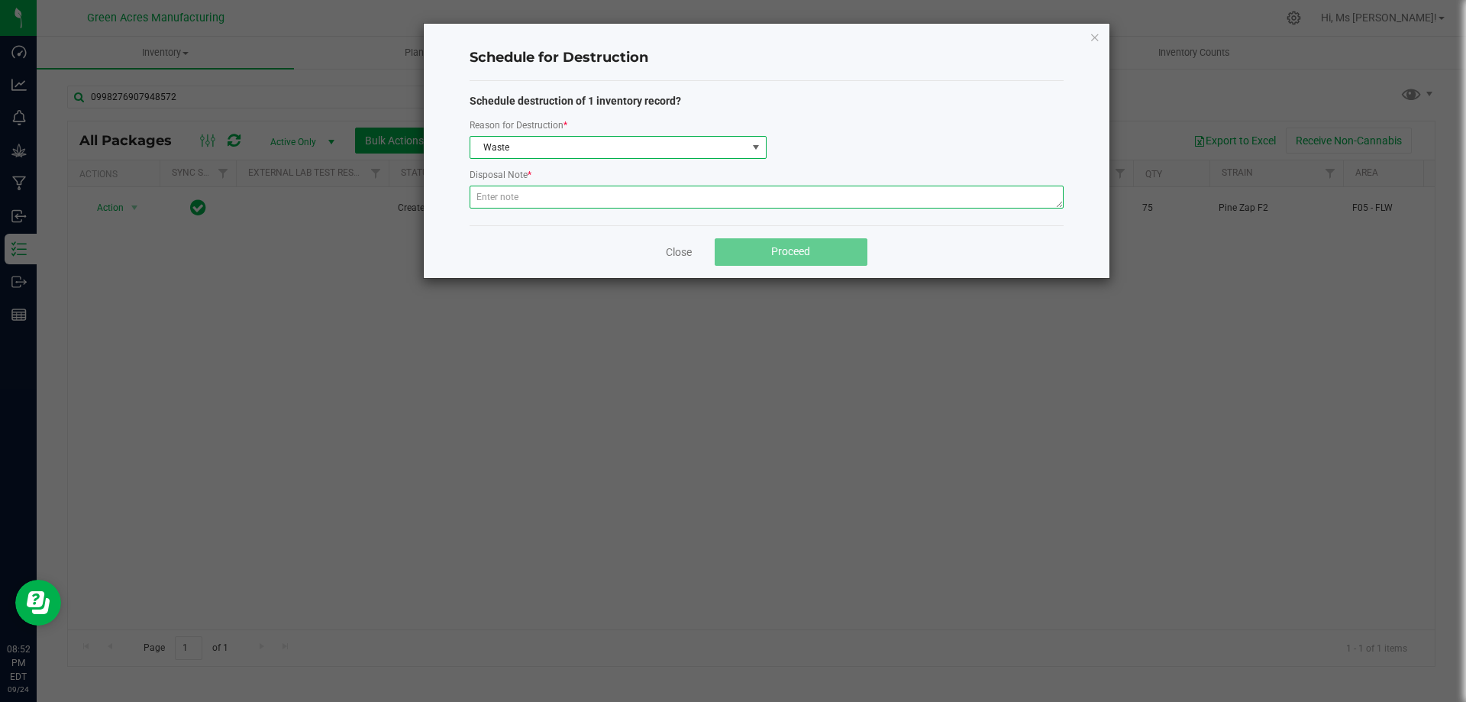
click at [567, 205] on textarea at bounding box center [767, 197] width 594 height 23
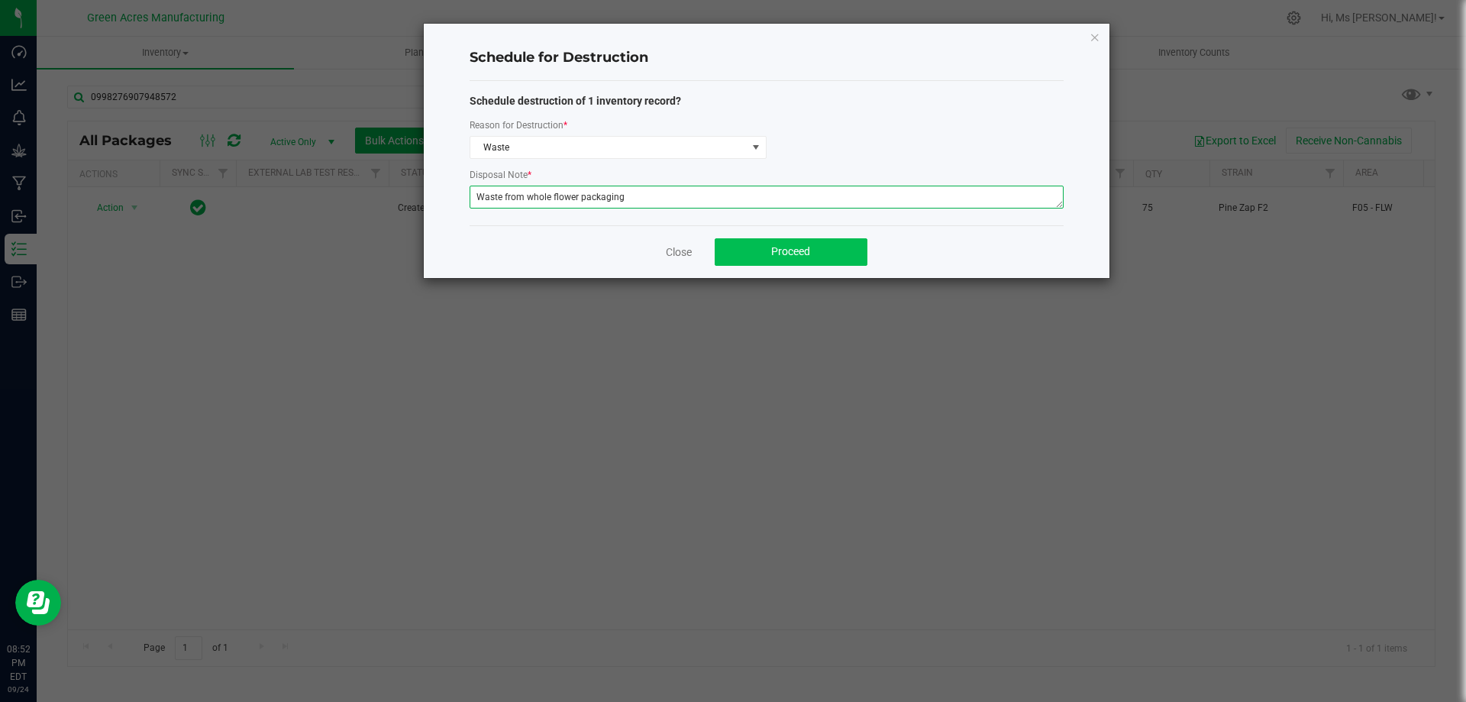
type textarea "Waste from whole flower packaging"
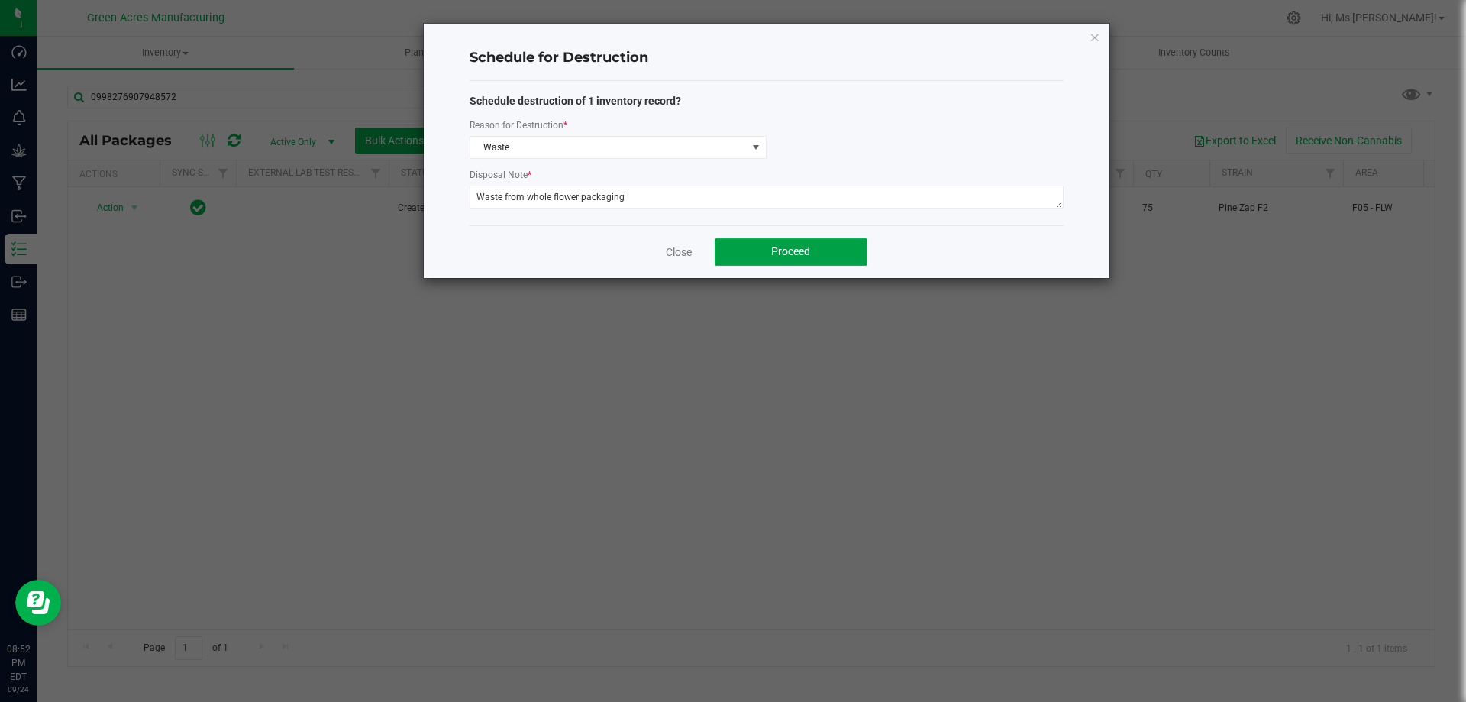
click at [758, 238] on button "Proceed" at bounding box center [791, 251] width 153 height 27
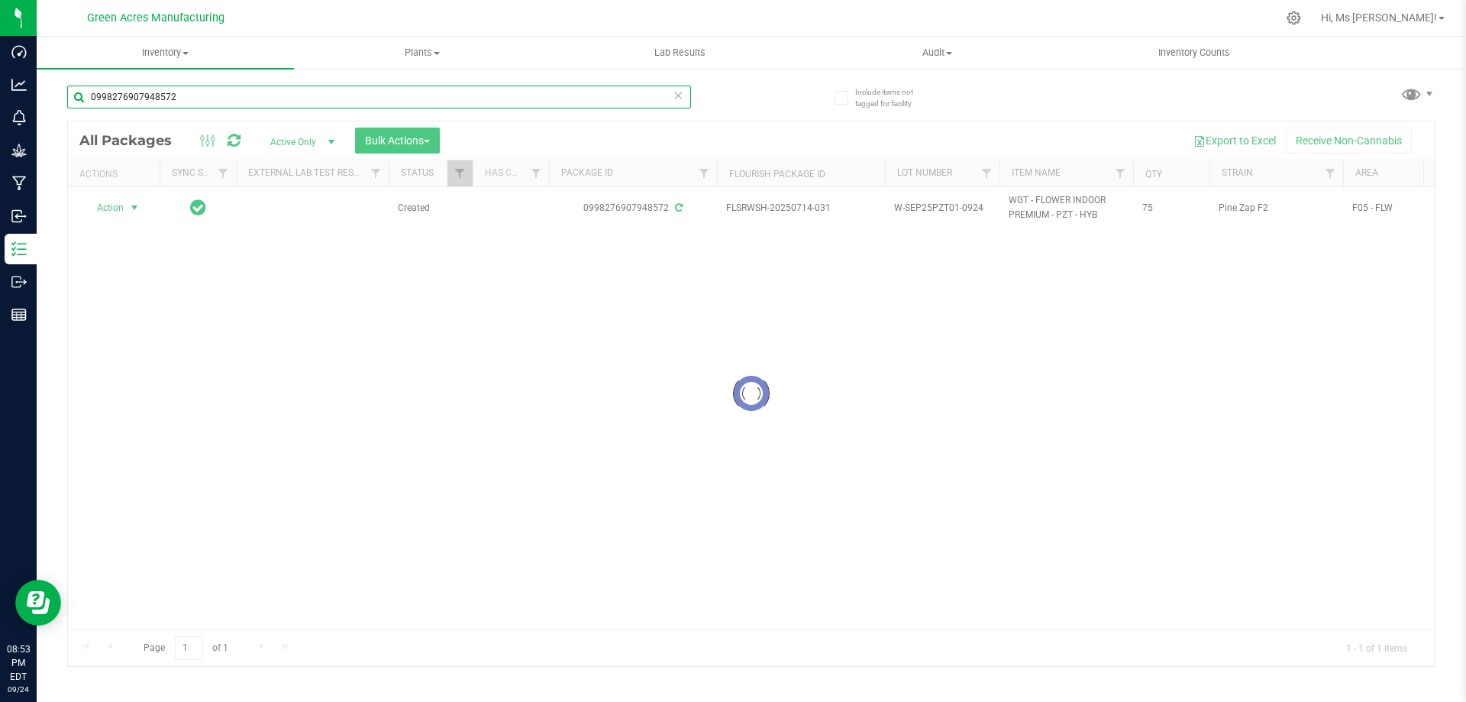
click at [198, 102] on input "0998276907948572" at bounding box center [379, 97] width 624 height 23
type input "0803787821956750"
